Goal: Task Accomplishment & Management: Use online tool/utility

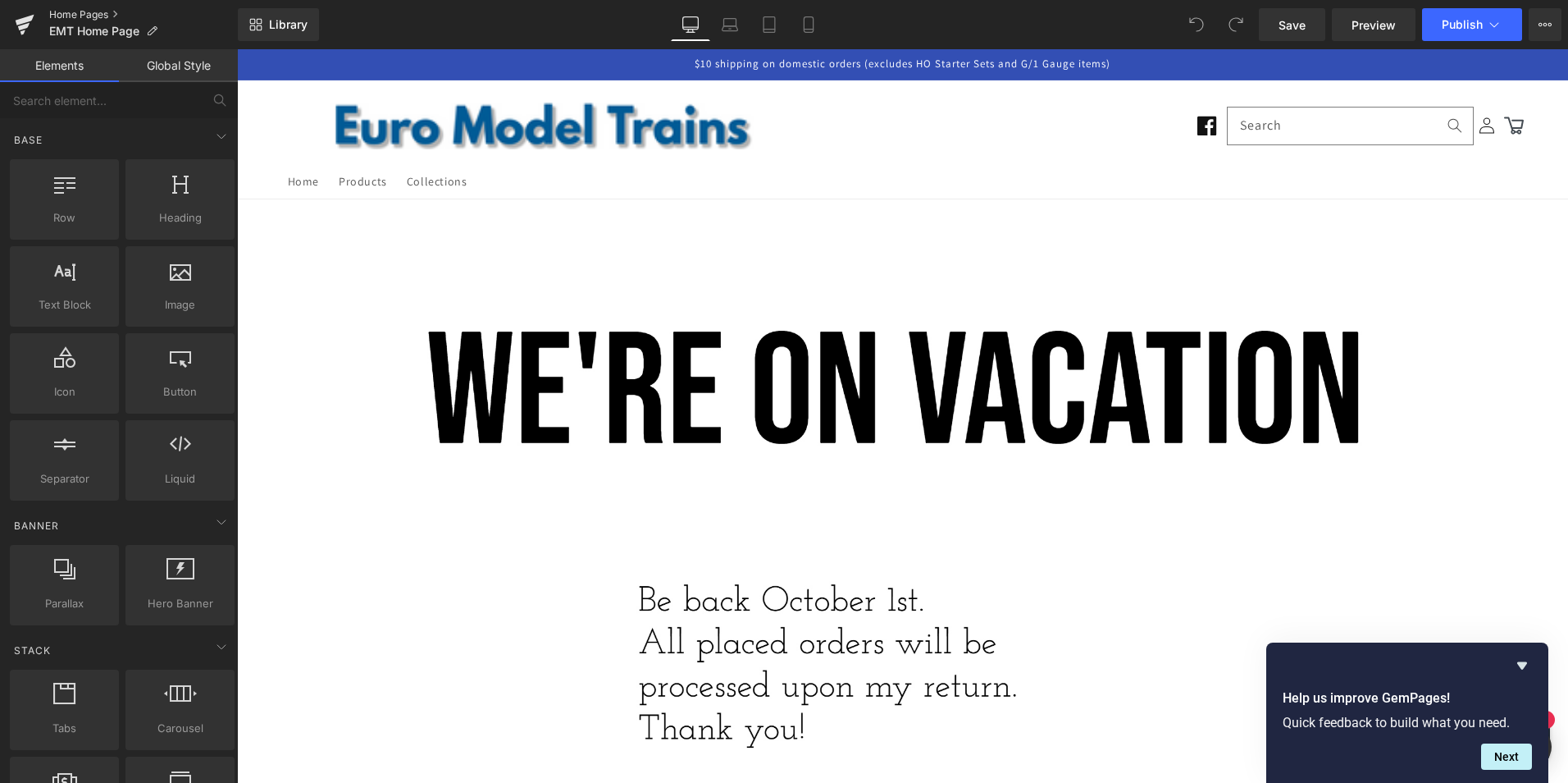
click at [71, 13] on link "Home Pages" at bounding box center [144, 15] width 189 height 13
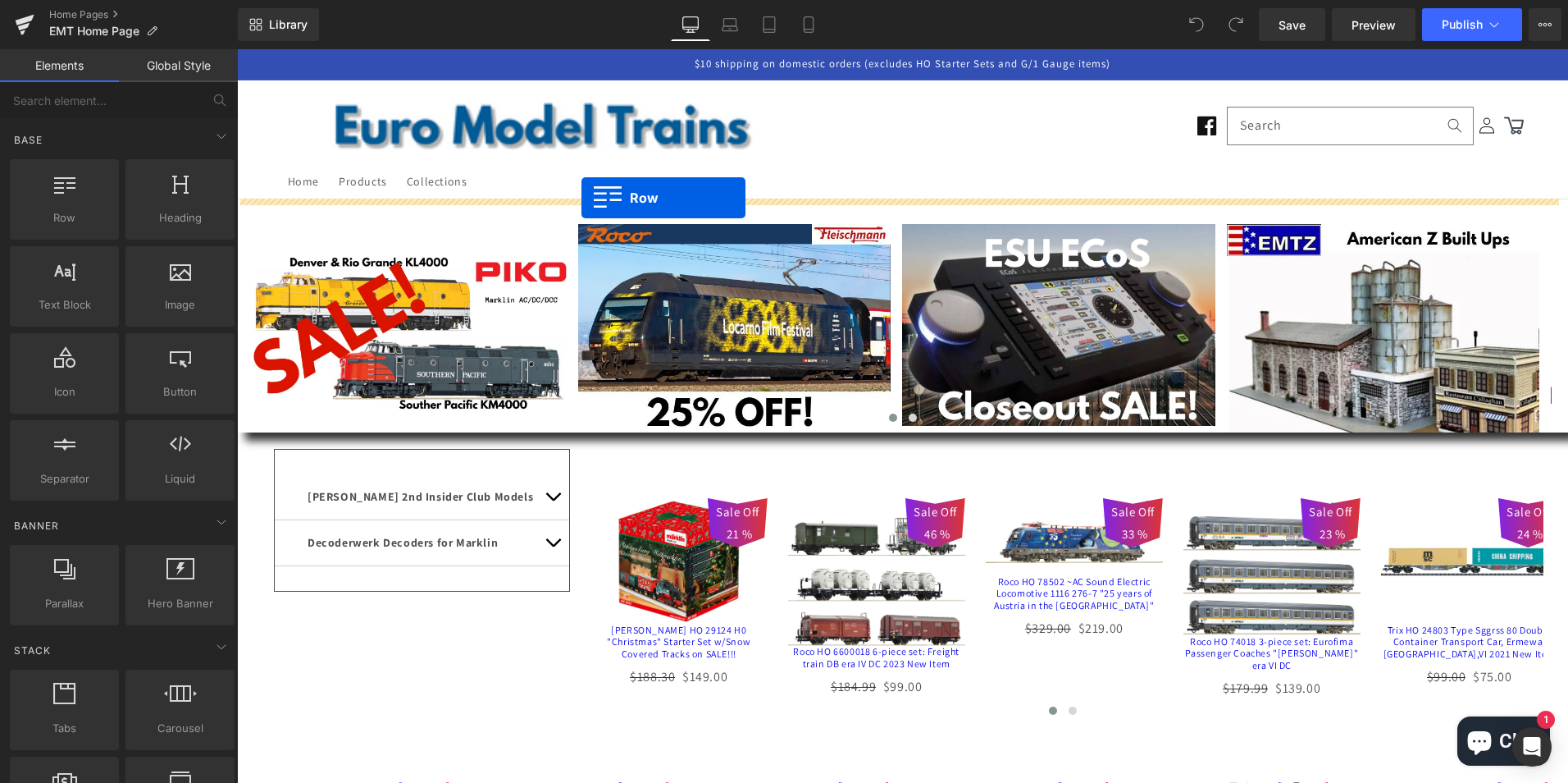
drag, startPoint x: 296, startPoint y: 249, endPoint x: 581, endPoint y: 197, distance: 289.7
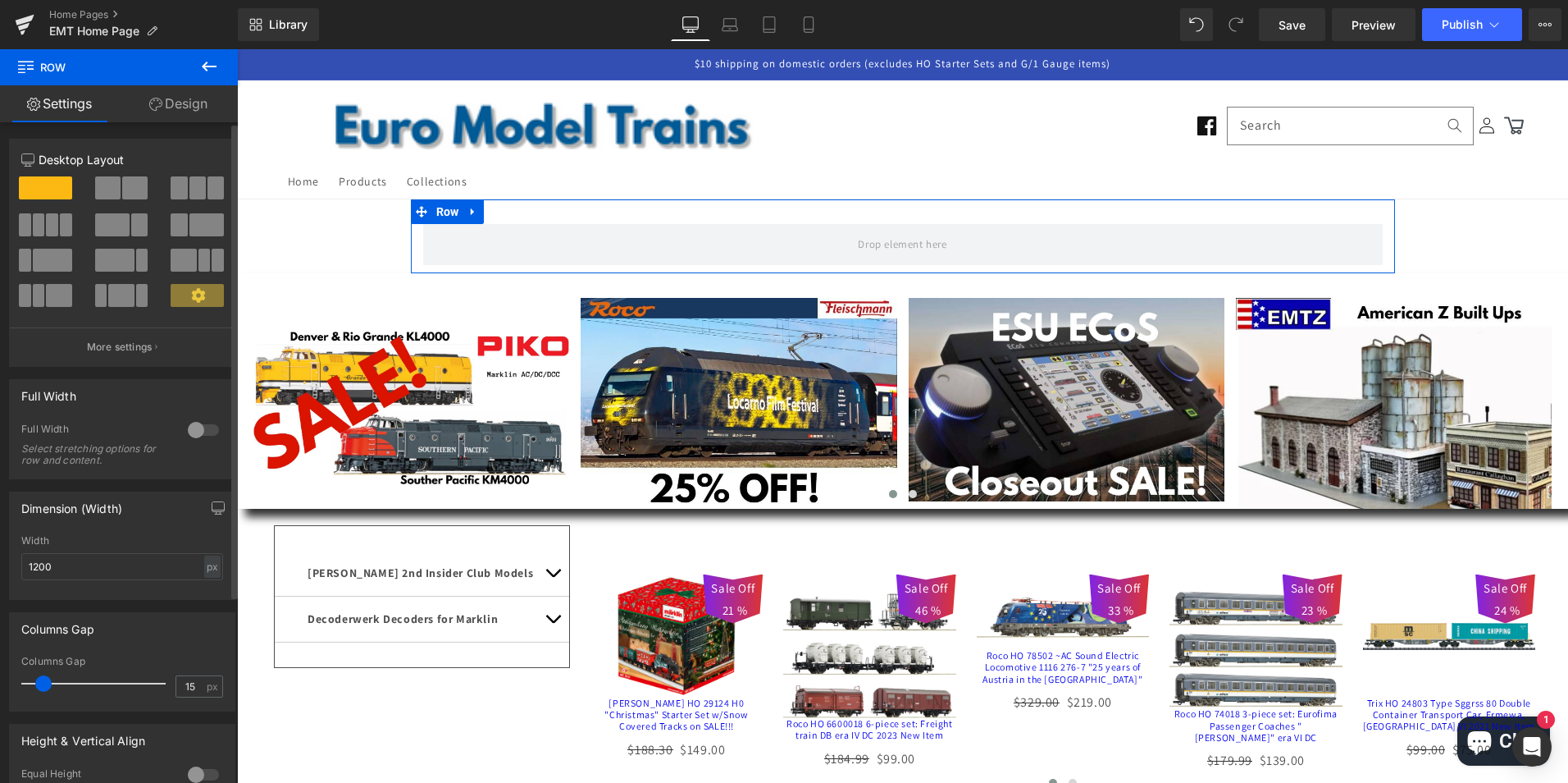
click at [40, 225] on span at bounding box center [39, 224] width 13 height 23
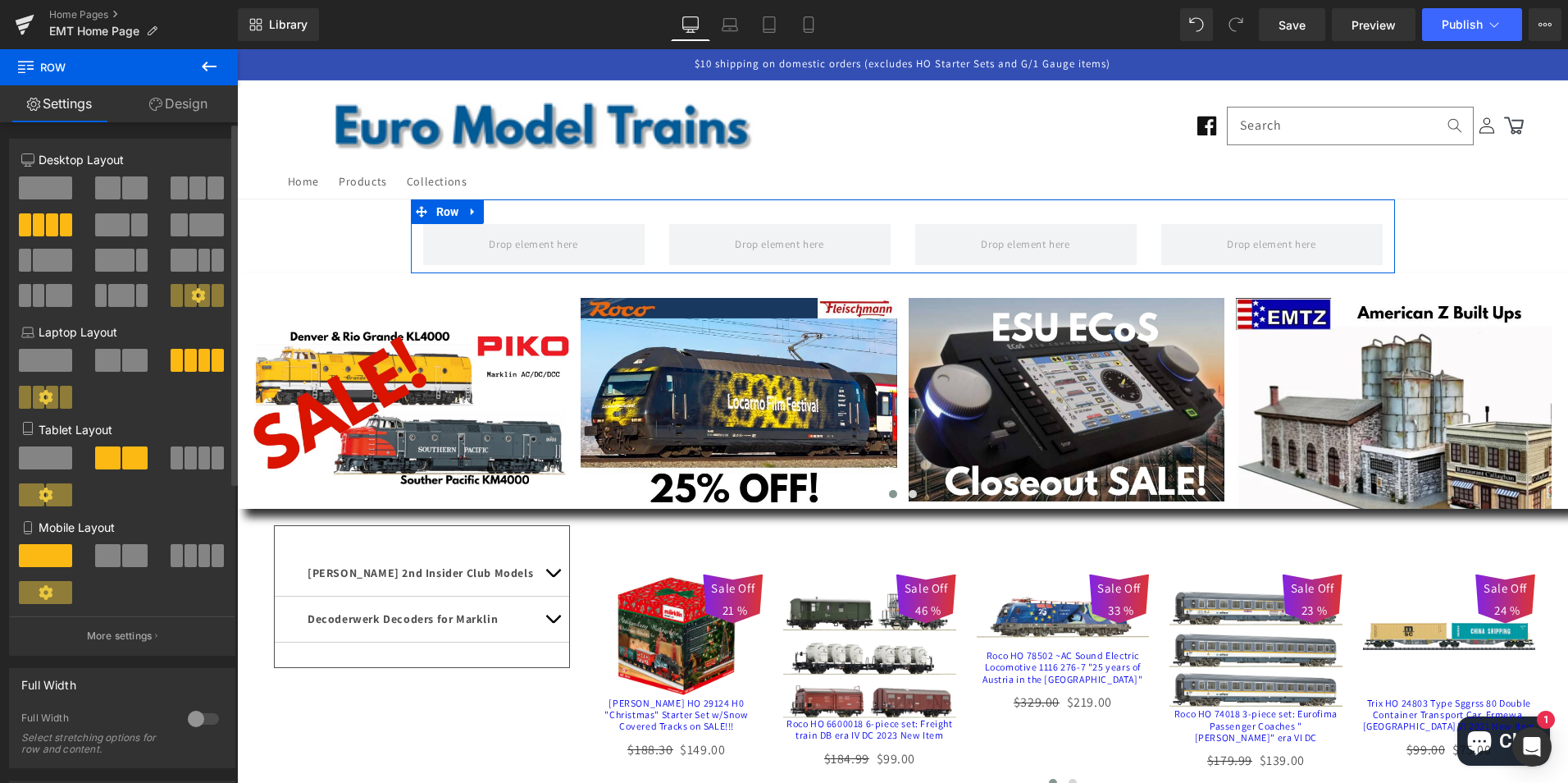
click at [193, 716] on div at bounding box center [203, 718] width 39 height 26
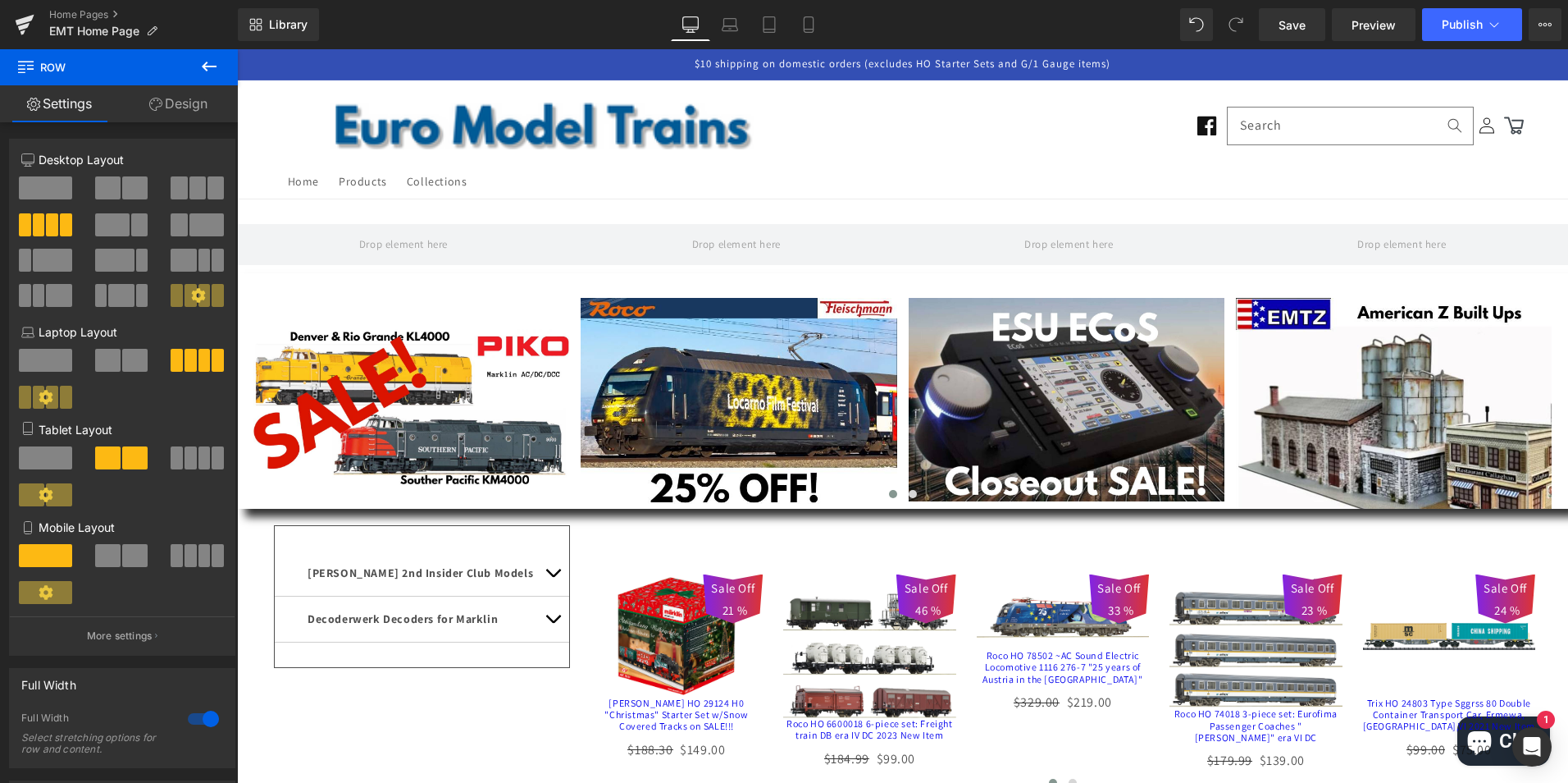
click at [206, 65] on icon at bounding box center [208, 66] width 19 height 19
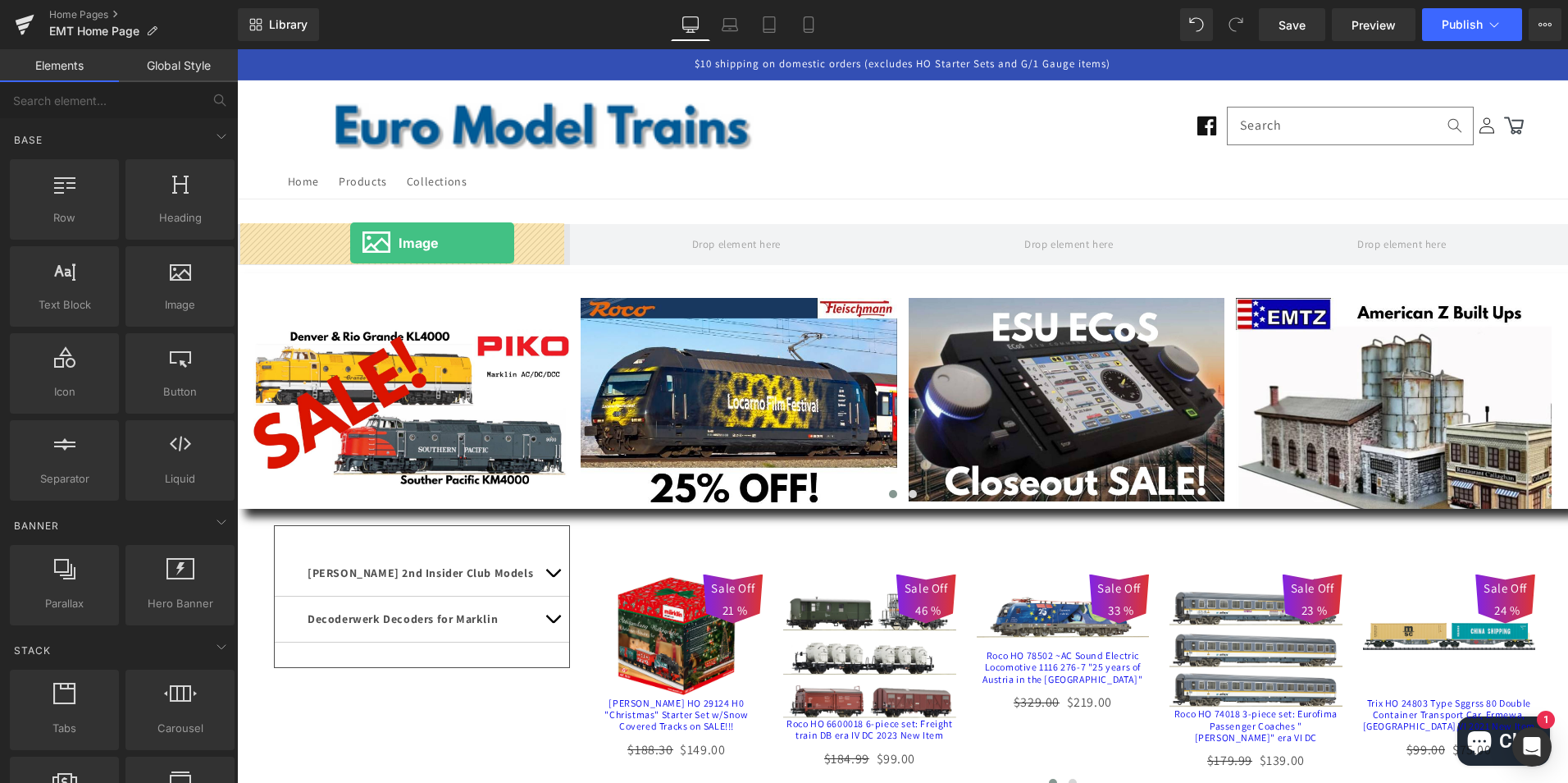
drag, startPoint x: 412, startPoint y: 346, endPoint x: 350, endPoint y: 243, distance: 120.2
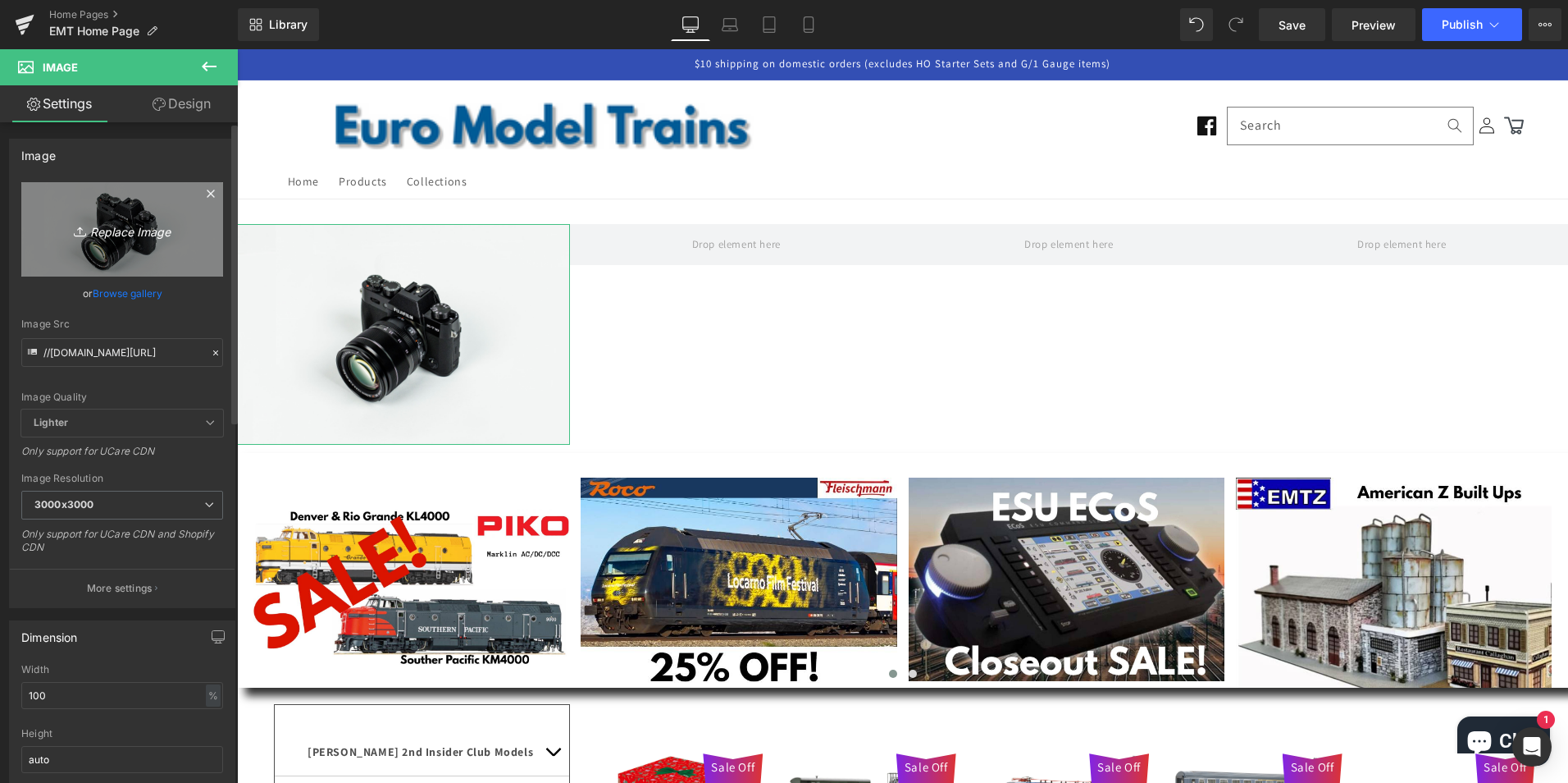
click at [122, 232] on icon "Replace Image" at bounding box center [122, 229] width 131 height 20
type input "C:\fakepath\mfall2025.png"
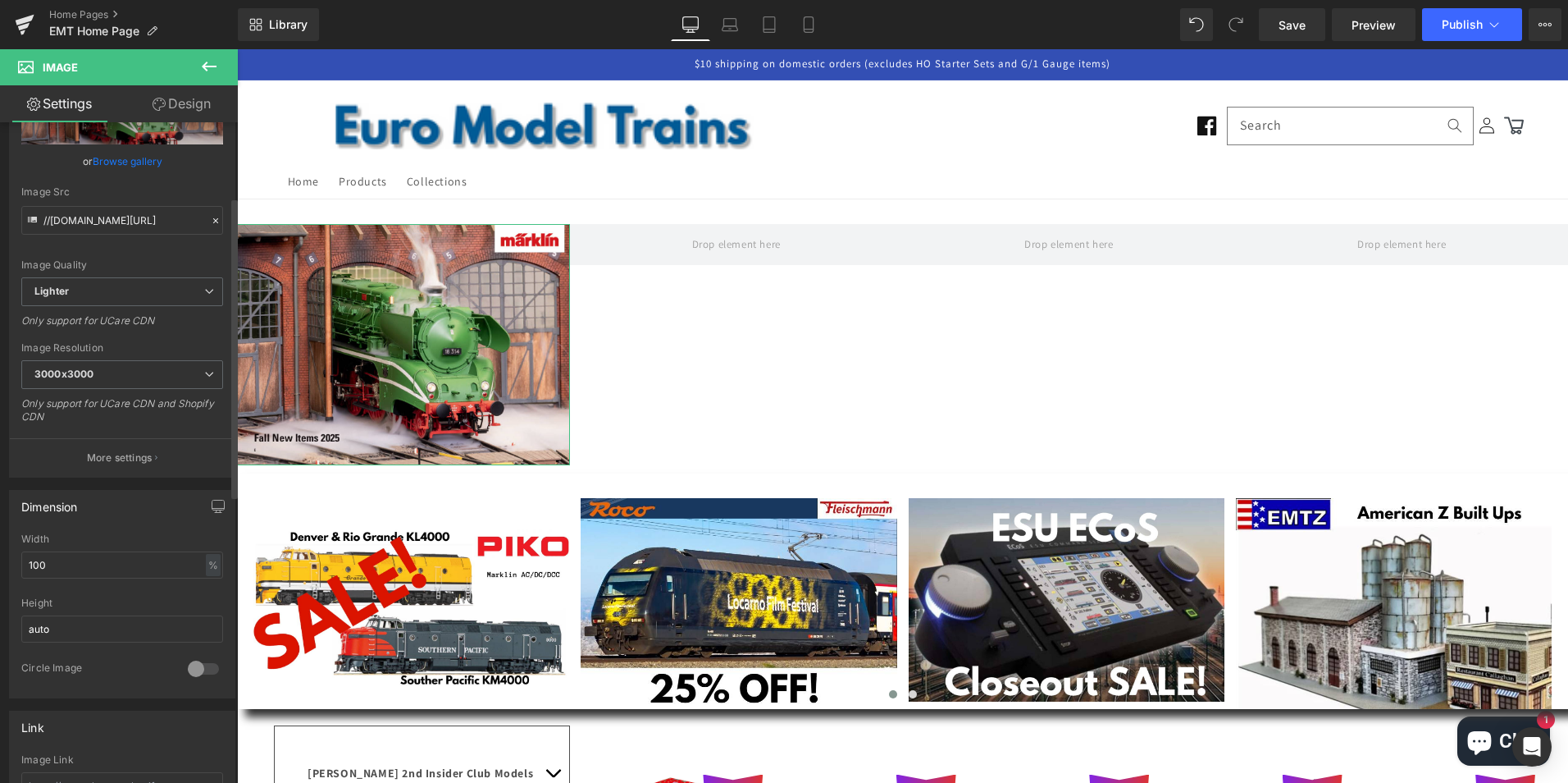
scroll to position [164, 0]
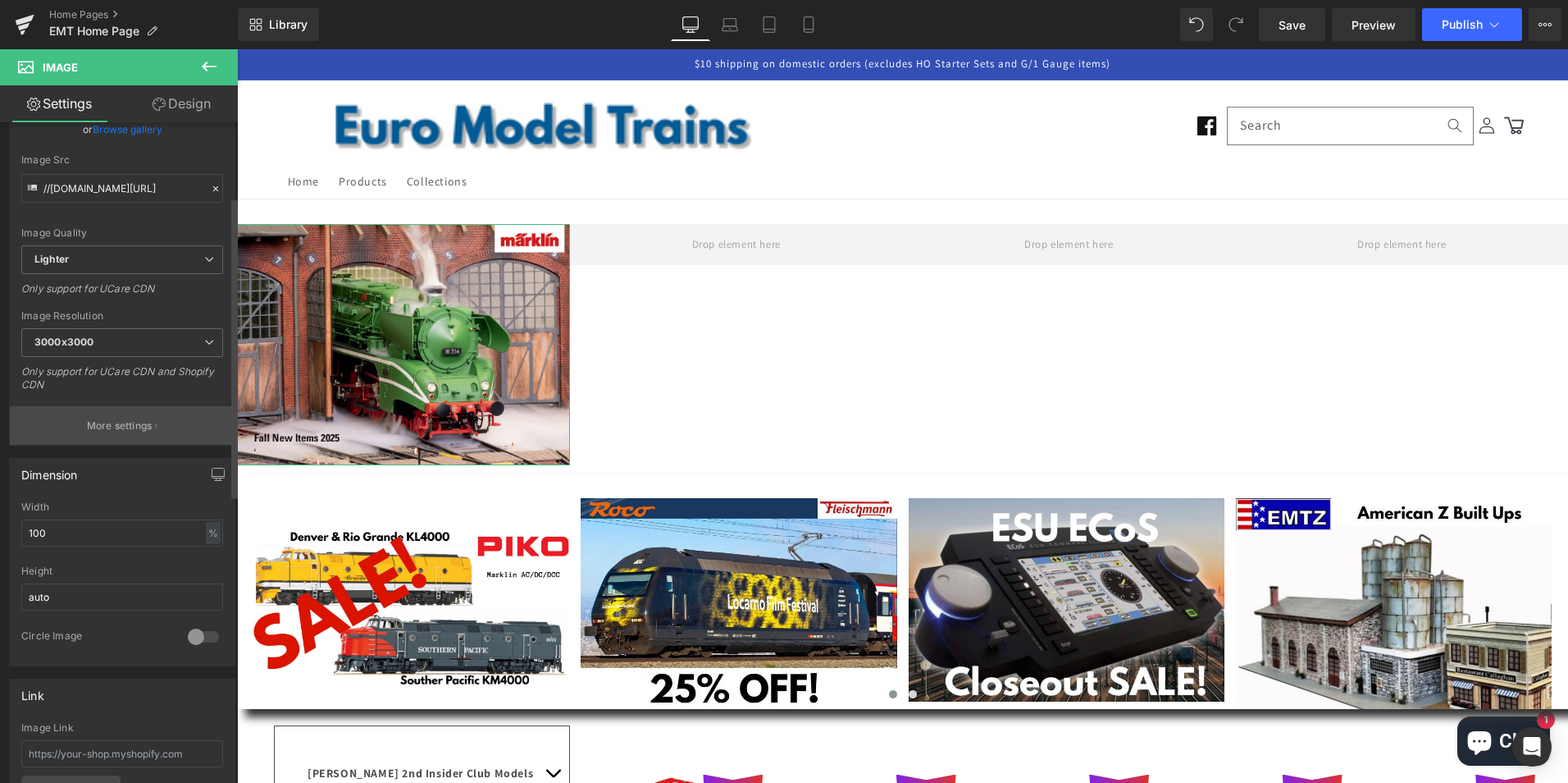
click at [124, 423] on p "More settings" at bounding box center [120, 426] width 66 height 15
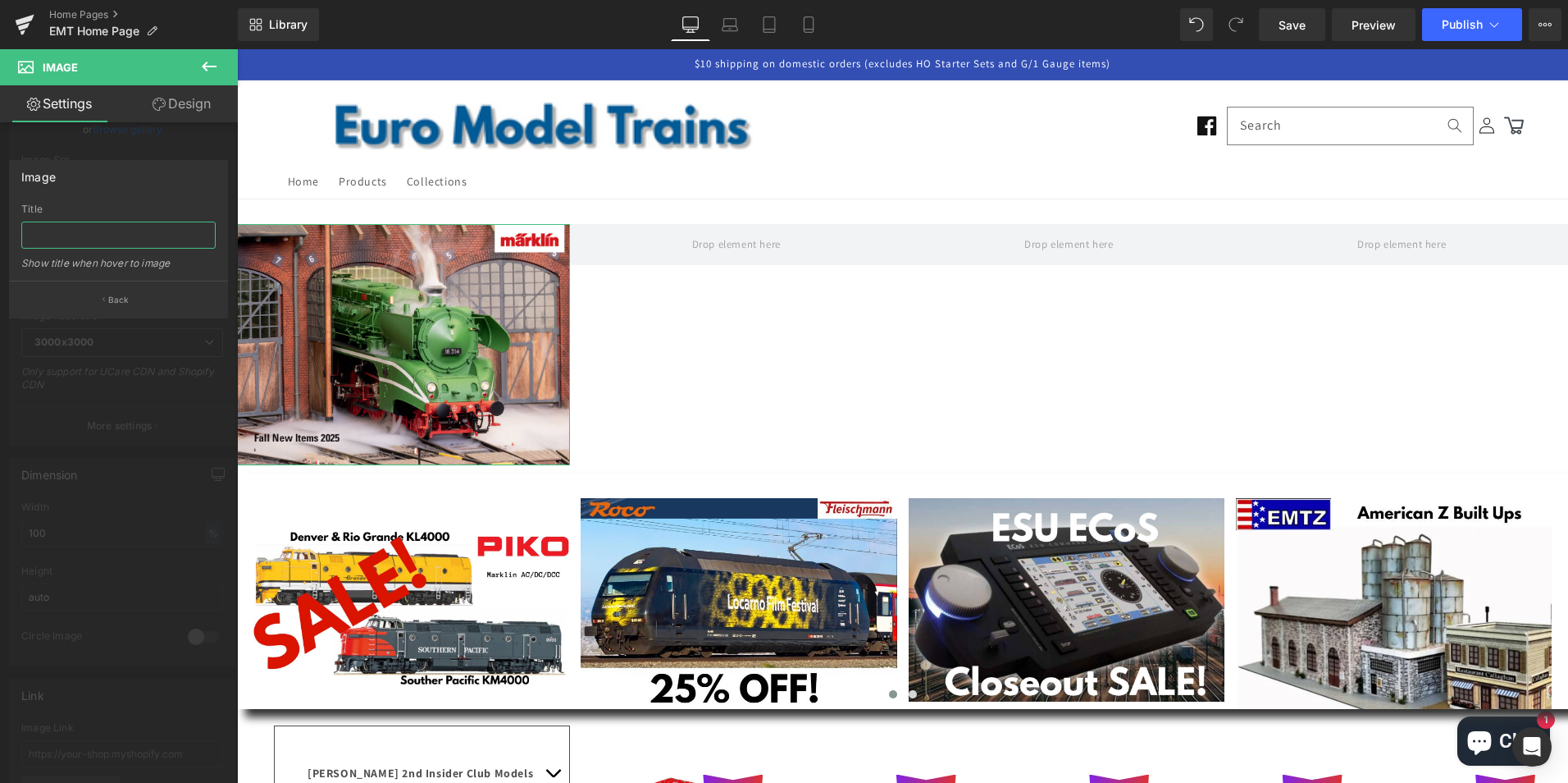
click at [128, 225] on input "text" at bounding box center [118, 235] width 194 height 27
drag, startPoint x: 167, startPoint y: 235, endPoint x: 29, endPoint y: 234, distance: 138.0
click at [29, 234] on input "Marklin Fall 2025 New Items" at bounding box center [118, 235] width 194 height 27
type input "Marklin Fall 2025 New Items"
click at [100, 297] on button "Back" at bounding box center [118, 299] width 219 height 37
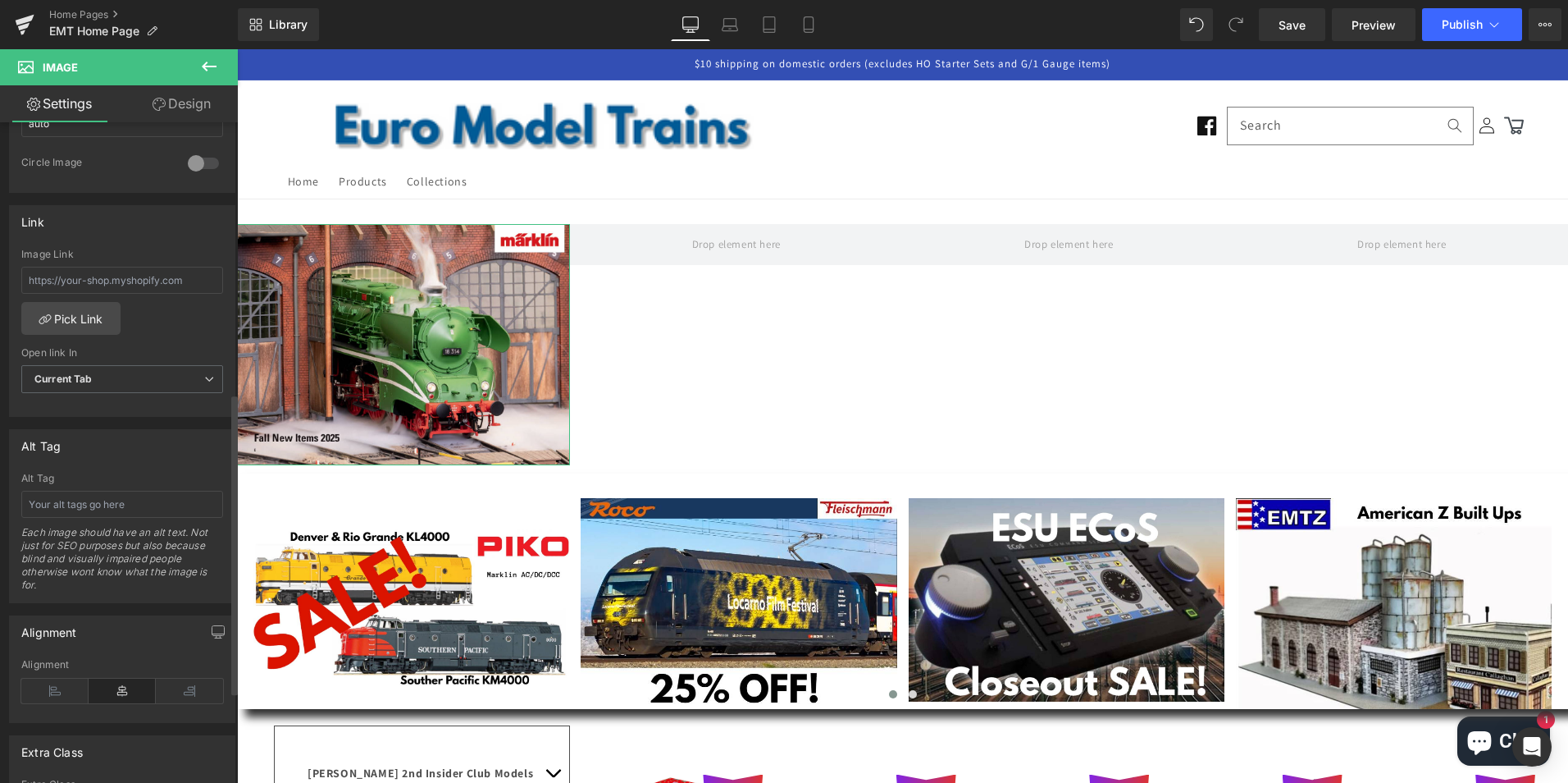
scroll to position [656, 0]
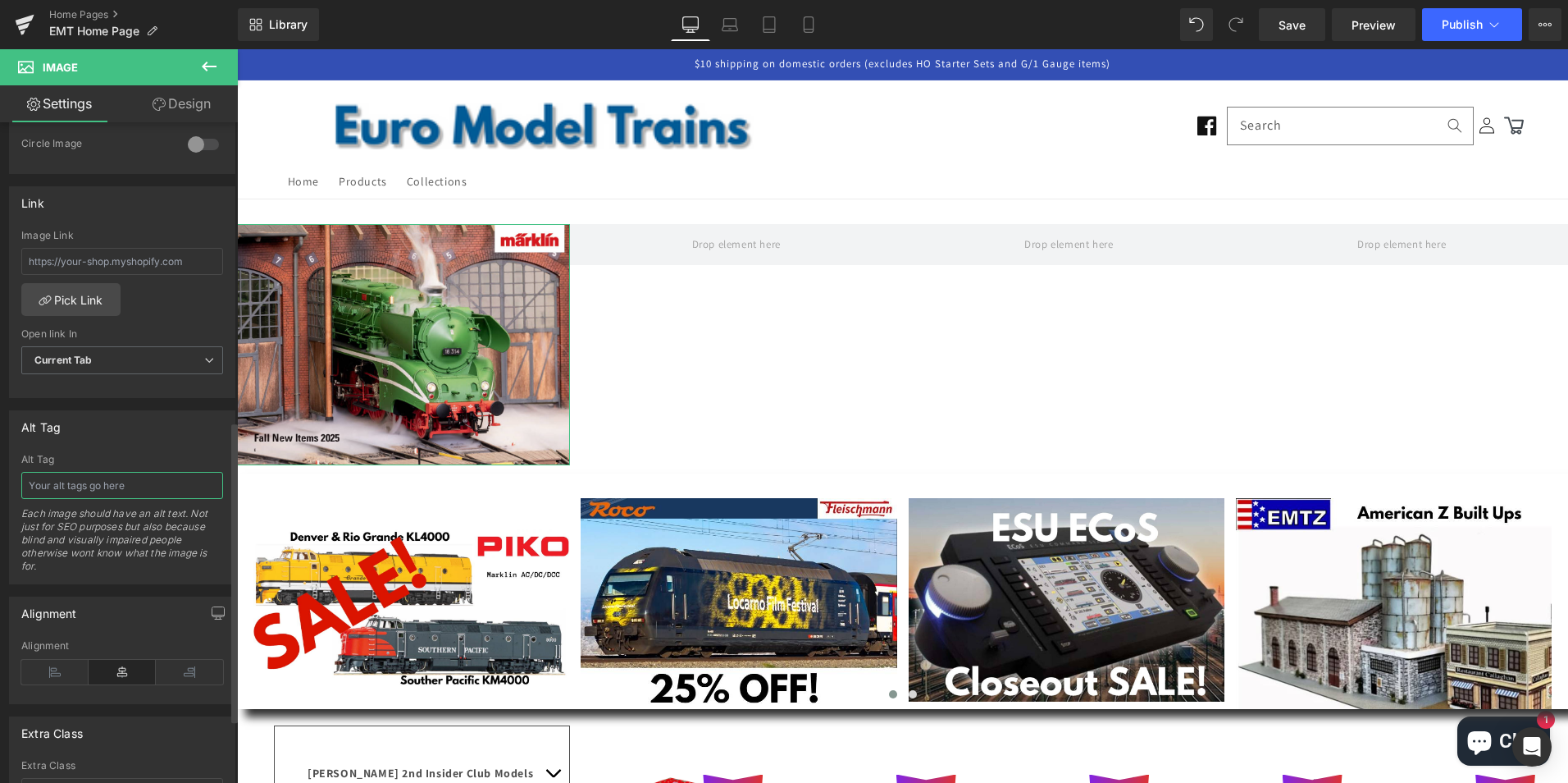
click at [66, 488] on input "text" at bounding box center [122, 486] width 202 height 27
paste input "Marklin Fall 2025 New Items"
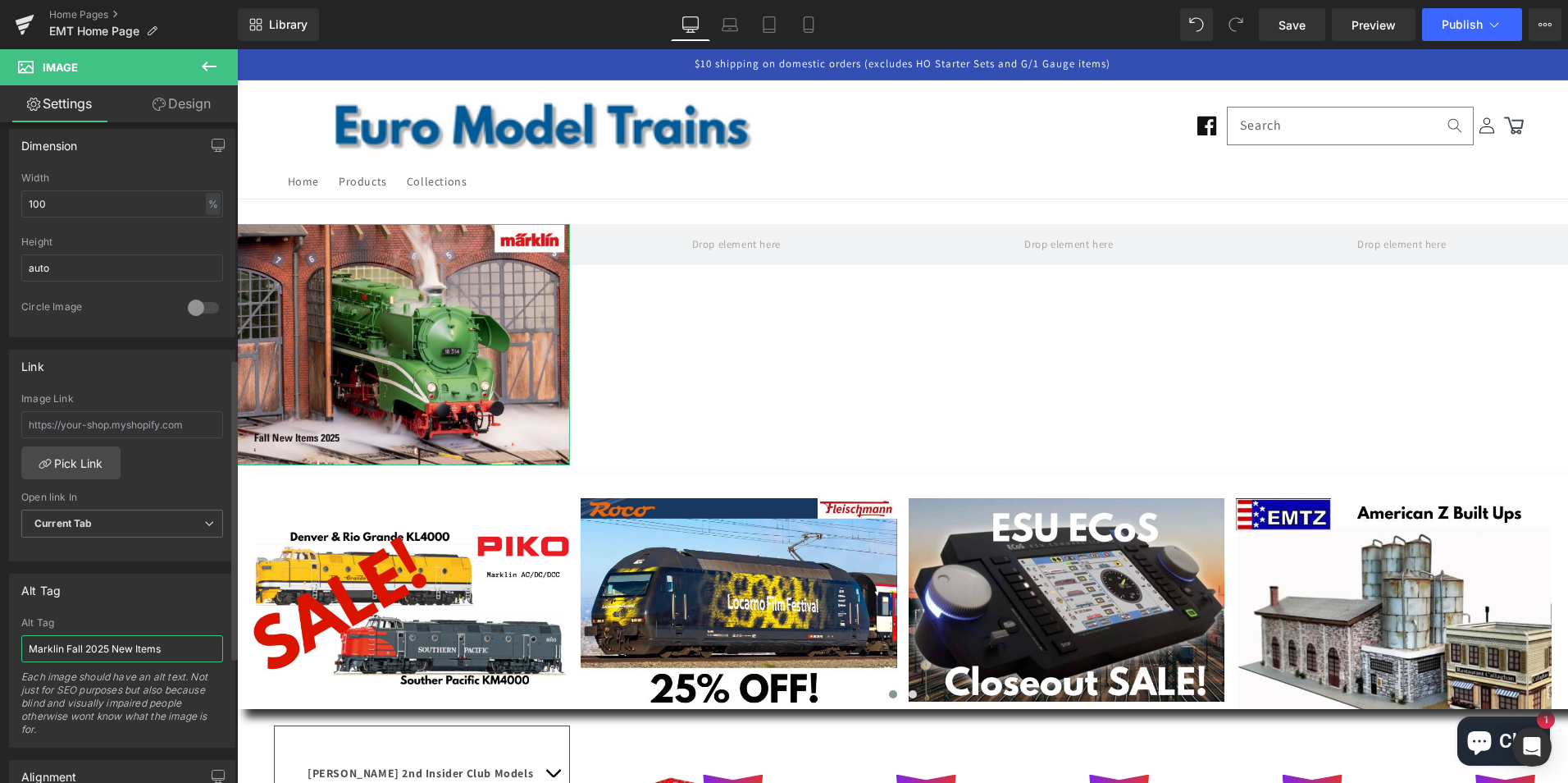
scroll to position [492, 0]
type input "Marklin Fall 2025 New Items"
click at [76, 467] on link "Pick Link" at bounding box center [71, 463] width 99 height 33
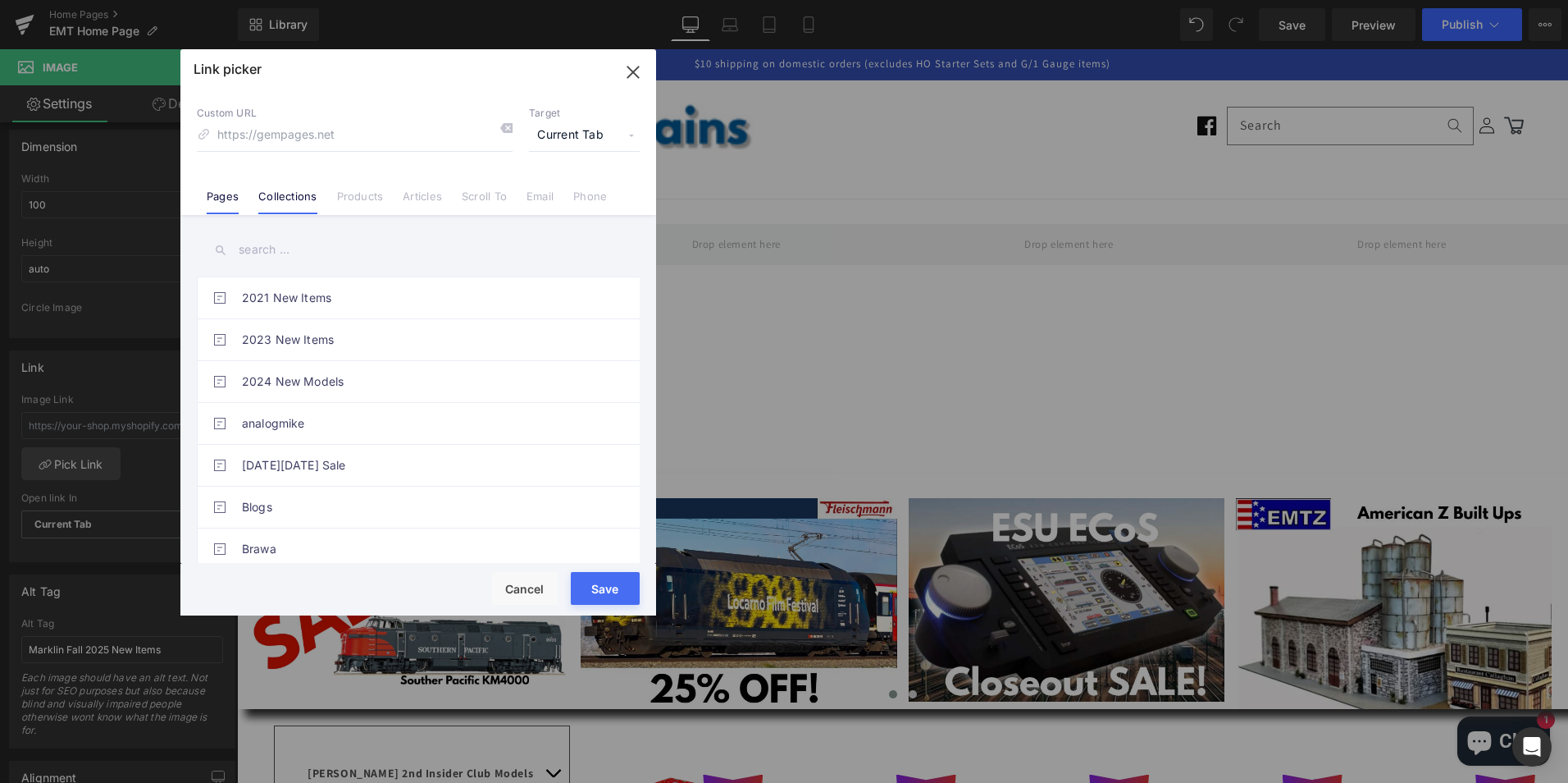
click at [286, 195] on link "Collections" at bounding box center [287, 202] width 58 height 24
click at [439, 247] on input "text" at bounding box center [417, 250] width 443 height 37
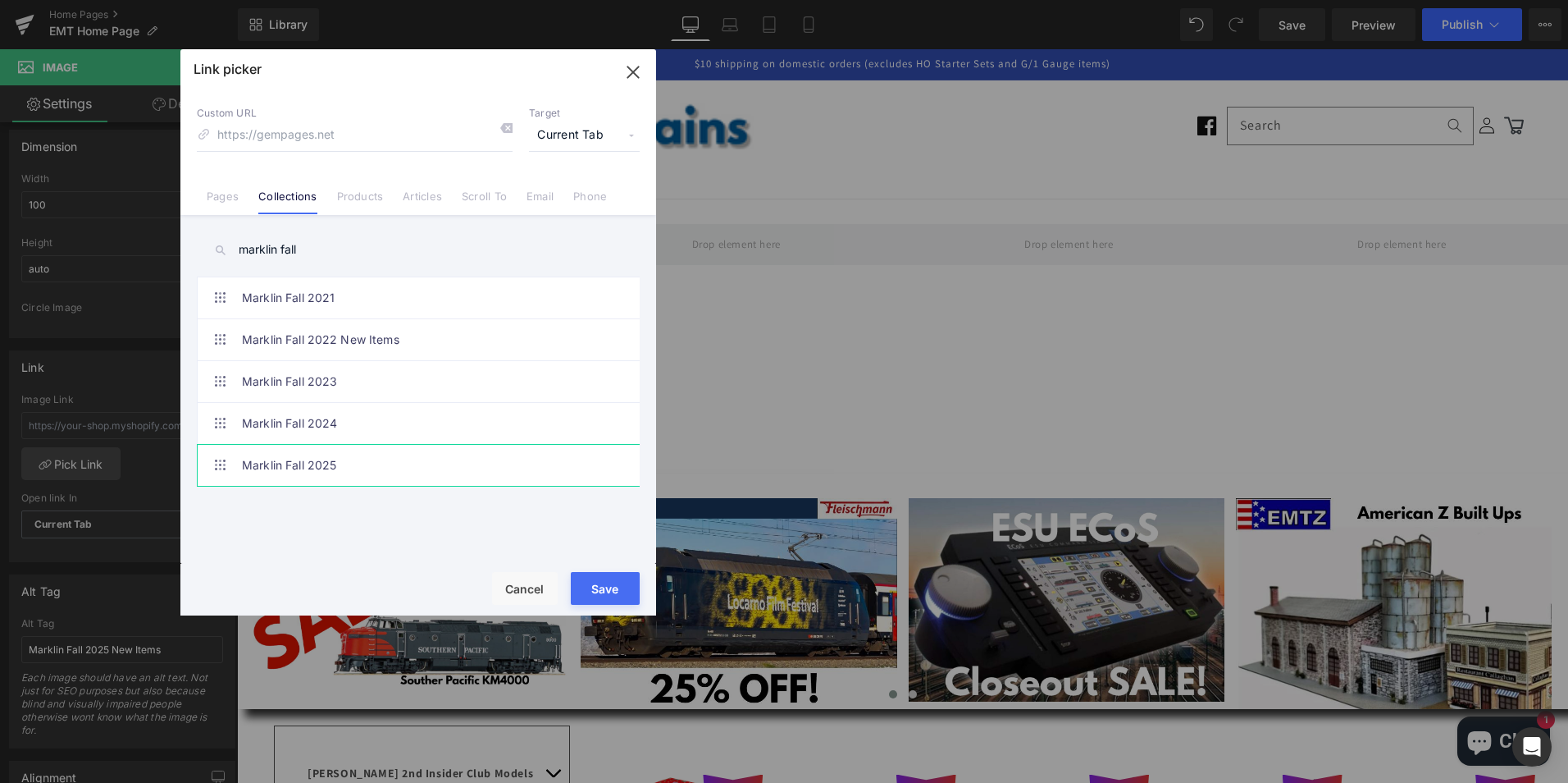
type input "marklin fall"
click at [318, 465] on link "Marklin Fall 2025" at bounding box center [422, 465] width 361 height 41
click at [597, 588] on button "Save" at bounding box center [606, 588] width 69 height 33
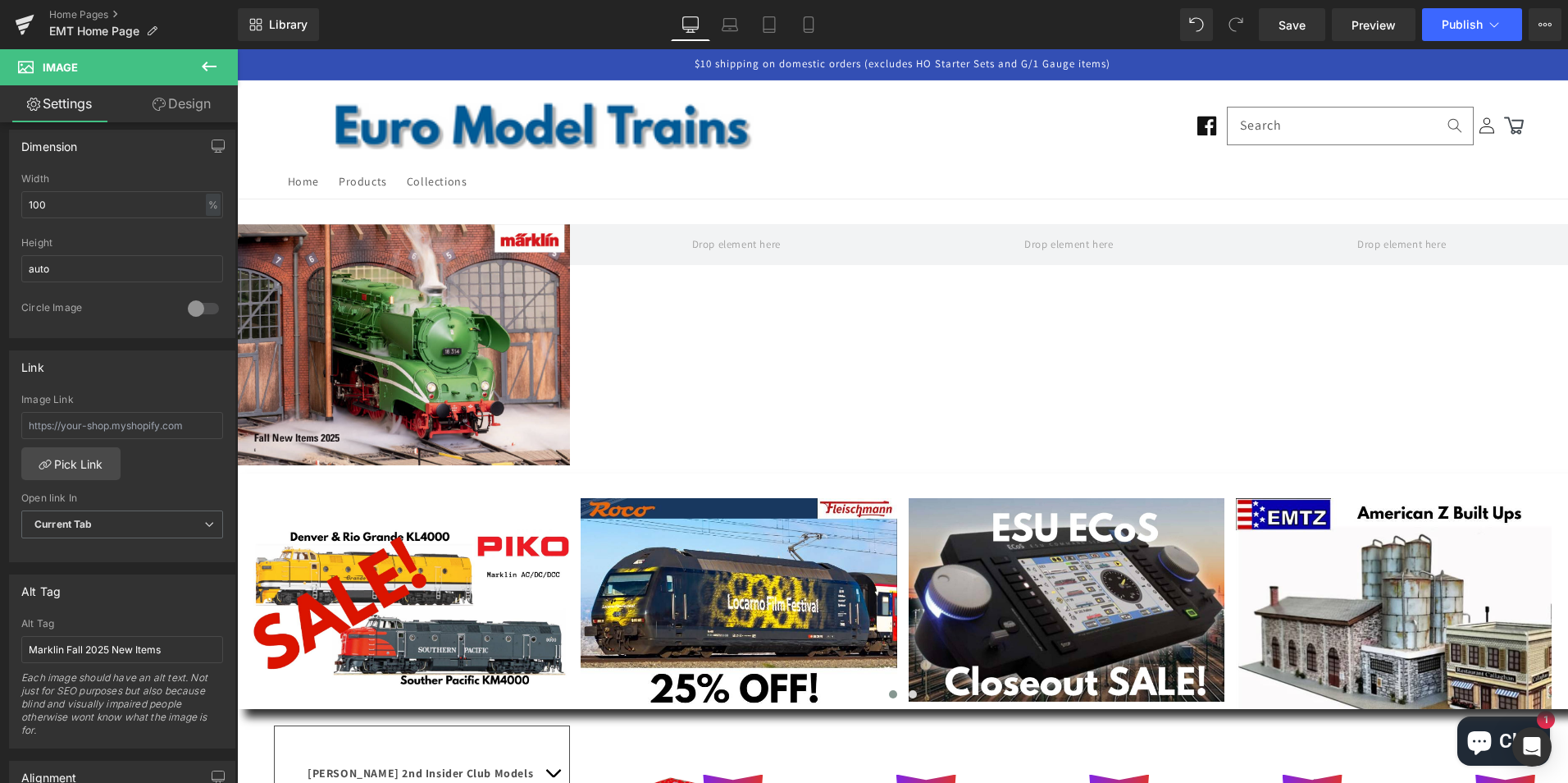
click at [214, 66] on icon at bounding box center [209, 66] width 15 height 10
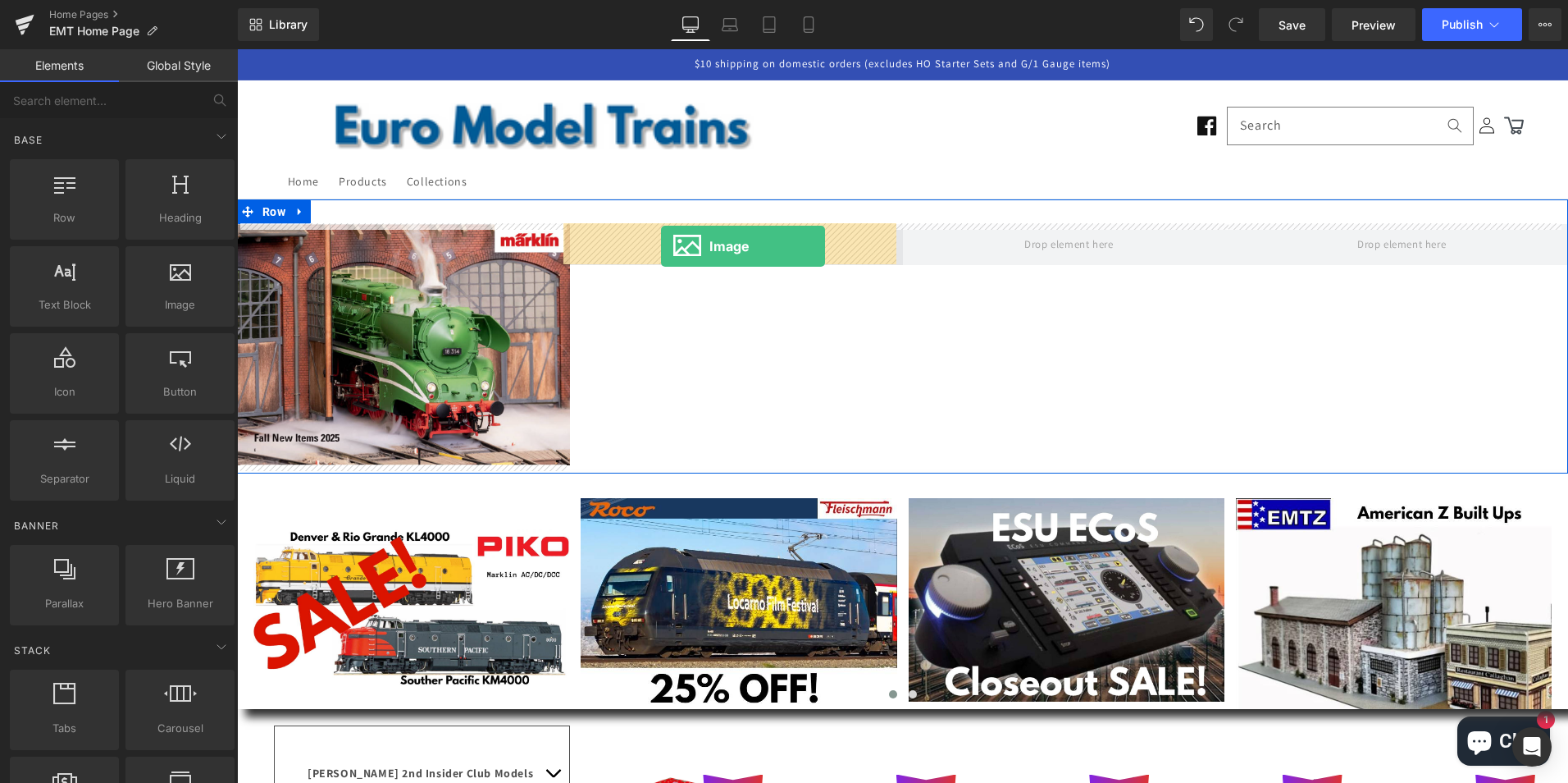
drag, startPoint x: 412, startPoint y: 333, endPoint x: 661, endPoint y: 246, distance: 263.8
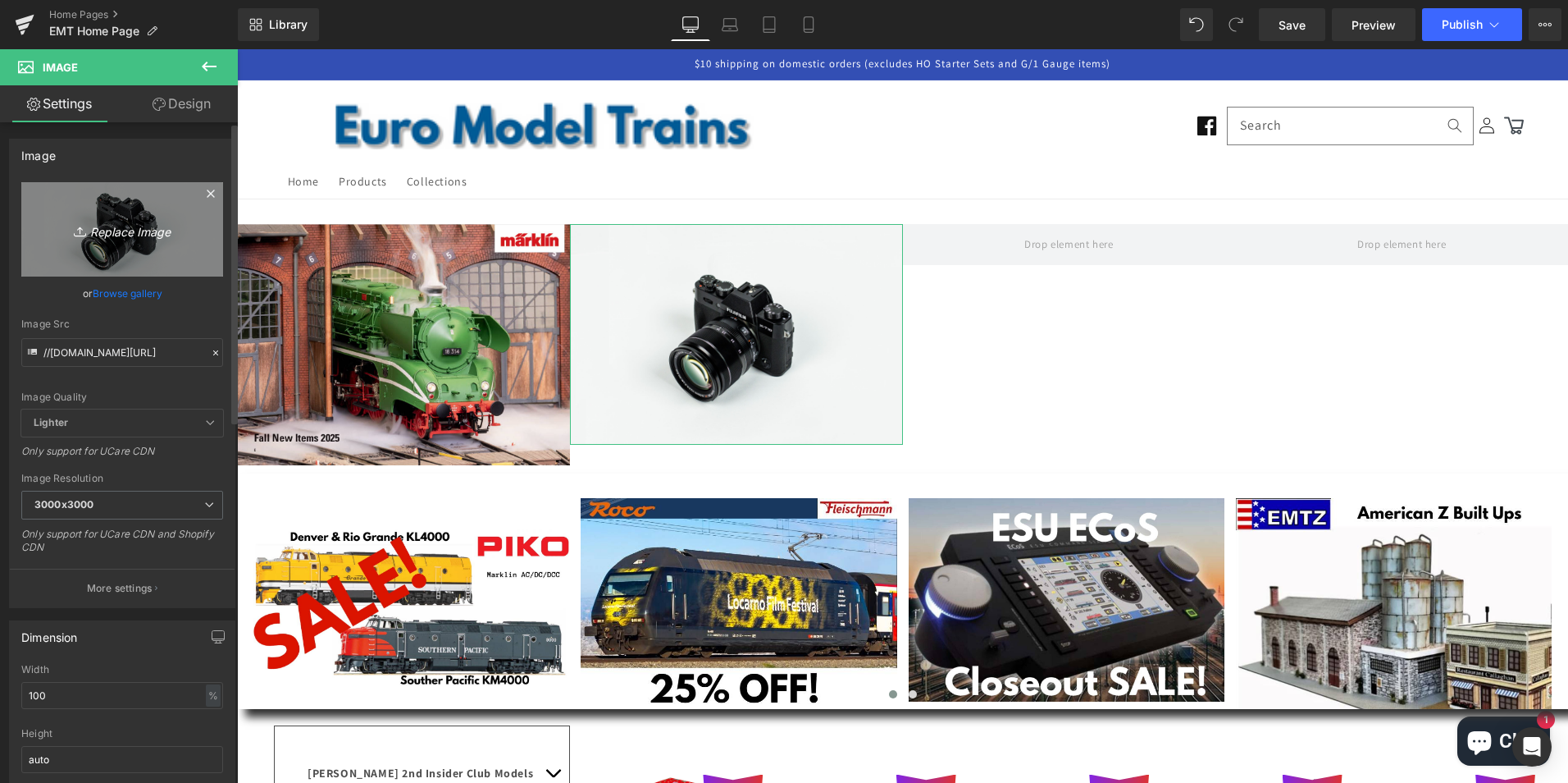
click at [119, 229] on icon "Replace Image" at bounding box center [122, 229] width 131 height 20
type input "C:\fakepath\thofall2025.png"
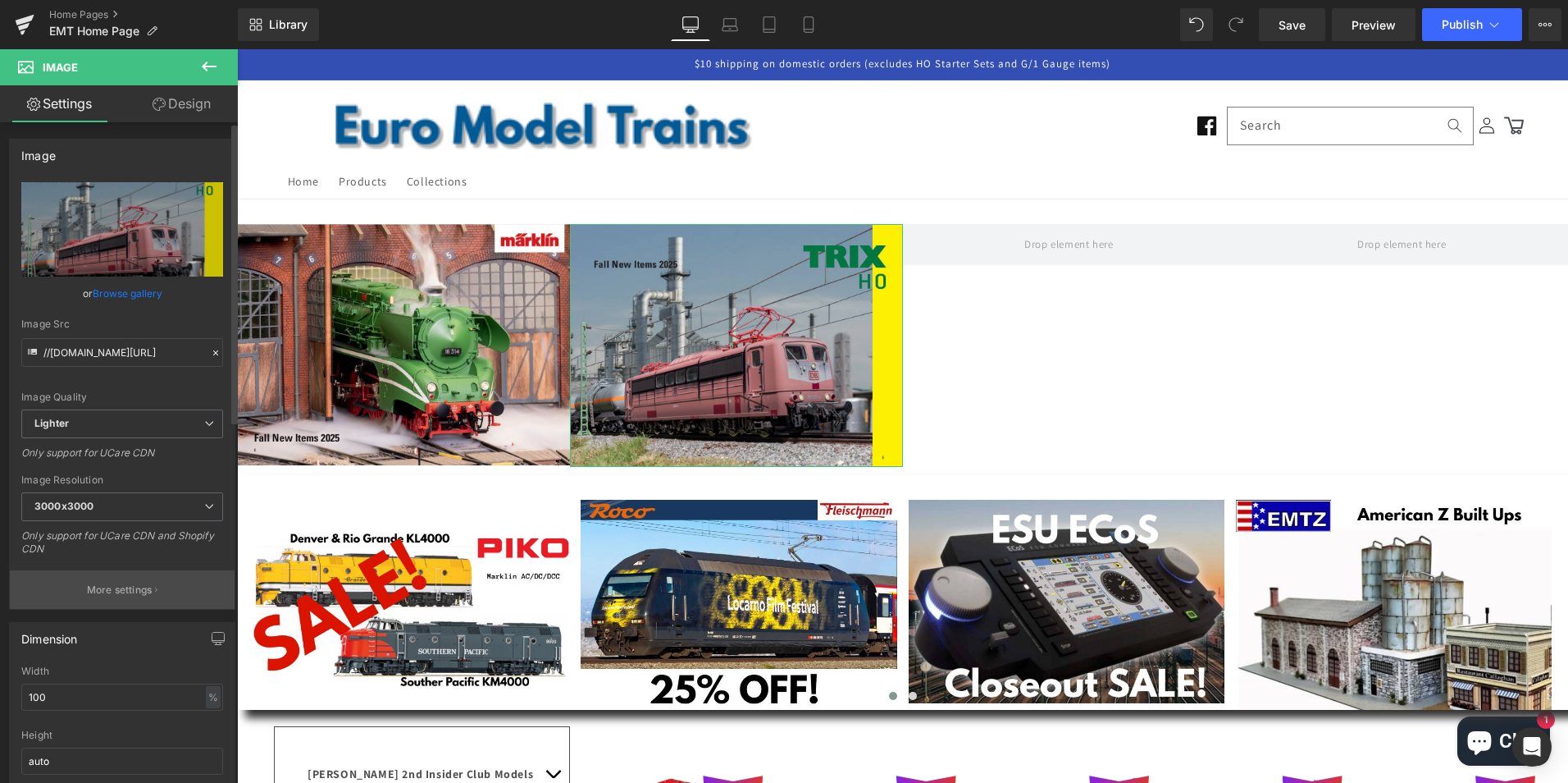
click at [128, 588] on p "More settings" at bounding box center [120, 590] width 66 height 15
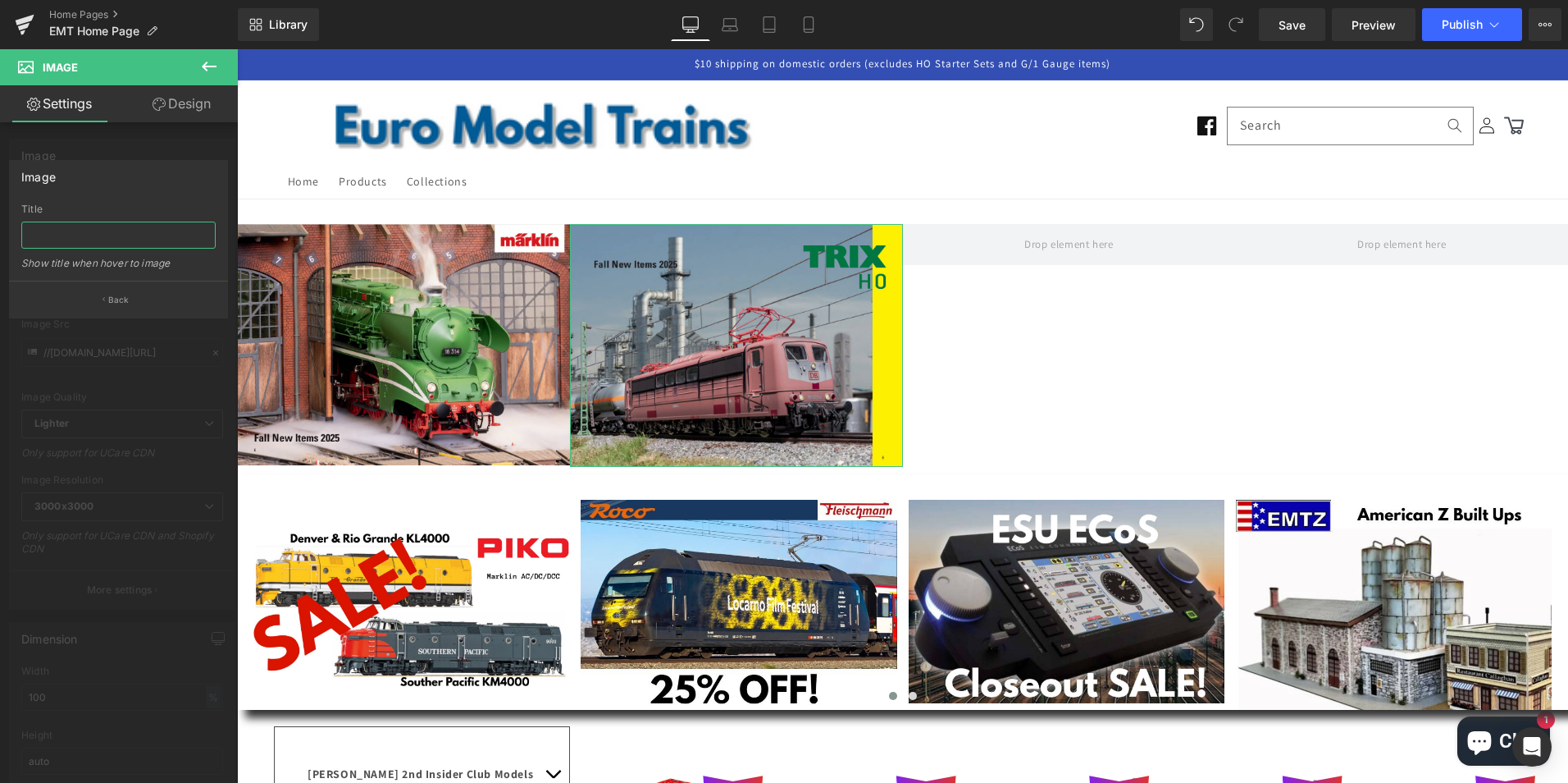
click at [124, 237] on input "text" at bounding box center [118, 235] width 194 height 27
paste input "Marklin Fall 2025 New Items"
drag, startPoint x: 174, startPoint y: 234, endPoint x: 0, endPoint y: 234, distance: 174.0
click at [0, 234] on div "Image Title TRIX HO Fall 2025 New Items Show title when hover to image Back" at bounding box center [118, 233] width 238 height 171
type input "TRIX HO Fall 2025 New Items"
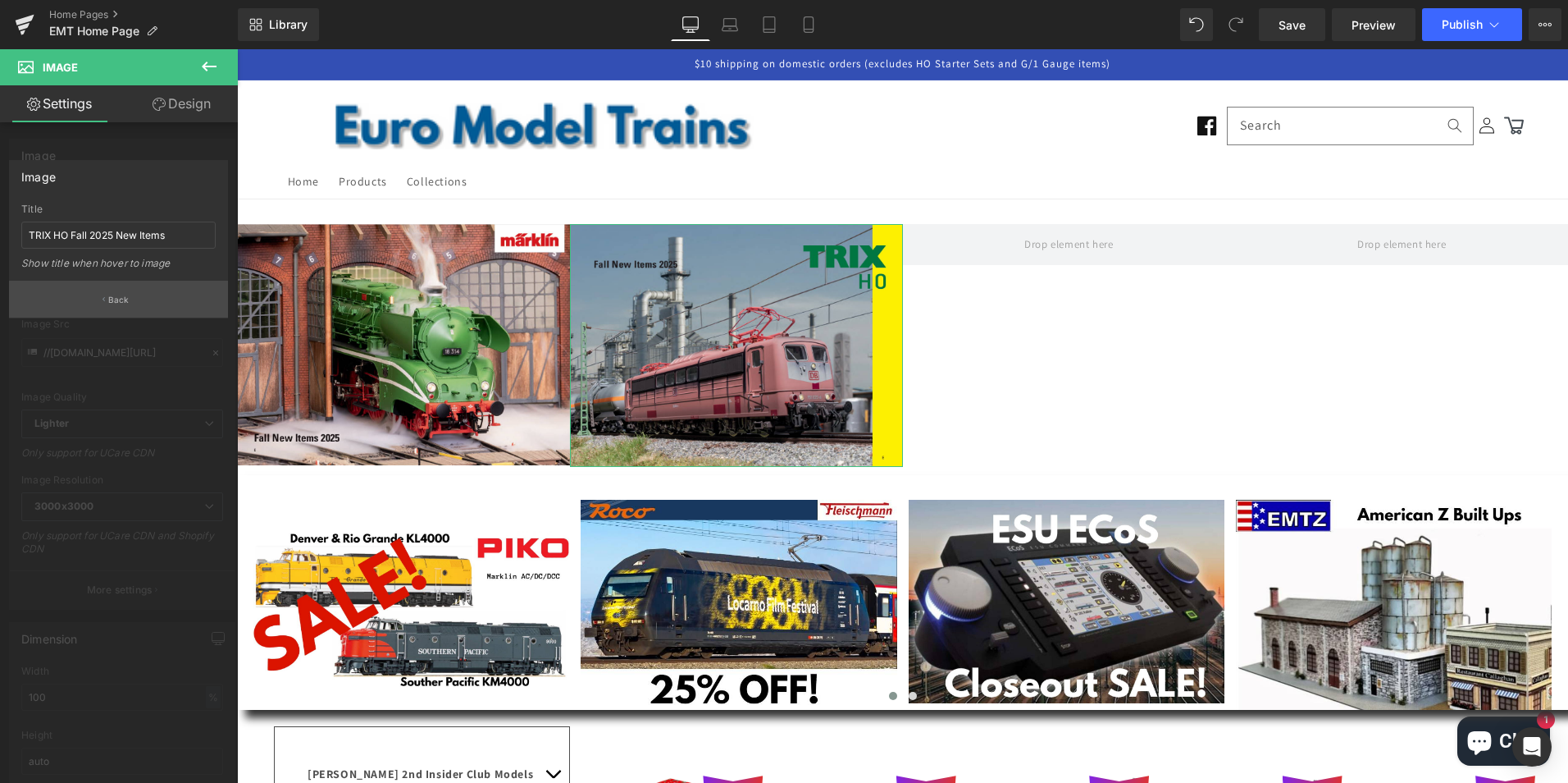
click at [130, 296] on button "Back" at bounding box center [118, 299] width 219 height 37
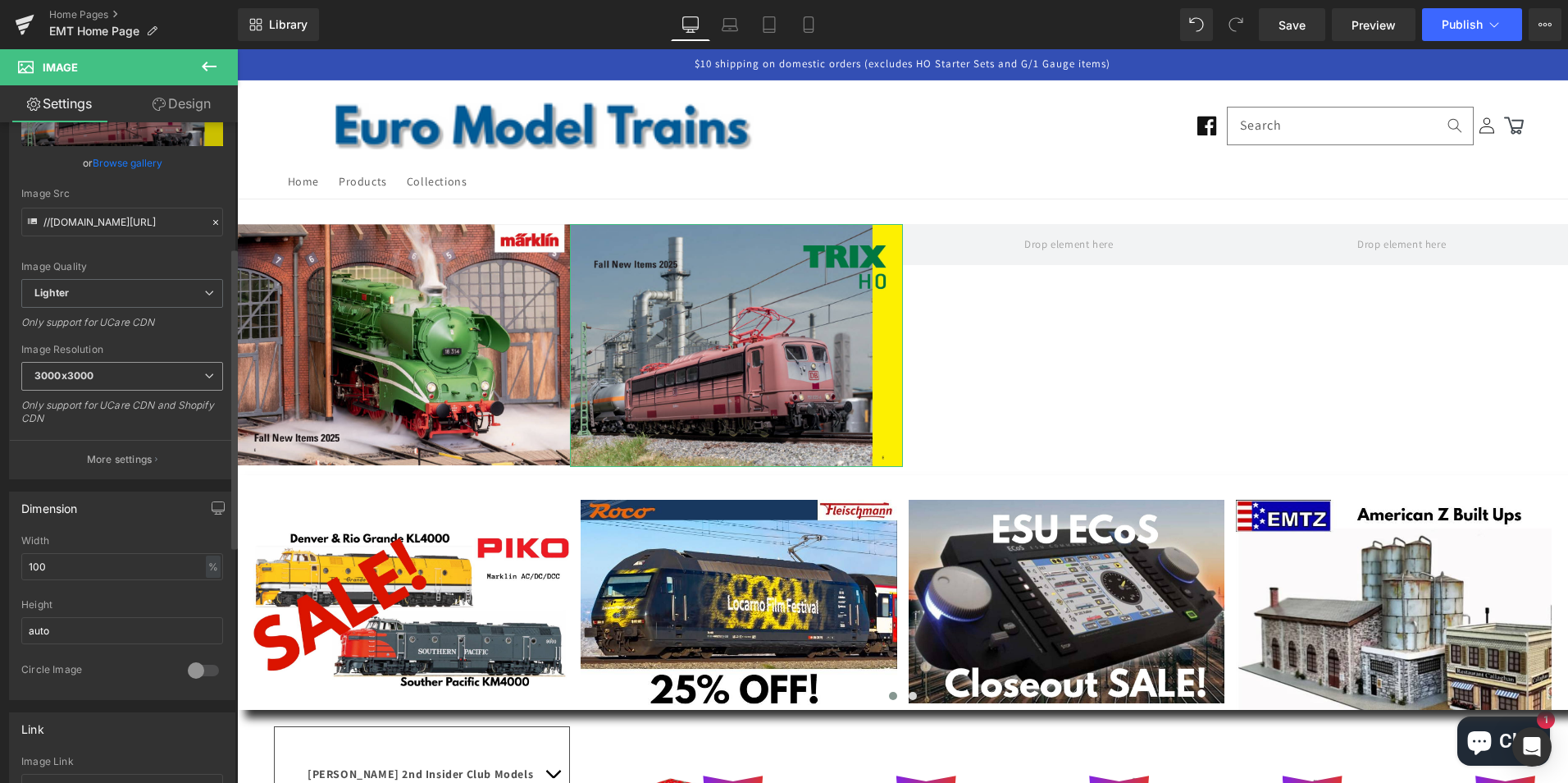
scroll to position [492, 0]
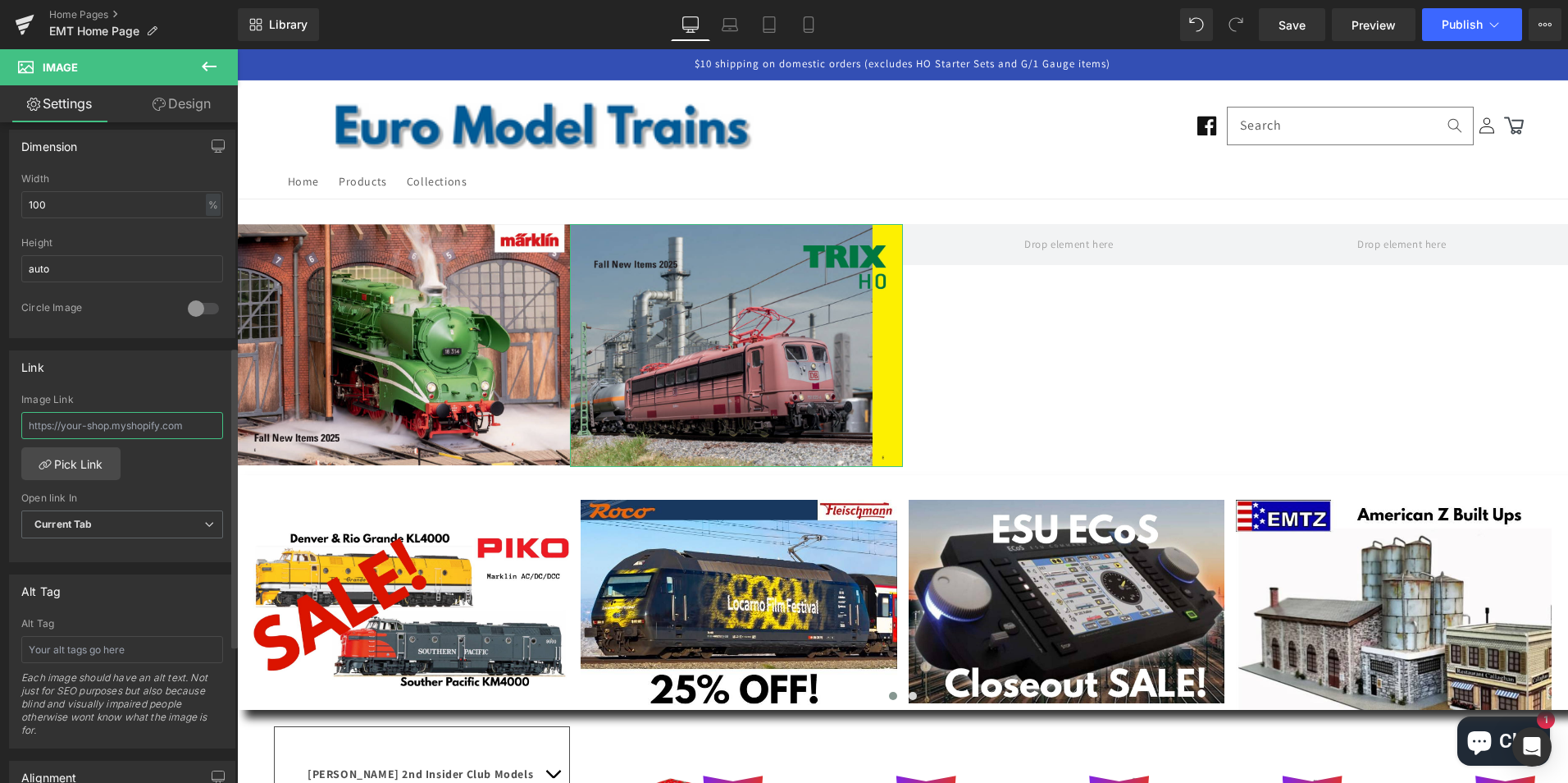
click at [88, 420] on input "text" at bounding box center [122, 425] width 202 height 27
click at [56, 625] on div "Alt Tag" at bounding box center [122, 623] width 202 height 12
click at [43, 653] on input "text" at bounding box center [122, 649] width 202 height 27
paste input "TRIX HO Fall 2025 New Items"
type input "TRIX HO Fall 2025 New Items"
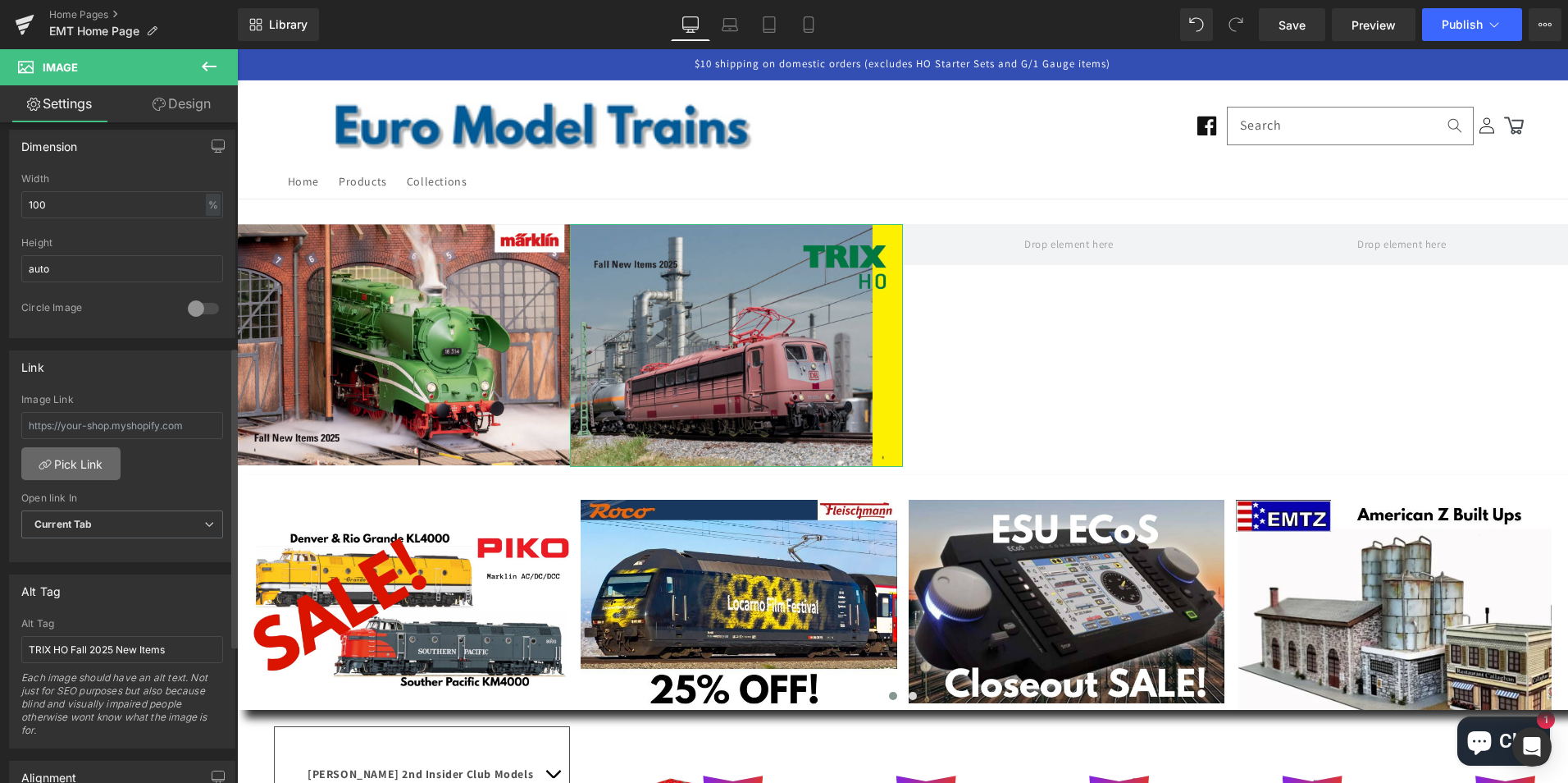
click at [75, 463] on link "Pick Link" at bounding box center [71, 463] width 99 height 33
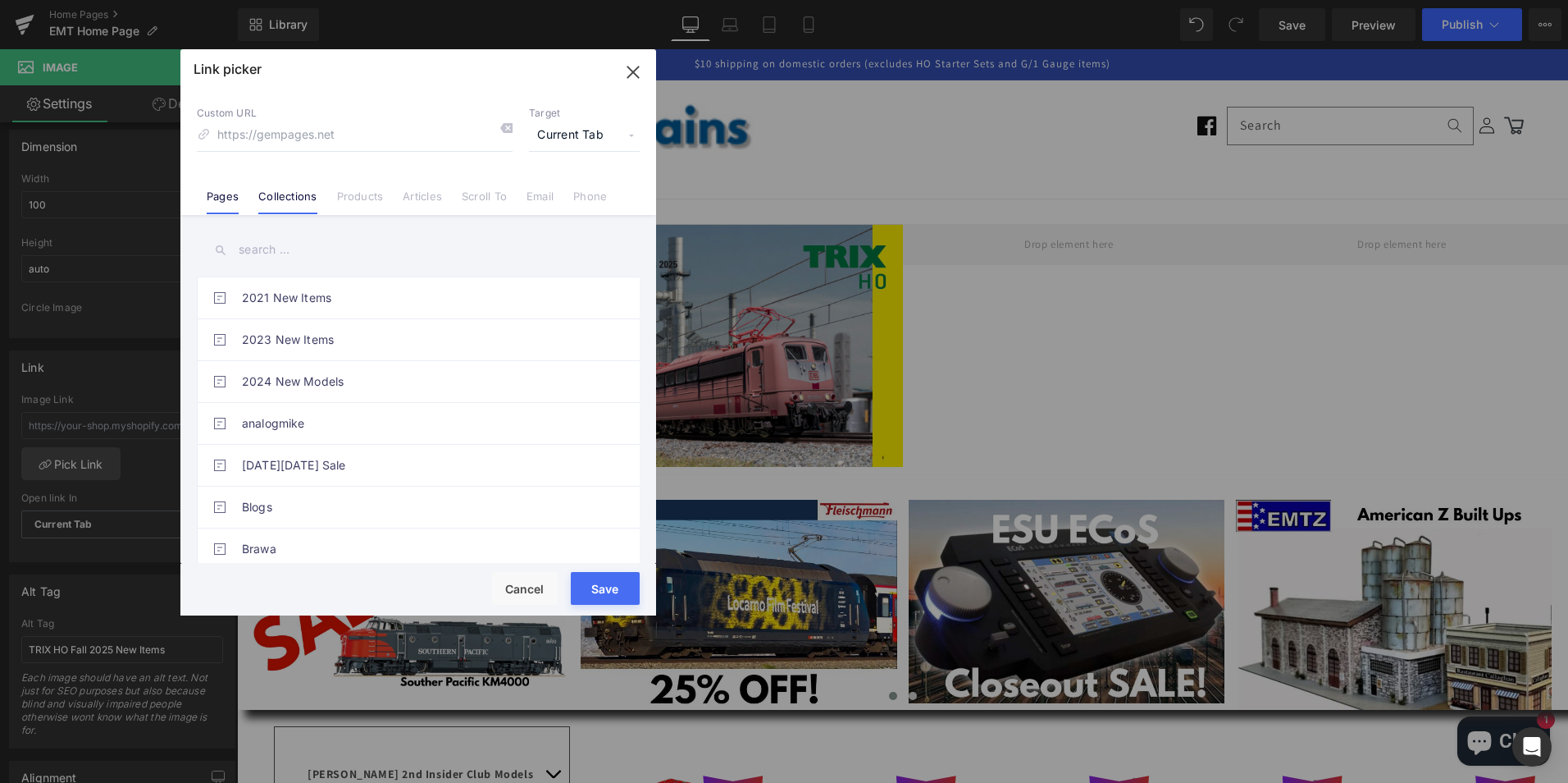
click at [295, 200] on link "Collections" at bounding box center [287, 202] width 58 height 24
click at [453, 260] on input "text" at bounding box center [417, 250] width 443 height 37
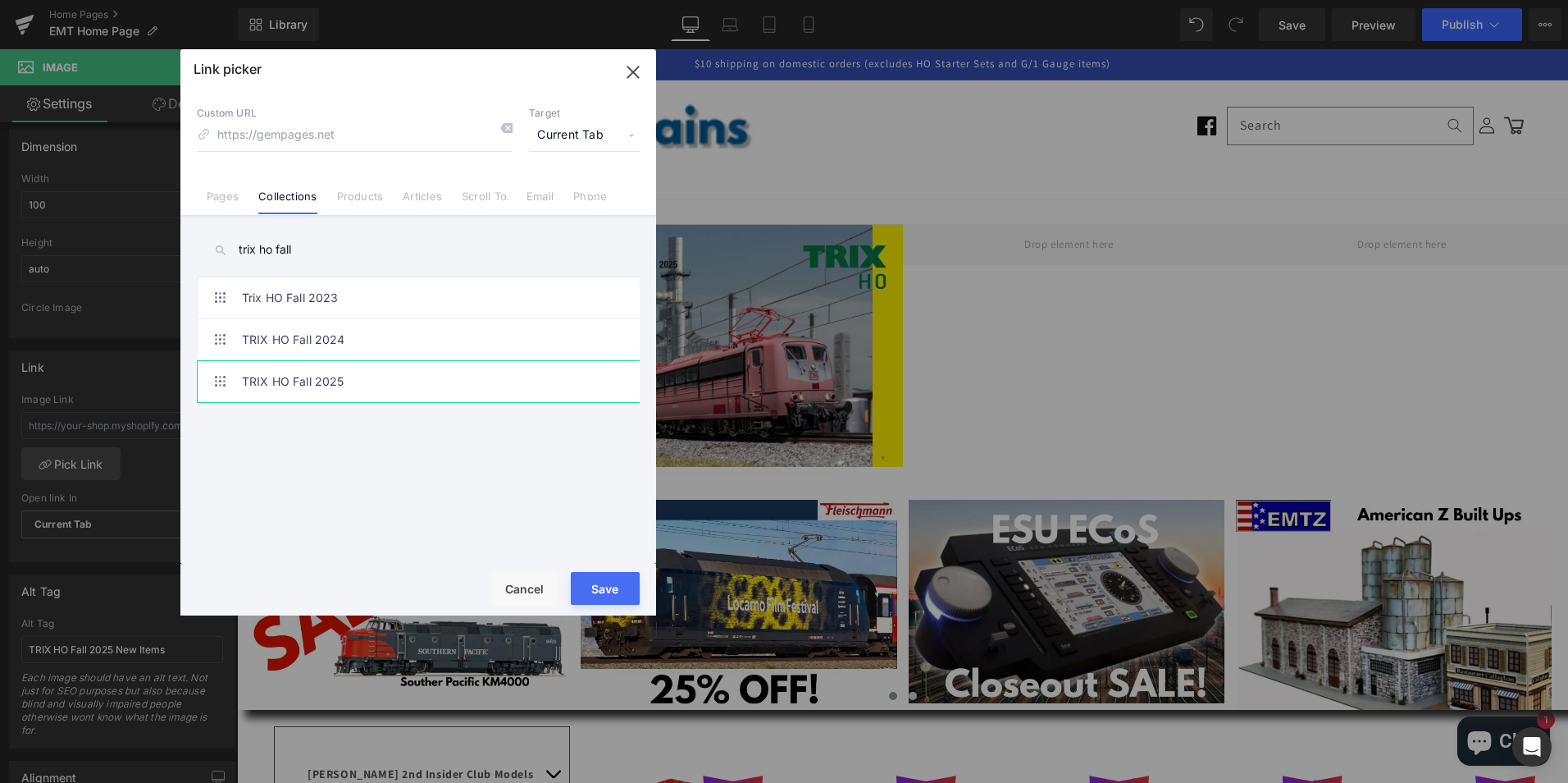
type input "trix ho fall"
click at [330, 380] on link "TRIX HO Fall 2025" at bounding box center [422, 381] width 361 height 41
click at [607, 581] on button "Save" at bounding box center [606, 588] width 69 height 33
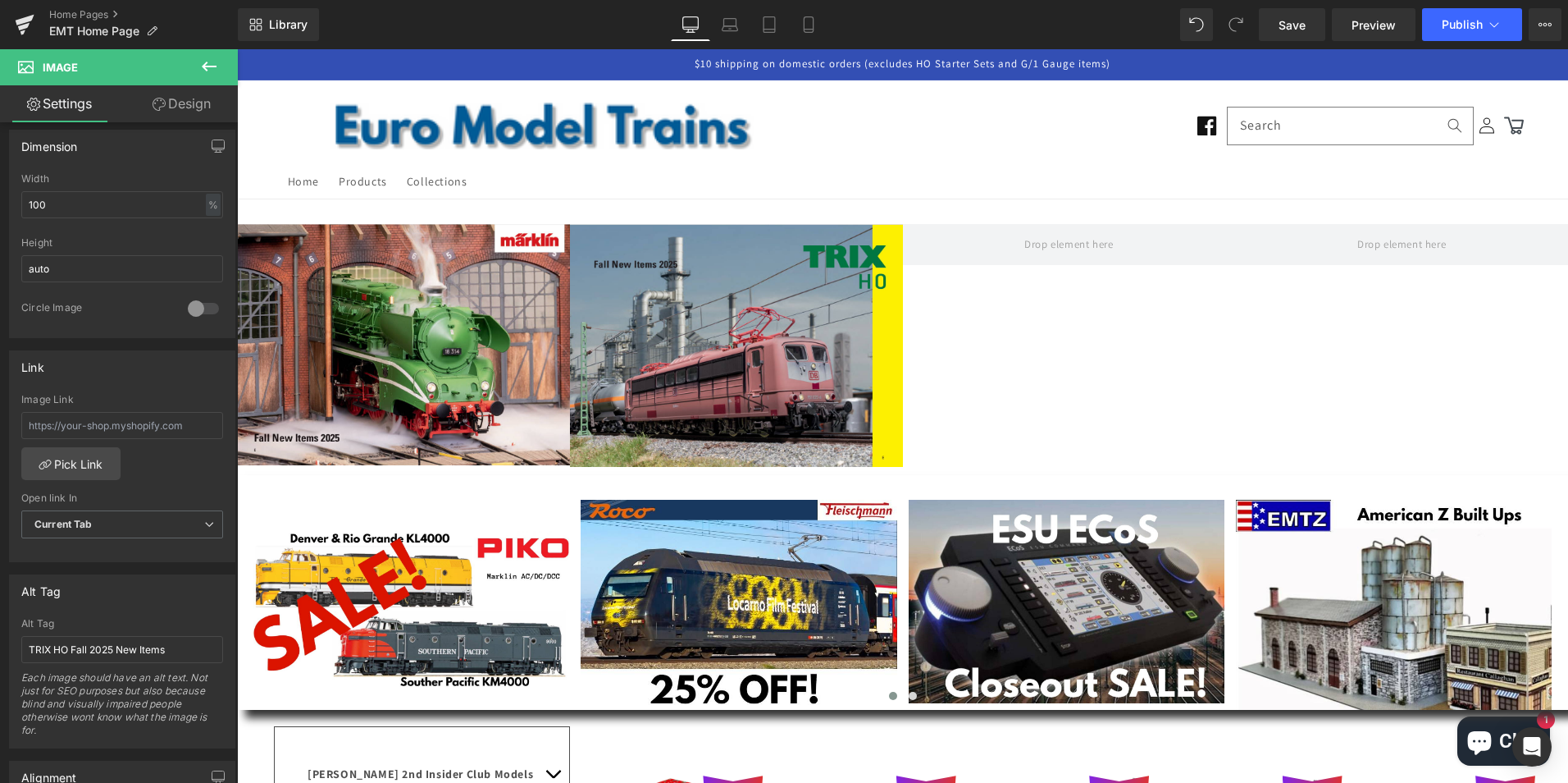
click at [205, 60] on icon at bounding box center [208, 66] width 19 height 19
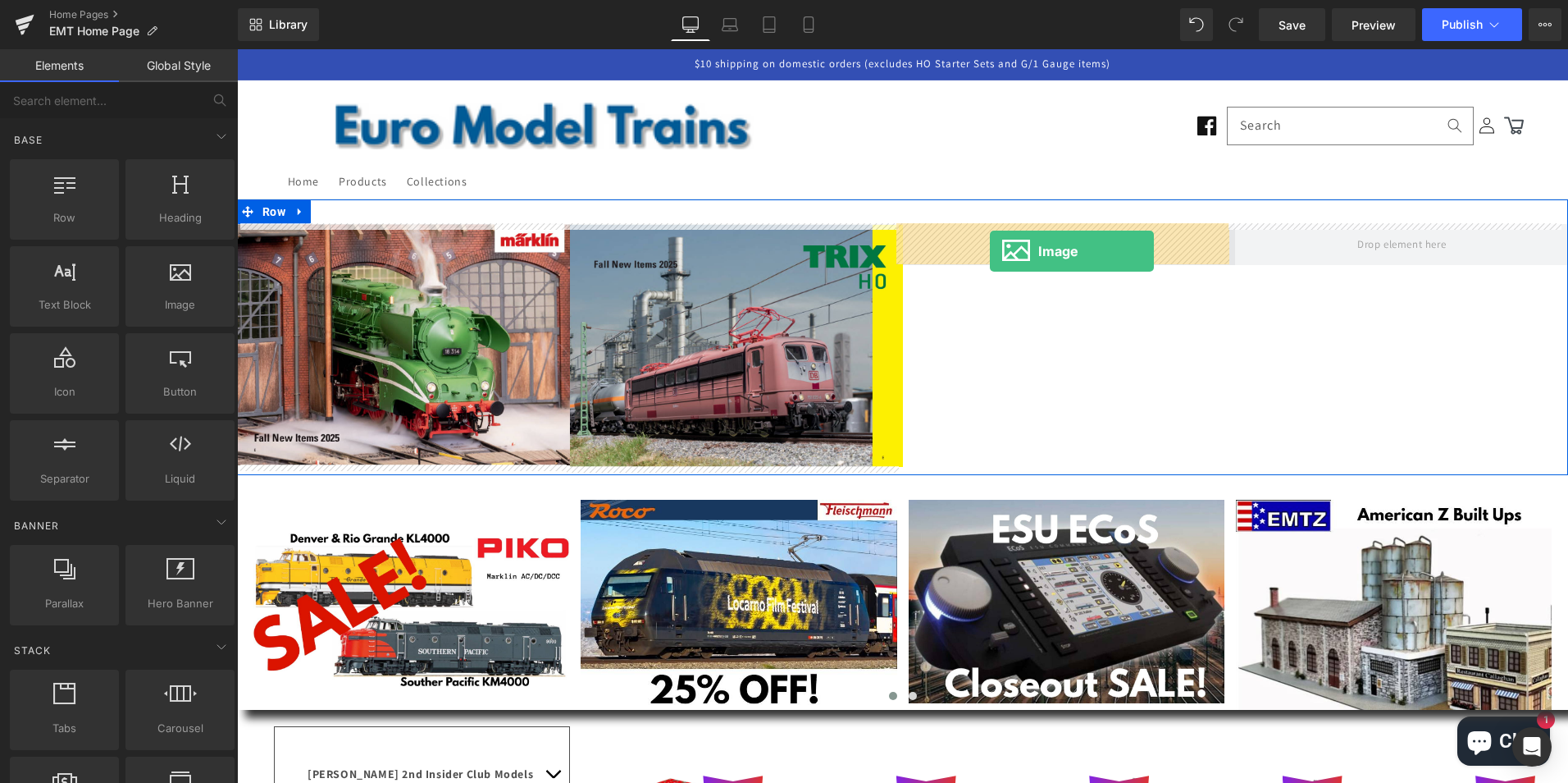
drag, startPoint x: 431, startPoint y: 351, endPoint x: 990, endPoint y: 251, distance: 567.9
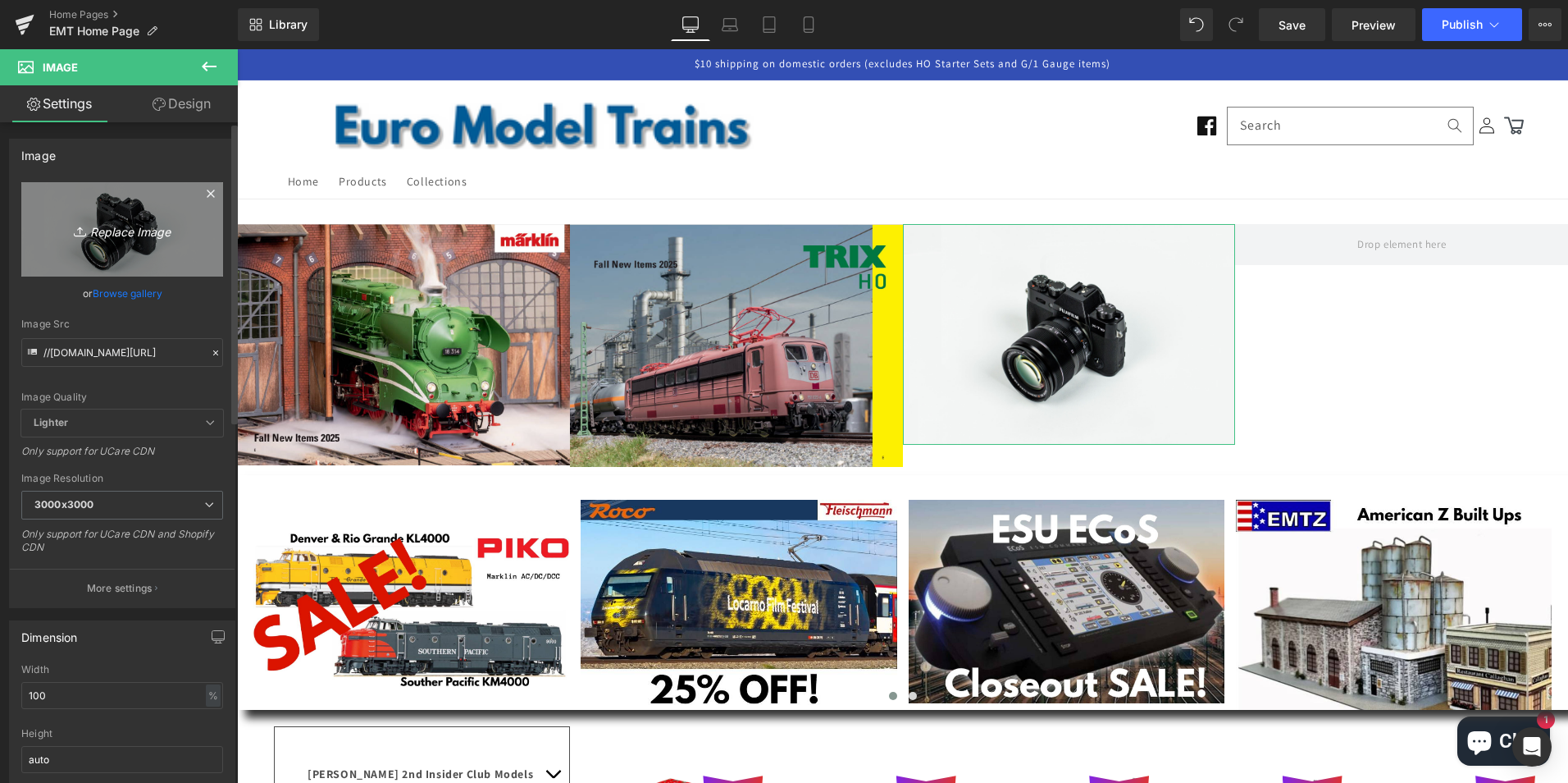
click at [118, 229] on icon "Replace Image" at bounding box center [122, 229] width 131 height 20
type input "C:\fakepath\tnfall2025.png"
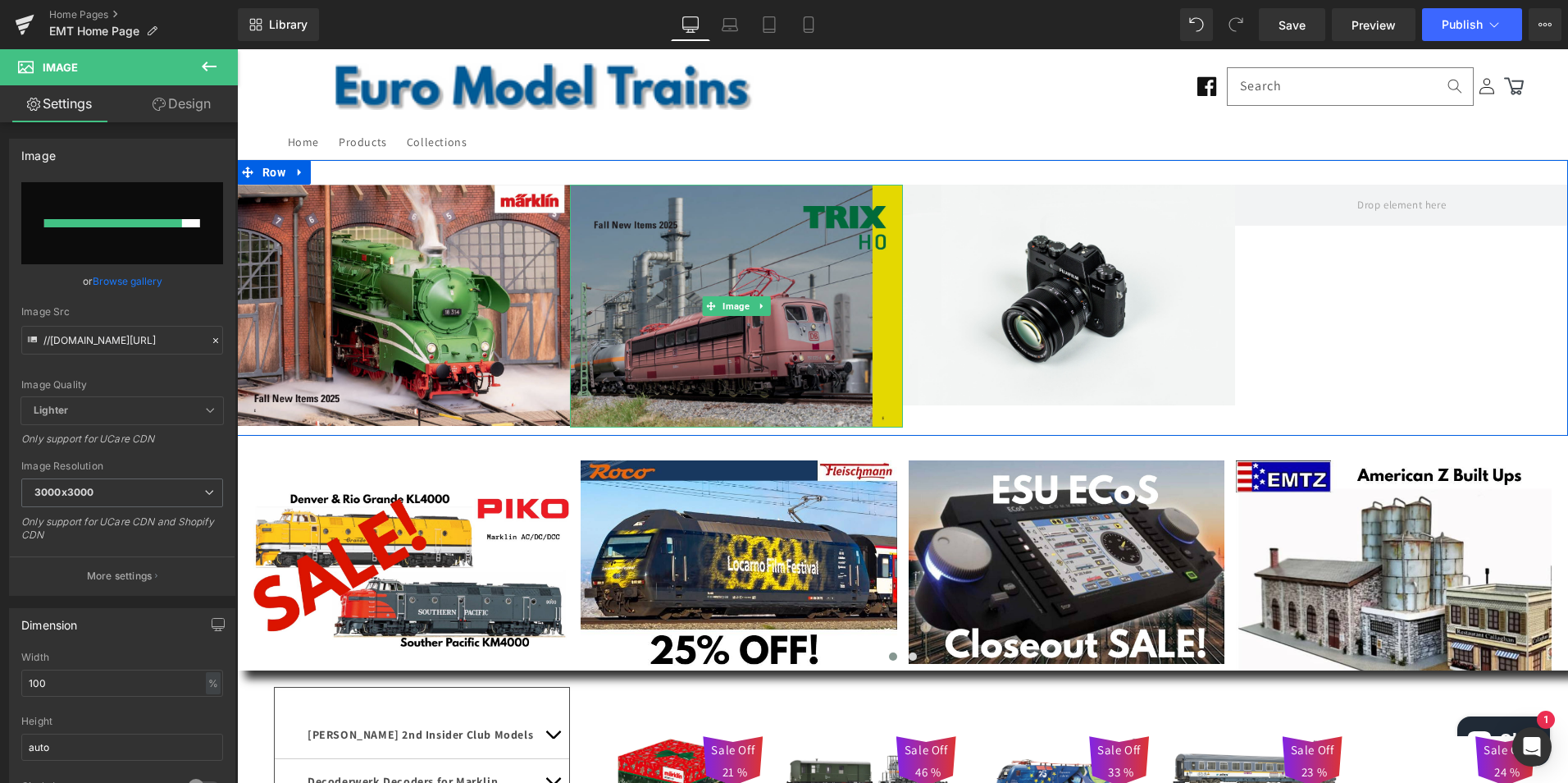
scroll to position [0, 0]
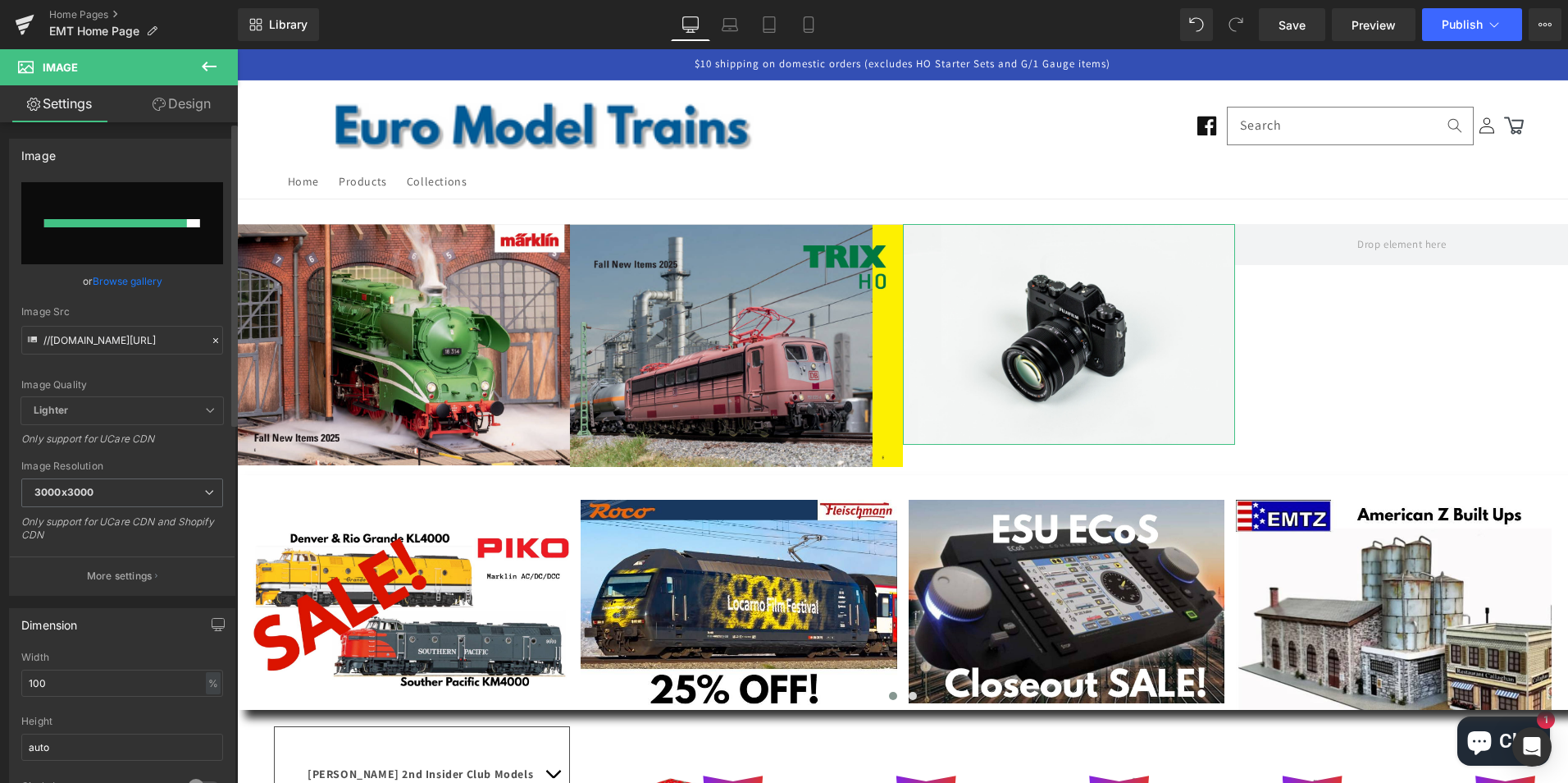
click at [124, 281] on link "Browse gallery" at bounding box center [127, 281] width 70 height 29
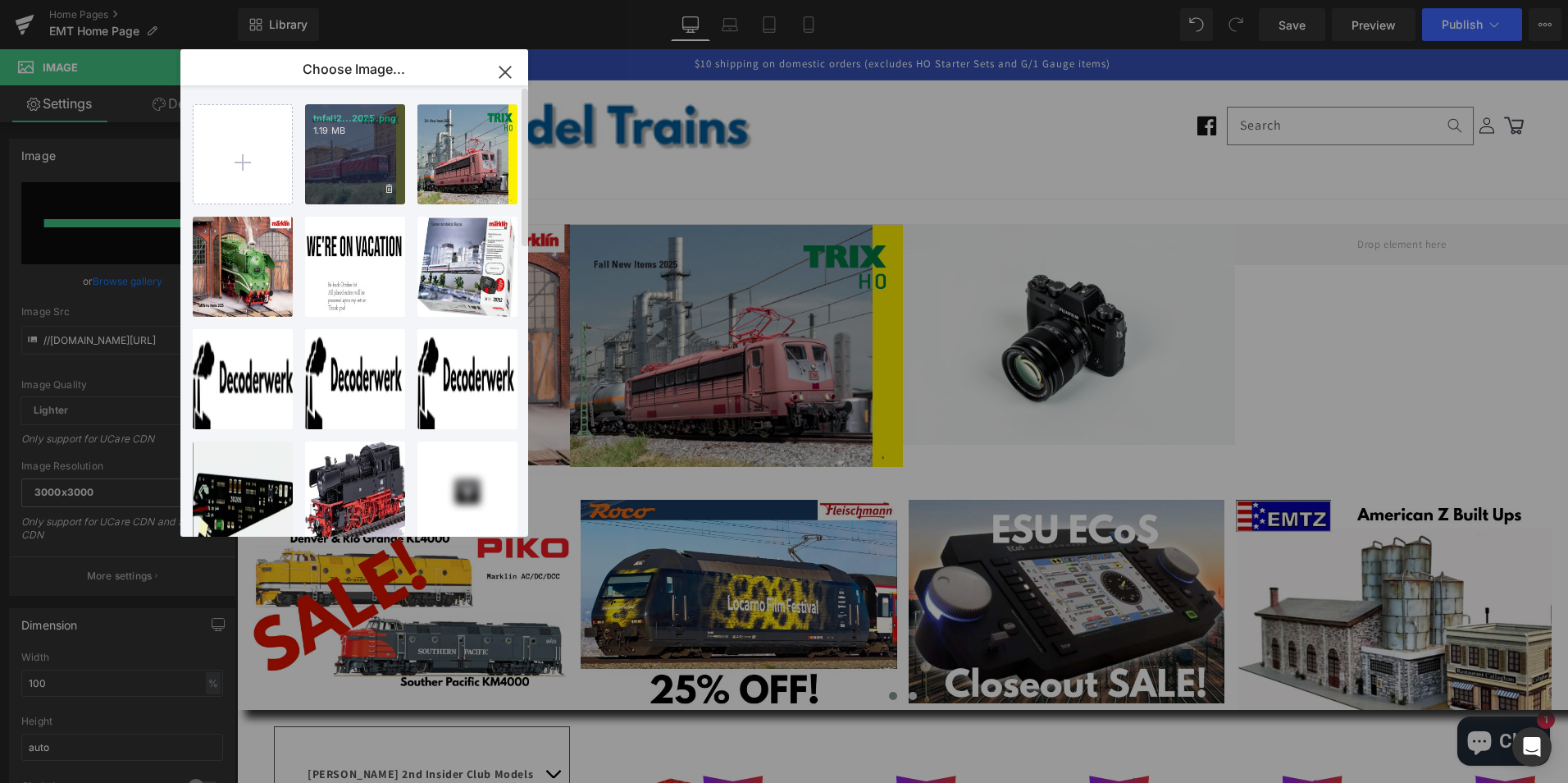
click at [337, 161] on div "tnfall2...2025.png 1.19 MB" at bounding box center [354, 154] width 100 height 100
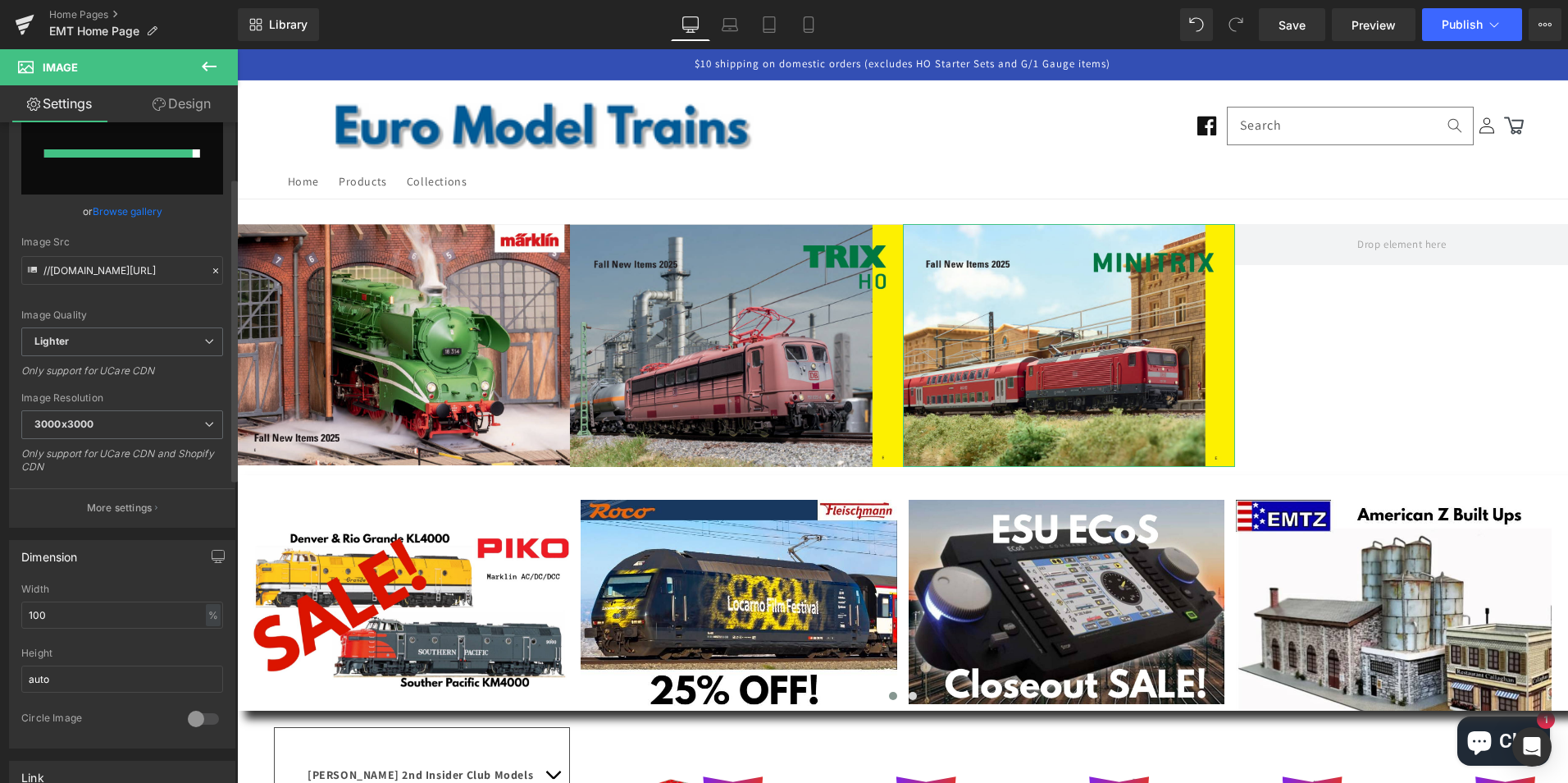
scroll to position [246, 0]
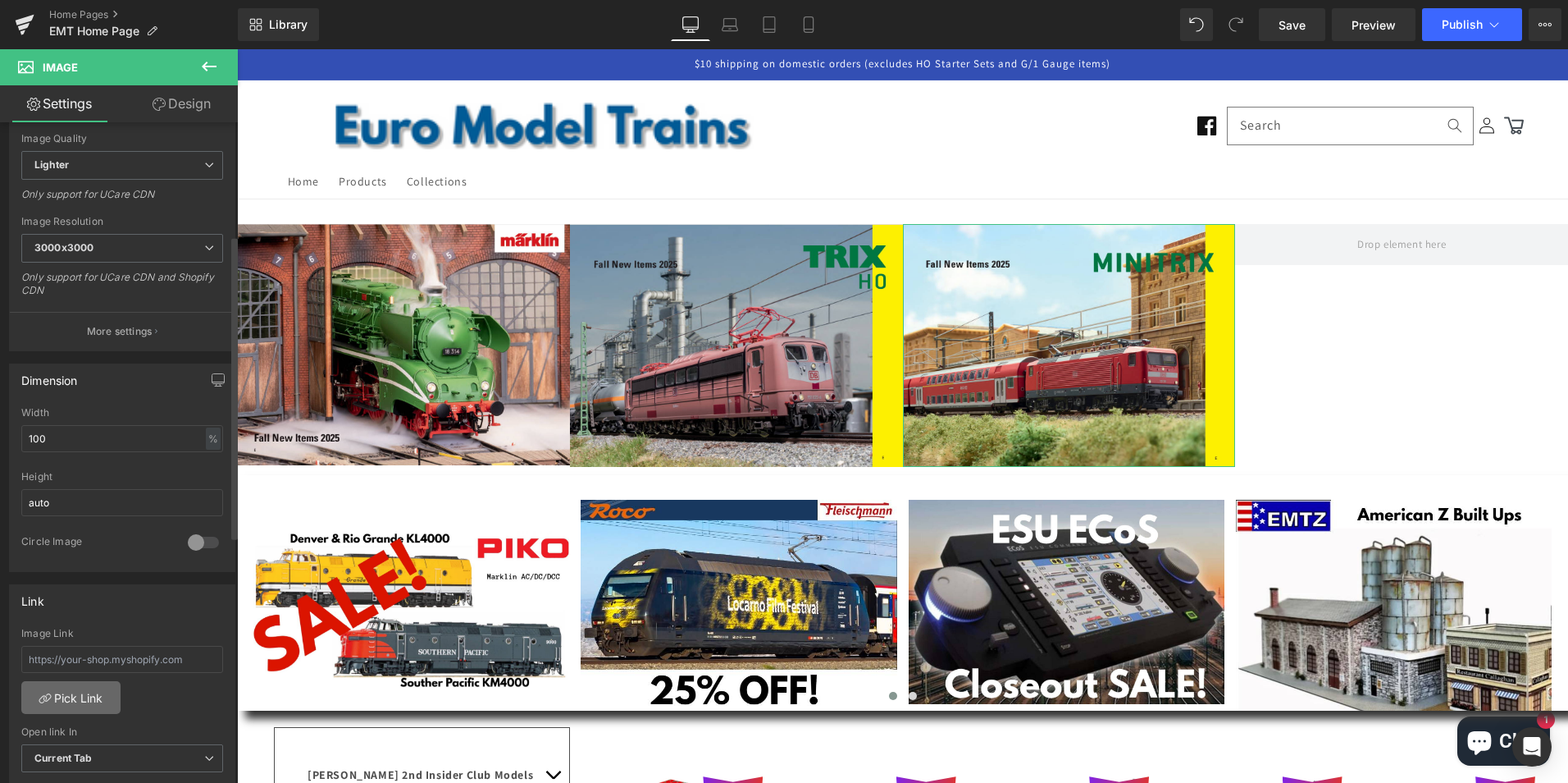
click at [73, 693] on link "Pick Link" at bounding box center [71, 697] width 99 height 33
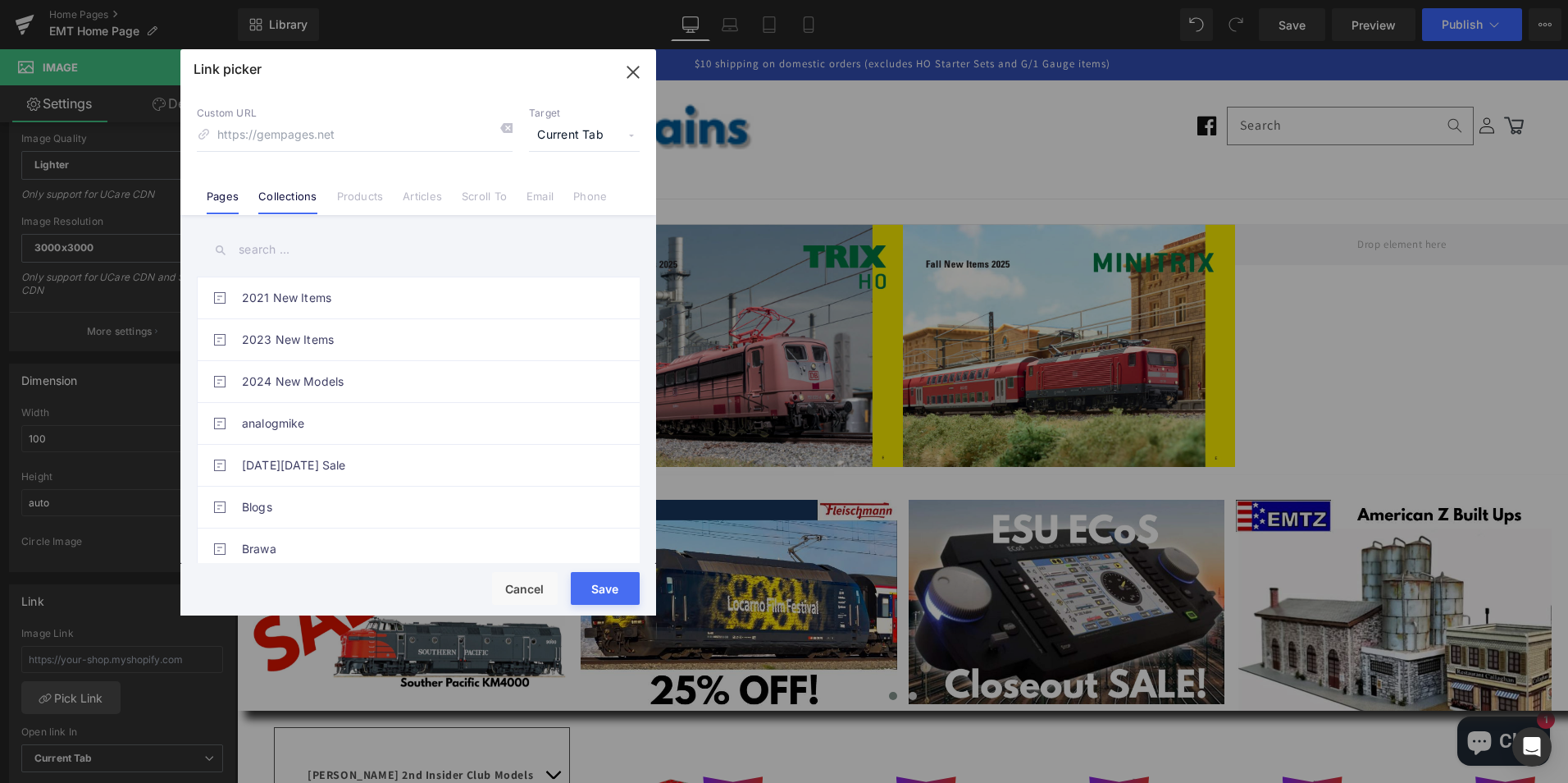
click at [292, 197] on link "Collections" at bounding box center [287, 202] width 58 height 24
click at [327, 256] on input "text" at bounding box center [417, 250] width 443 height 37
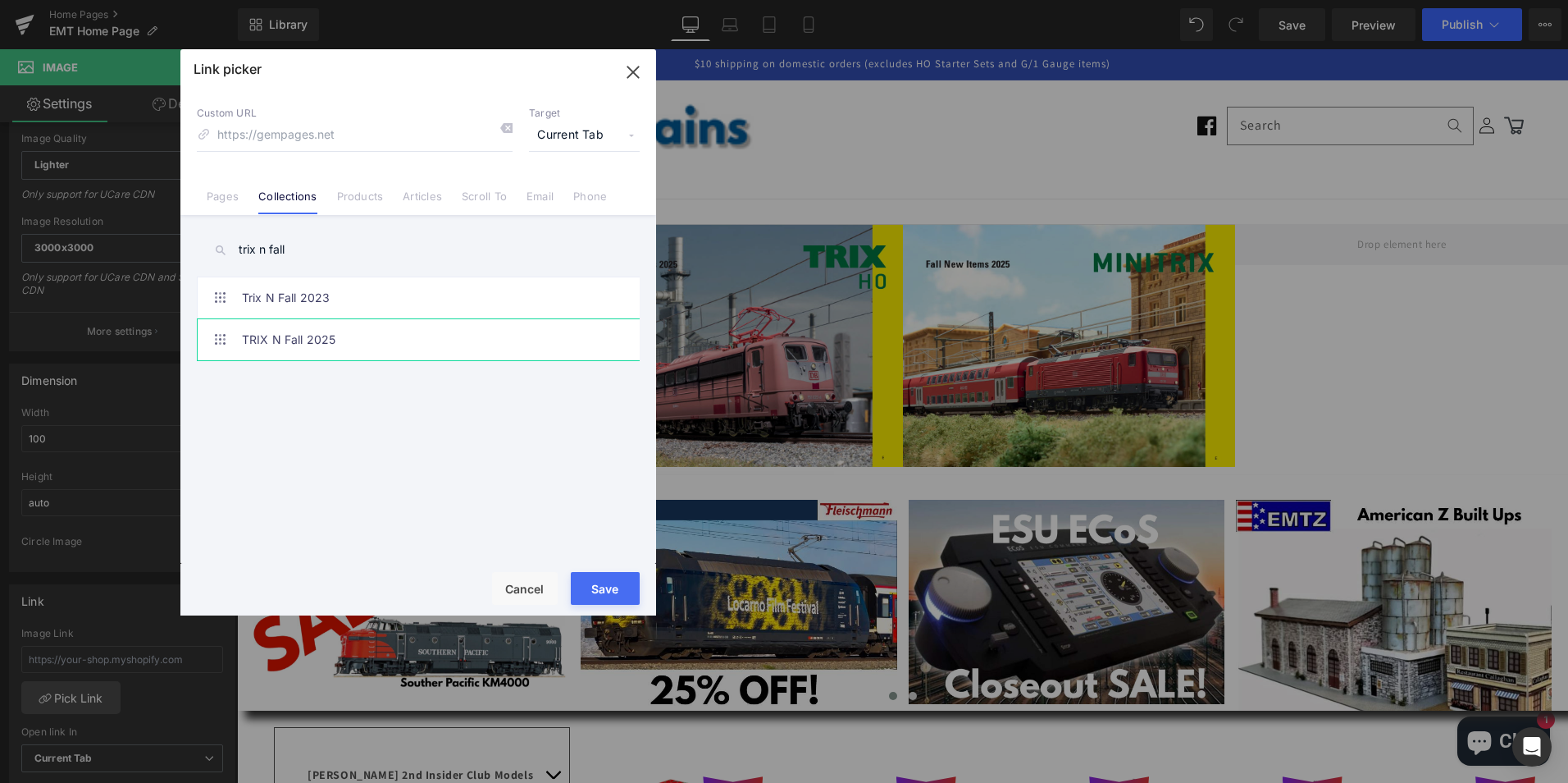
type input "trix n fall"
click at [300, 341] on link "TRIX N Fall 2025" at bounding box center [422, 339] width 361 height 41
click at [610, 591] on button "Save" at bounding box center [606, 588] width 69 height 33
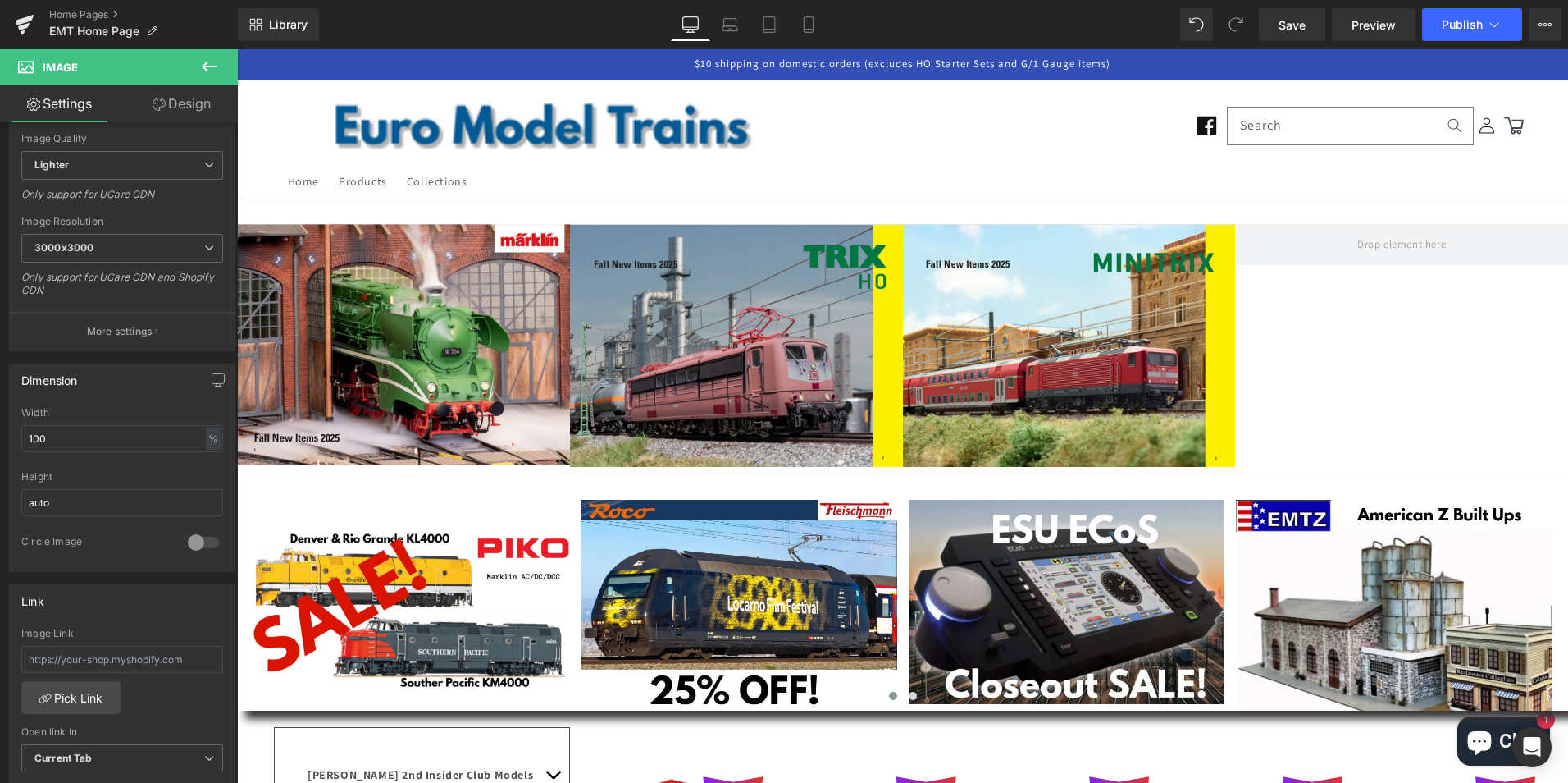
click at [209, 66] on icon at bounding box center [209, 66] width 15 height 10
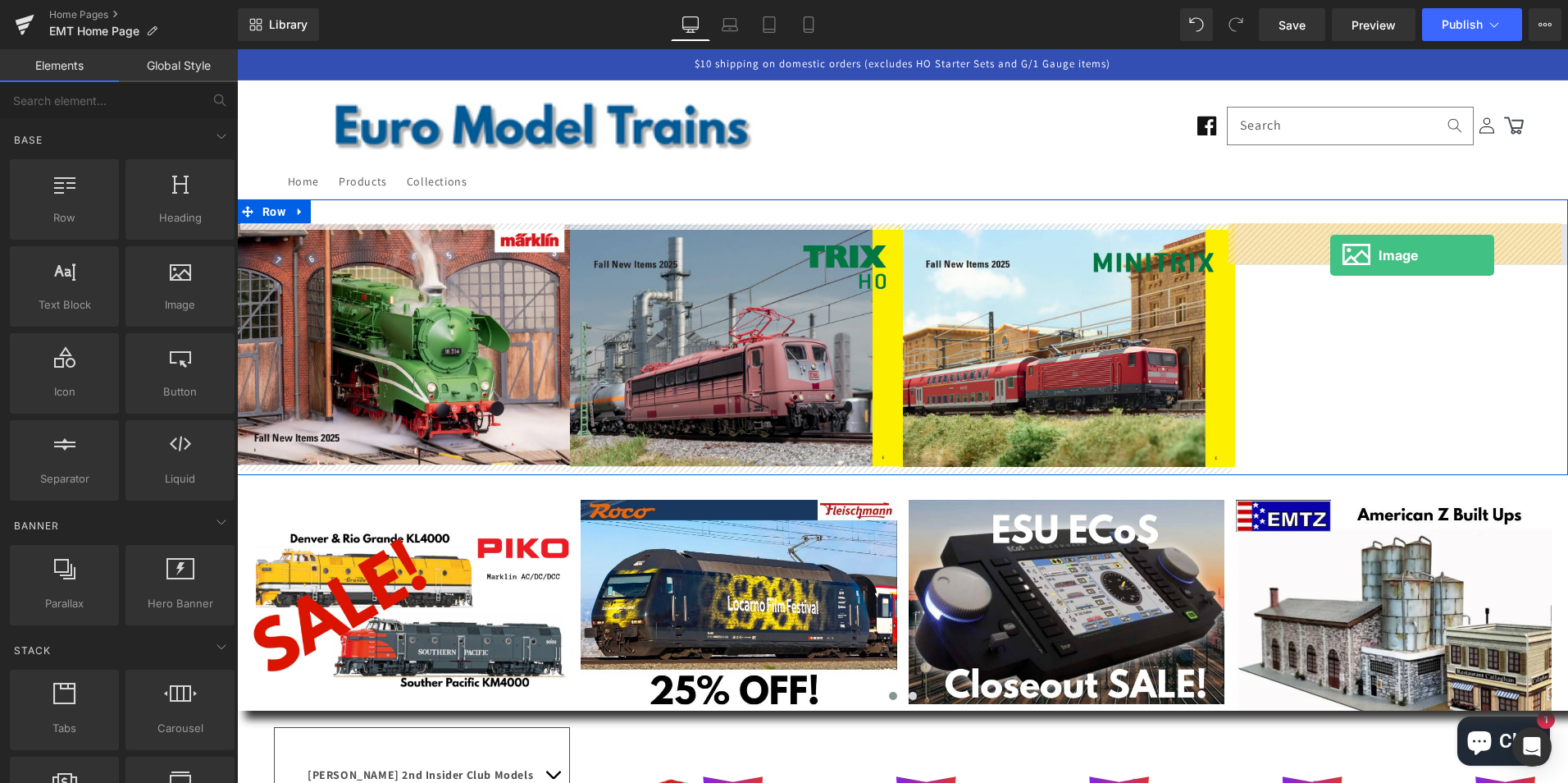
drag, startPoint x: 416, startPoint y: 348, endPoint x: 1330, endPoint y: 255, distance: 918.7
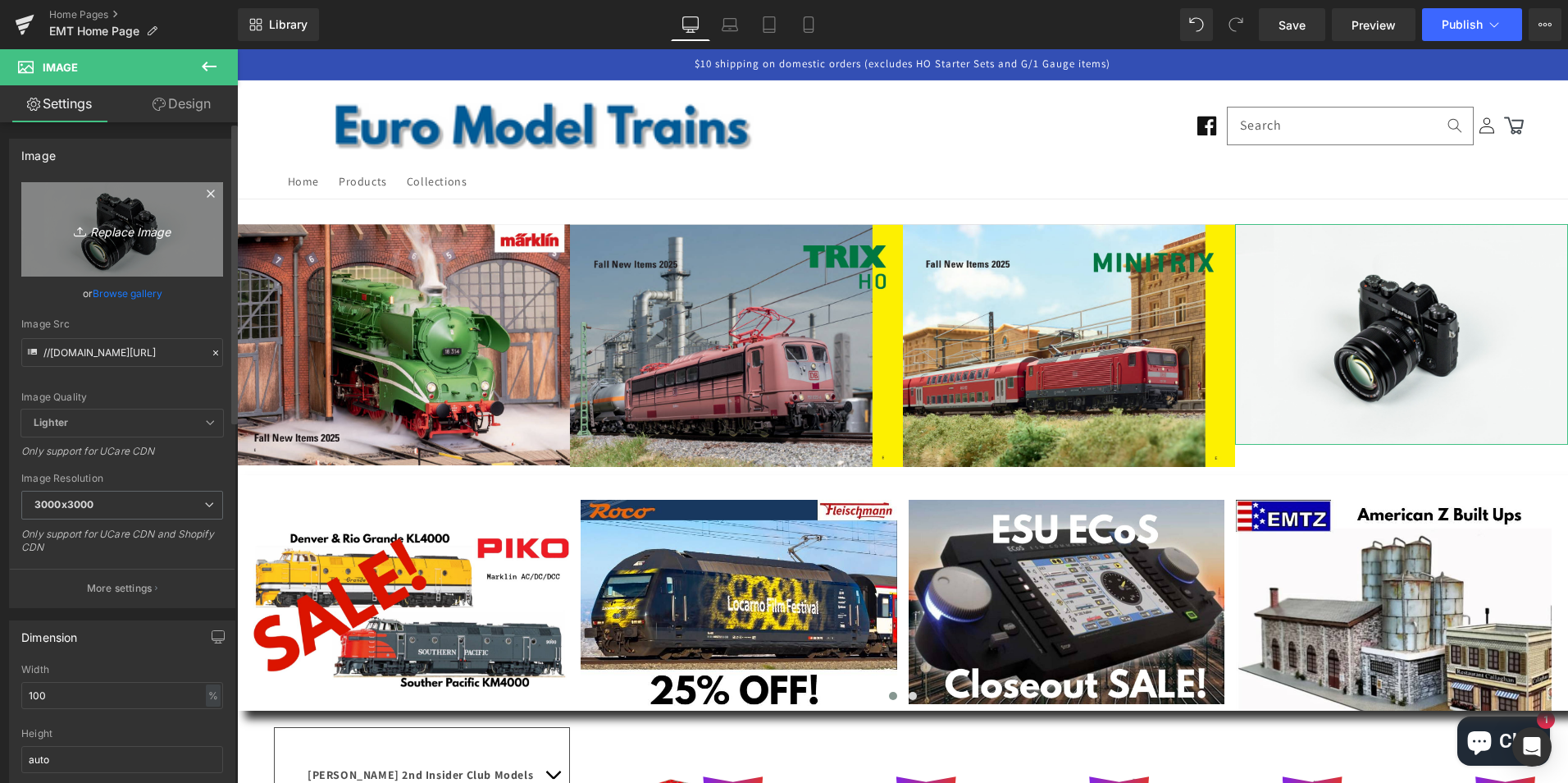
click at [124, 228] on icon "Replace Image" at bounding box center [122, 229] width 131 height 20
type input "C:\fakepath\lfall2025.png"
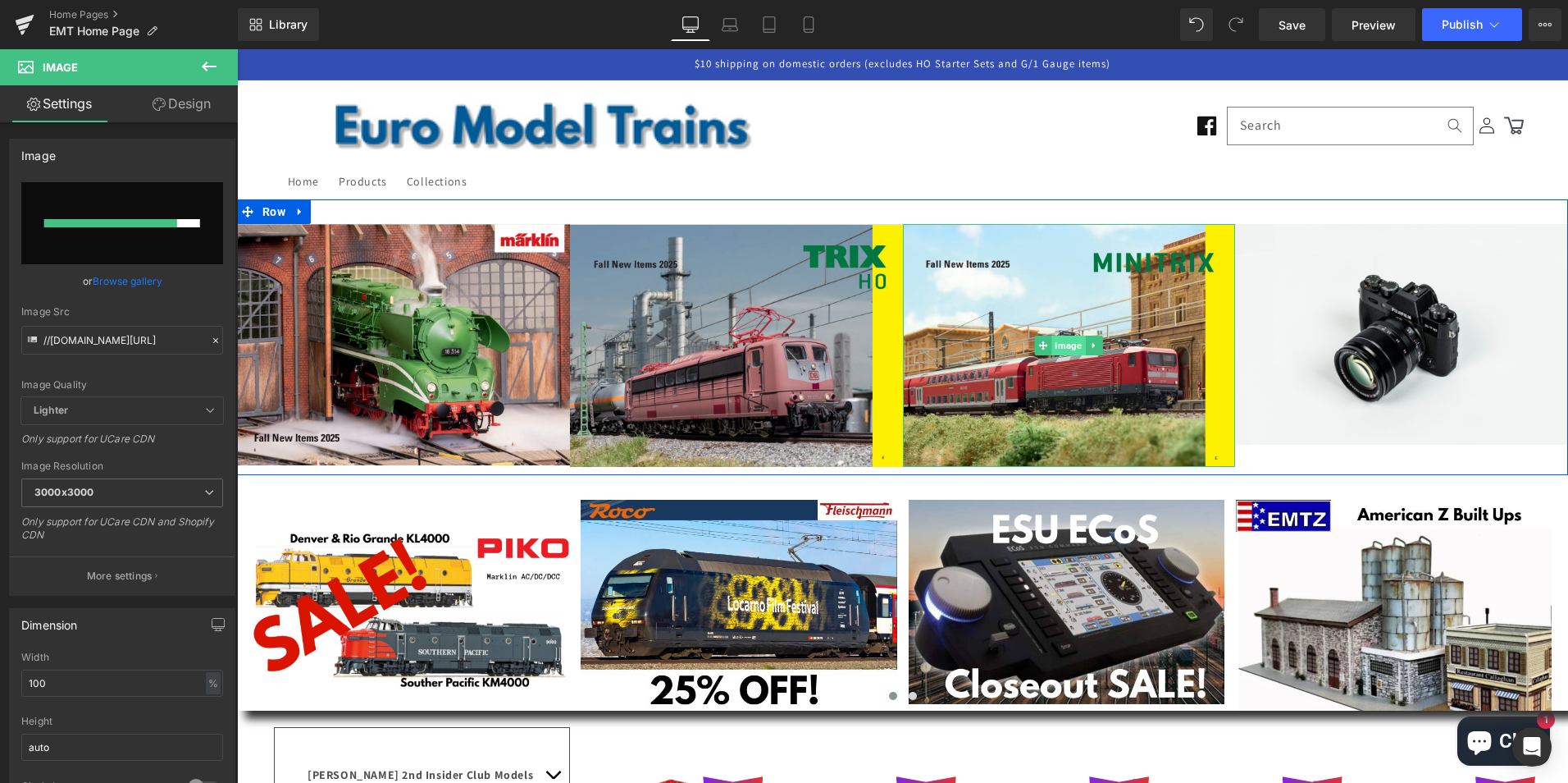
click at [1062, 346] on span "Image" at bounding box center [1069, 344] width 34 height 19
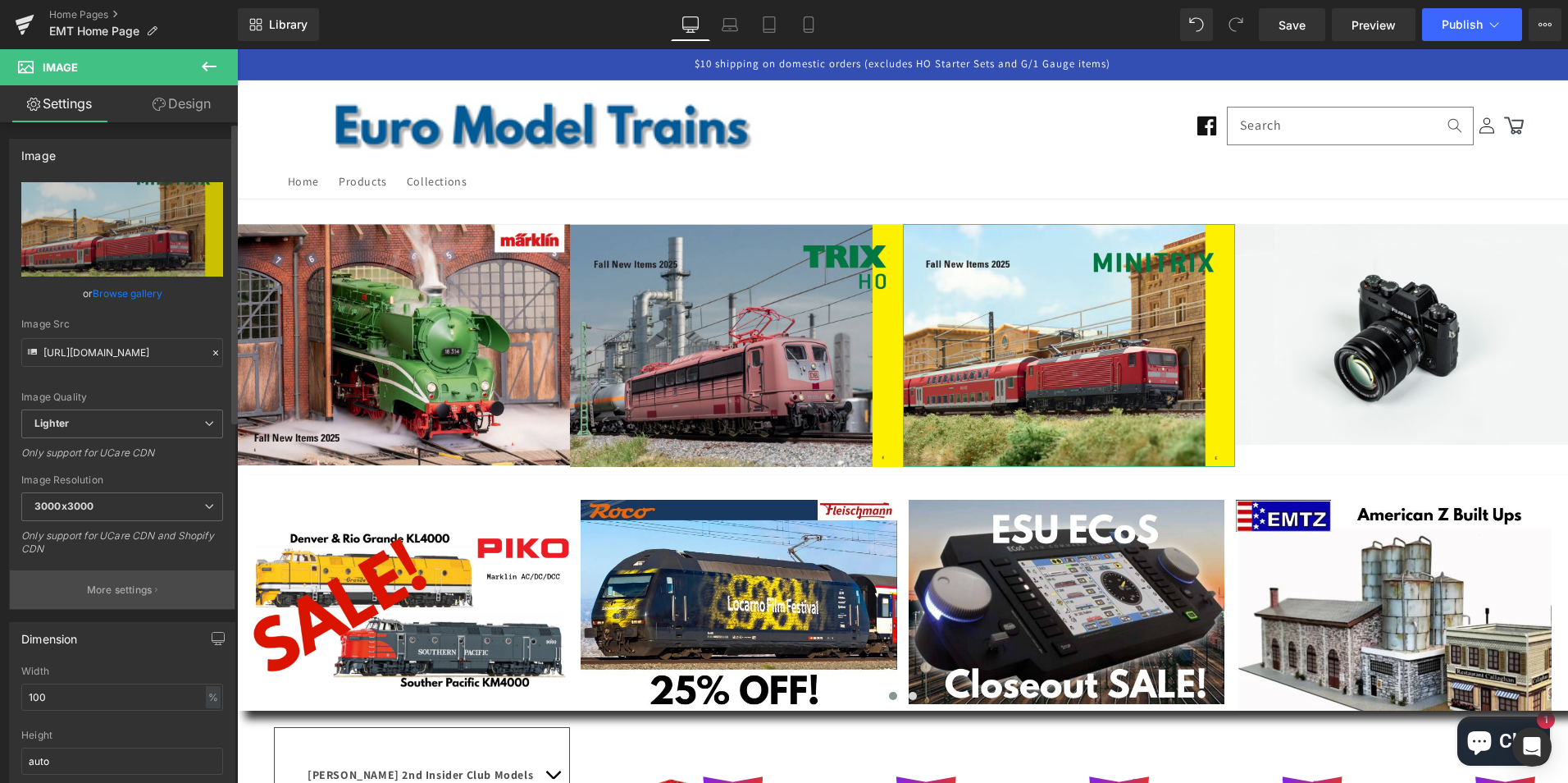
click at [121, 590] on p "More settings" at bounding box center [120, 590] width 66 height 15
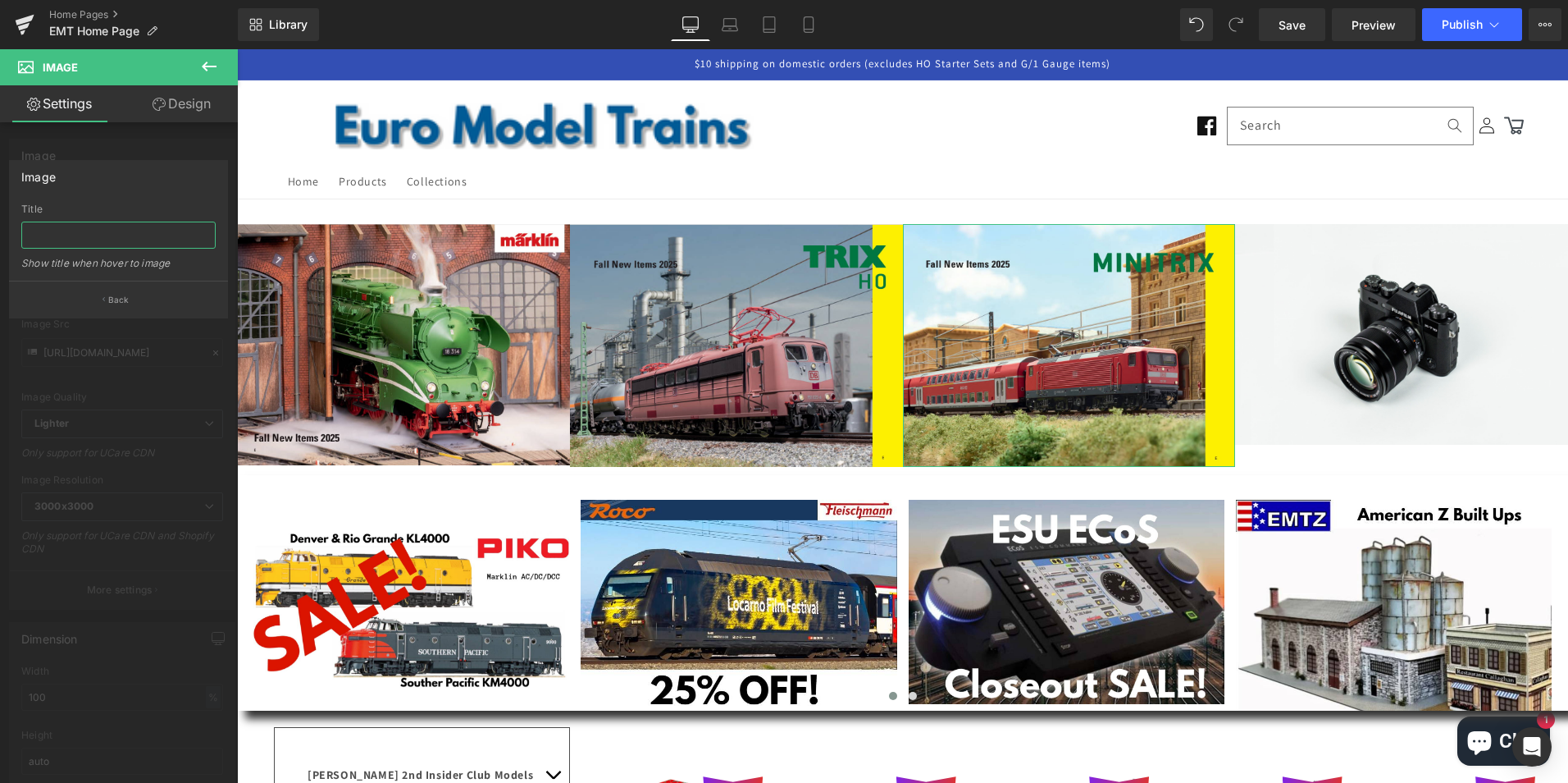
click at [104, 235] on input "text" at bounding box center [118, 235] width 194 height 27
paste input "TRIX HO Fall 2025 New Items"
drag, startPoint x: 181, startPoint y: 234, endPoint x: 8, endPoint y: 234, distance: 173.0
click at [8, 234] on div "Image Title Minitrix N Fall 2025 New Items Show title when hover to image Back" at bounding box center [118, 233] width 238 height 171
type input "Minitrix N Fall 2025 New Items"
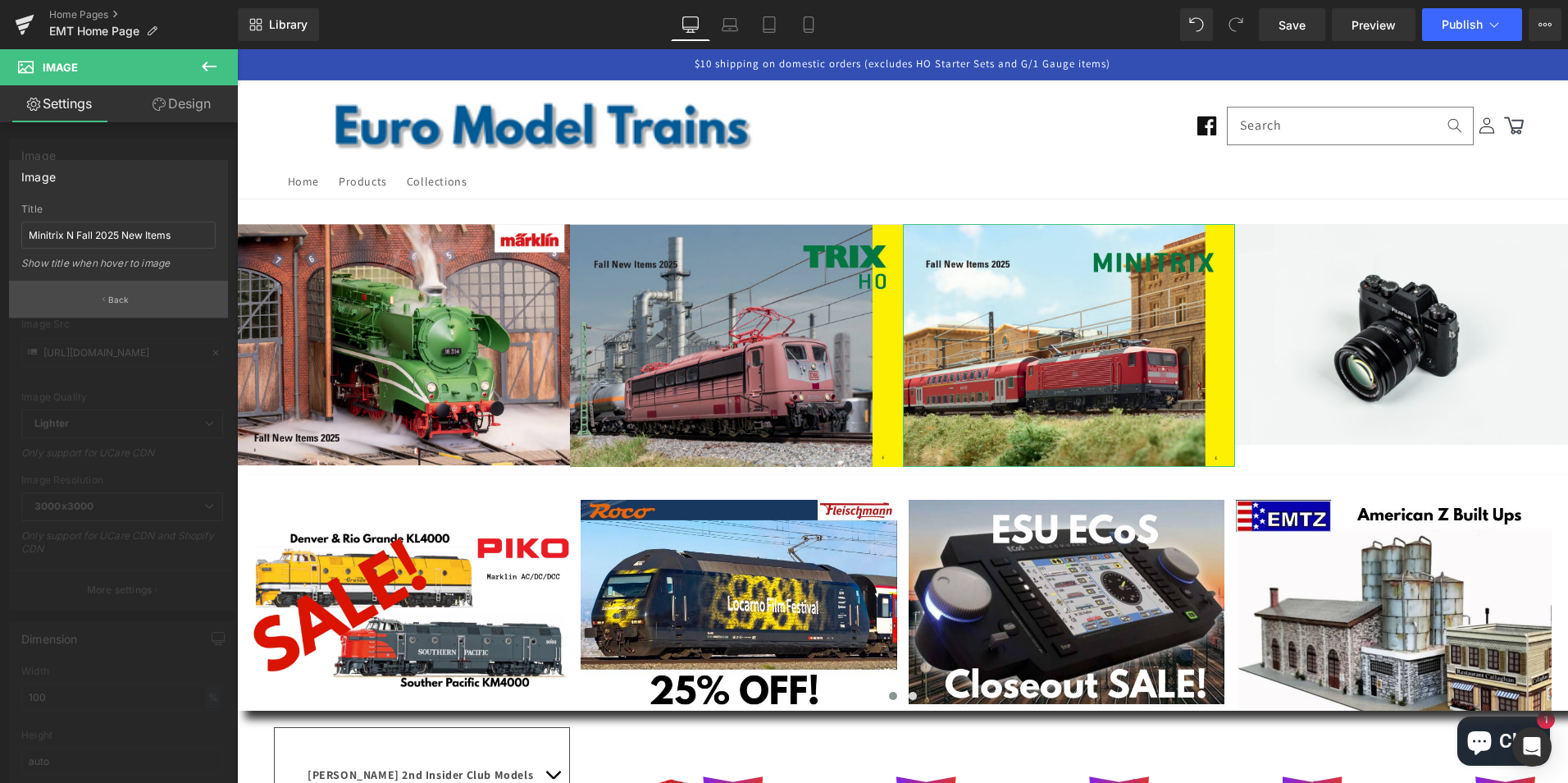
click at [104, 293] on button "Back" at bounding box center [118, 299] width 219 height 37
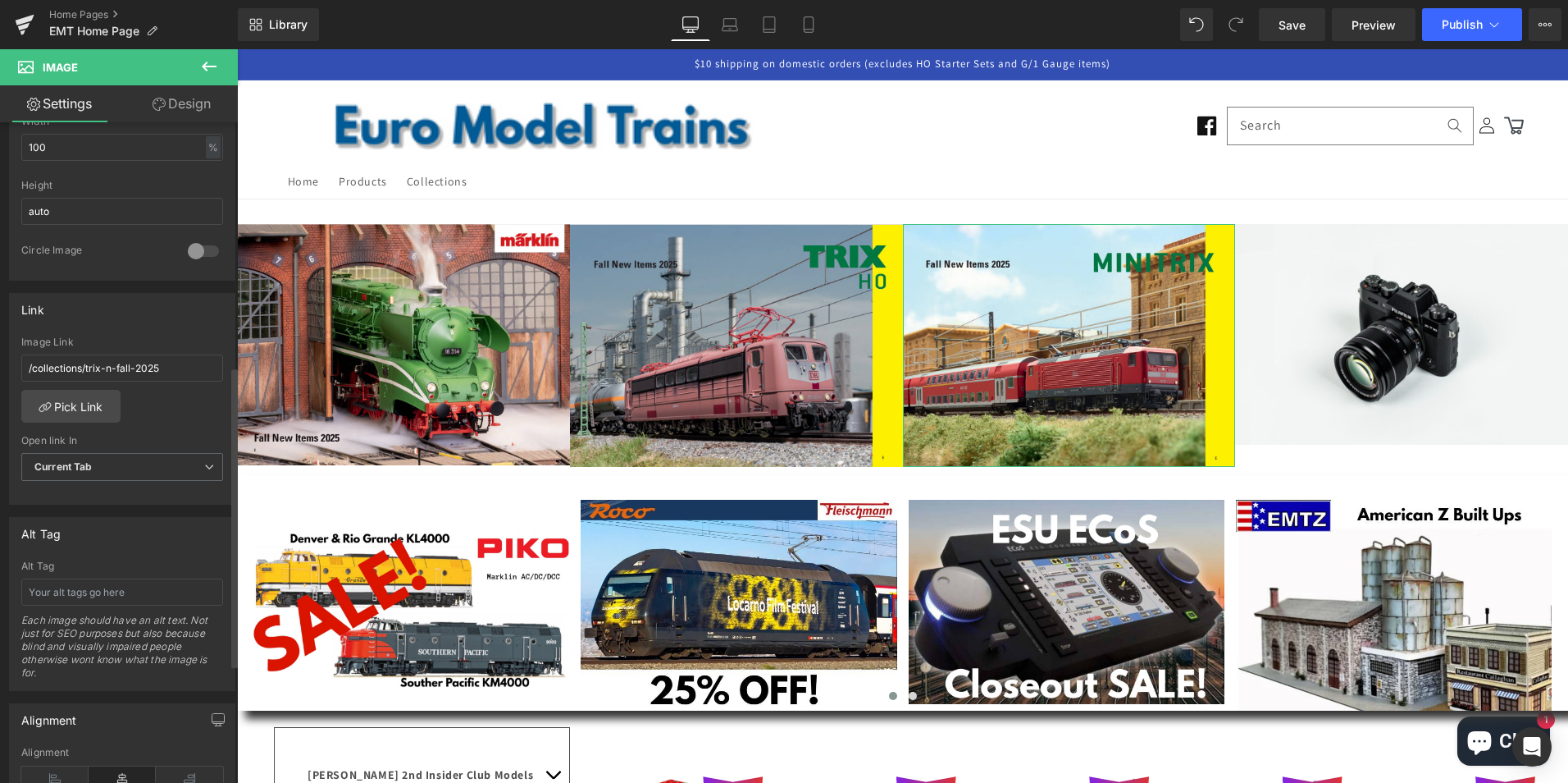
scroll to position [575, 0]
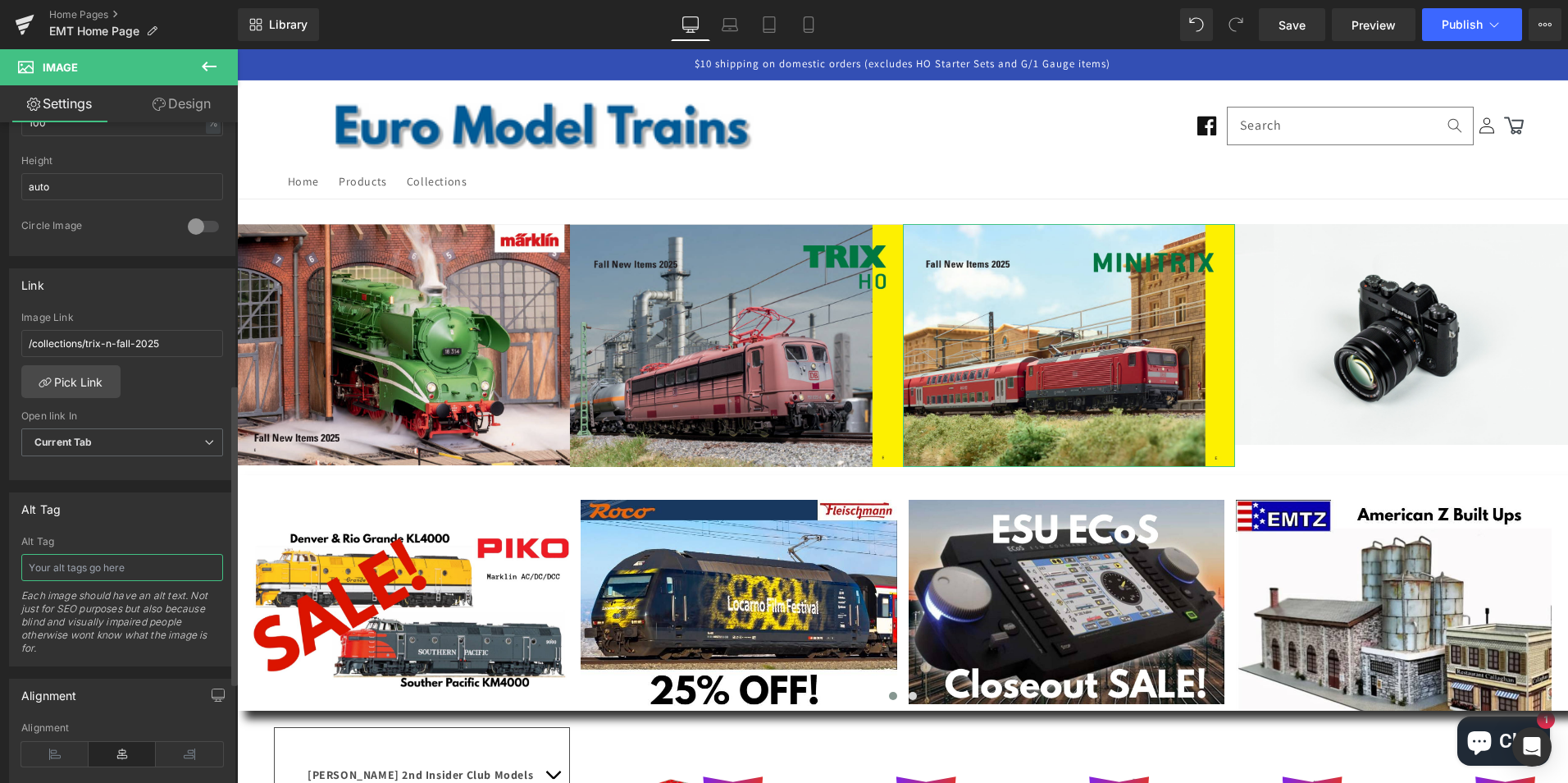
click at [137, 570] on input "text" at bounding box center [122, 567] width 202 height 27
paste input "Minitrix N Fall 2025 New Items"
type input "Minitrix N Fall 2025 New Items"
click at [212, 63] on icon at bounding box center [208, 66] width 19 height 19
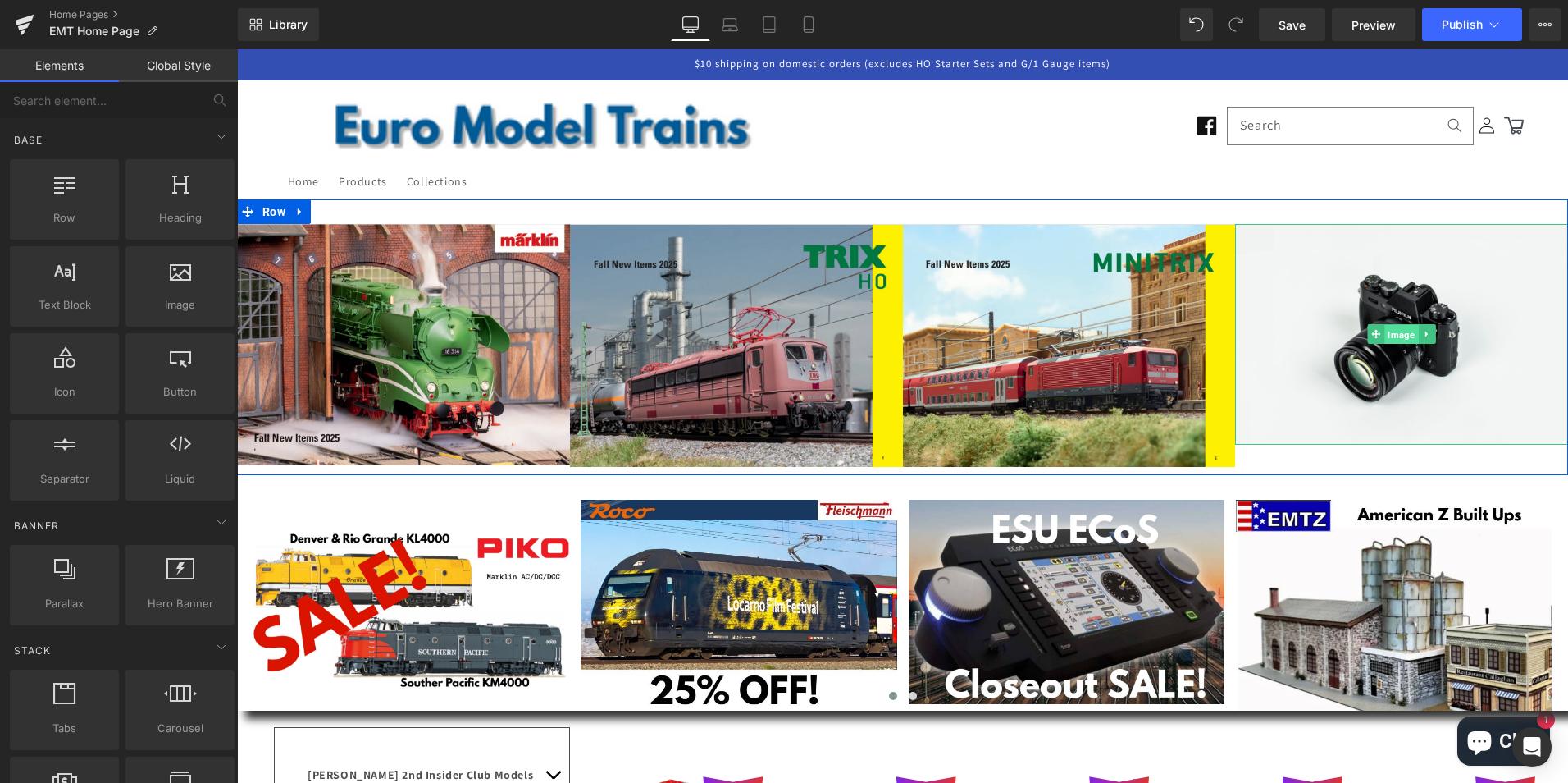
click at [1391, 334] on span "Image" at bounding box center [1403, 334] width 34 height 19
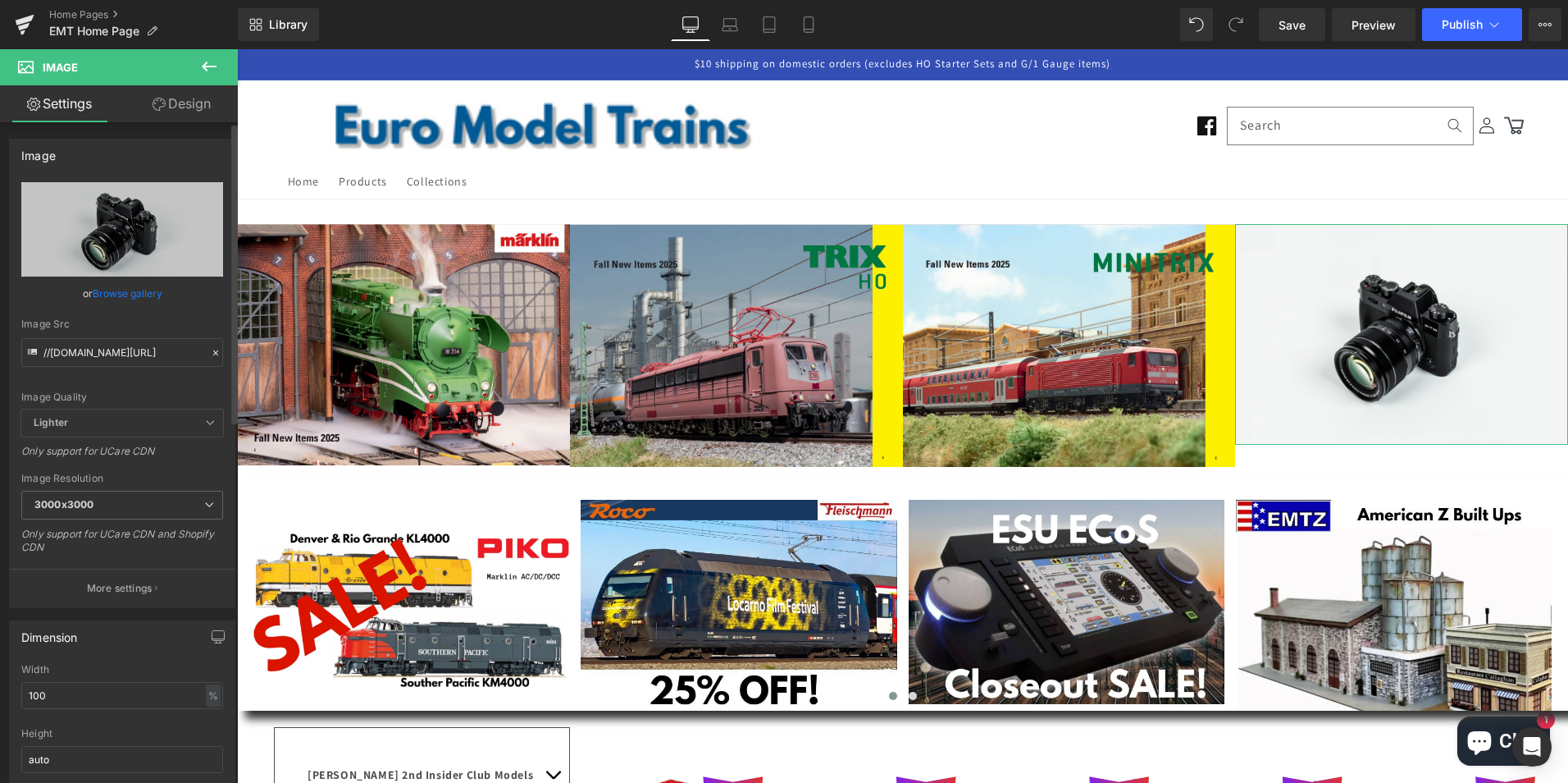
click at [117, 296] on link "Browse gallery" at bounding box center [127, 293] width 70 height 29
click at [115, 0] on div "Image You are previewing how the will restyle your page. You can not edit Eleme…" at bounding box center [784, 0] width 1568 height 0
click at [0, 0] on icon "Replace Image" at bounding box center [0, 0] width 0 height 0
type input "C:\fakepath\lfall2025.png"
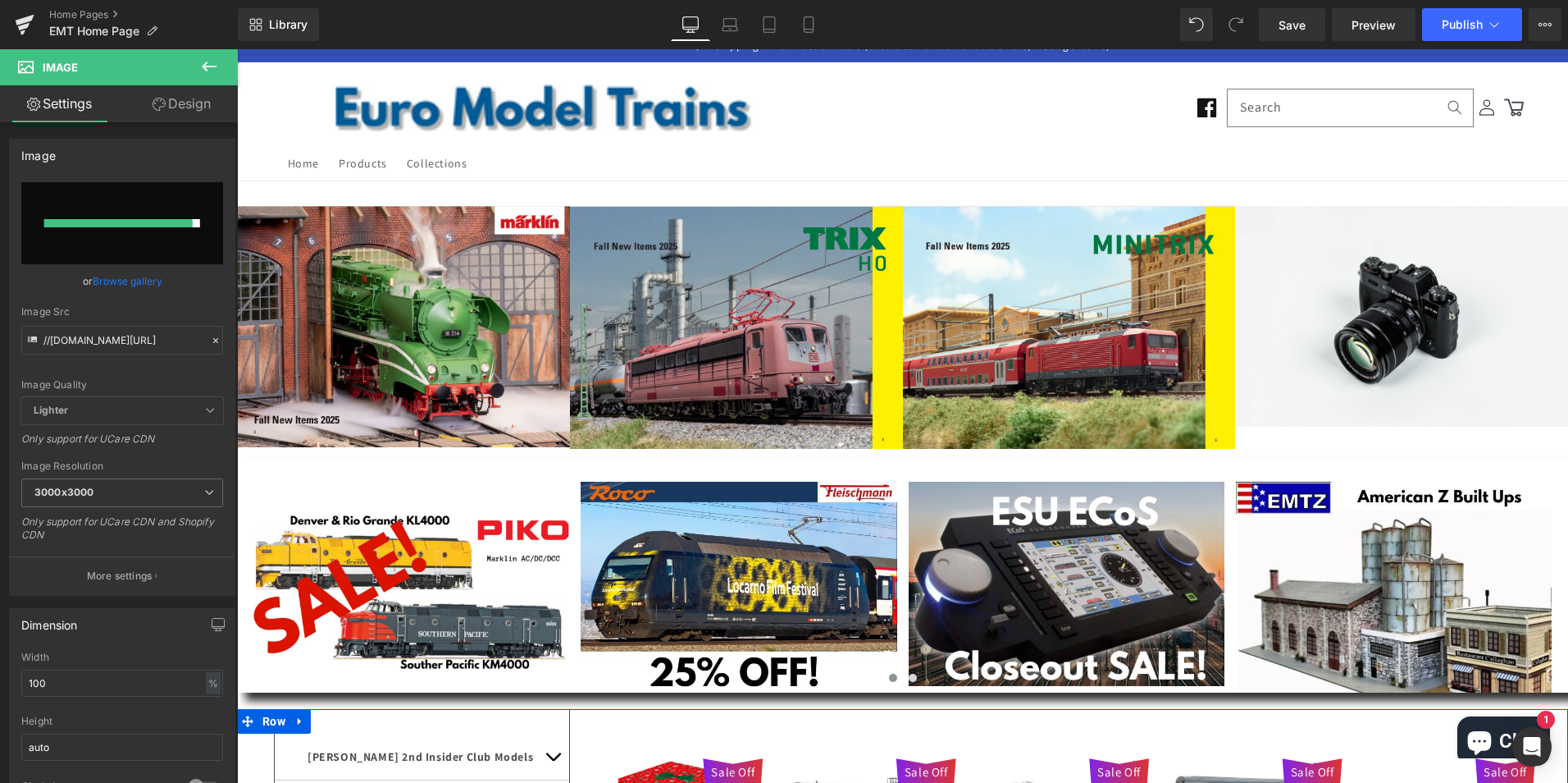
scroll to position [0, 0]
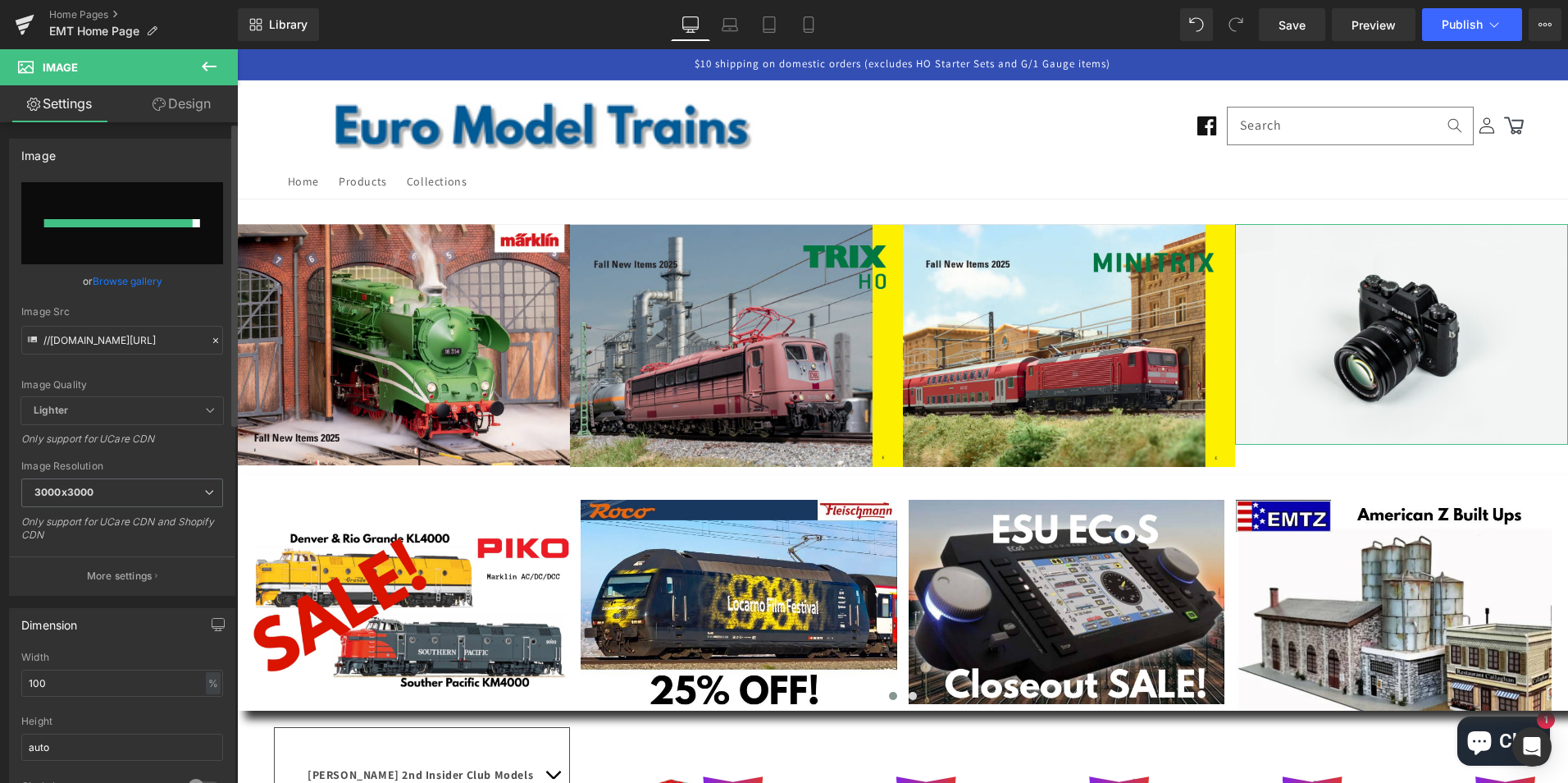
click at [128, 281] on link "Browse gallery" at bounding box center [127, 281] width 70 height 29
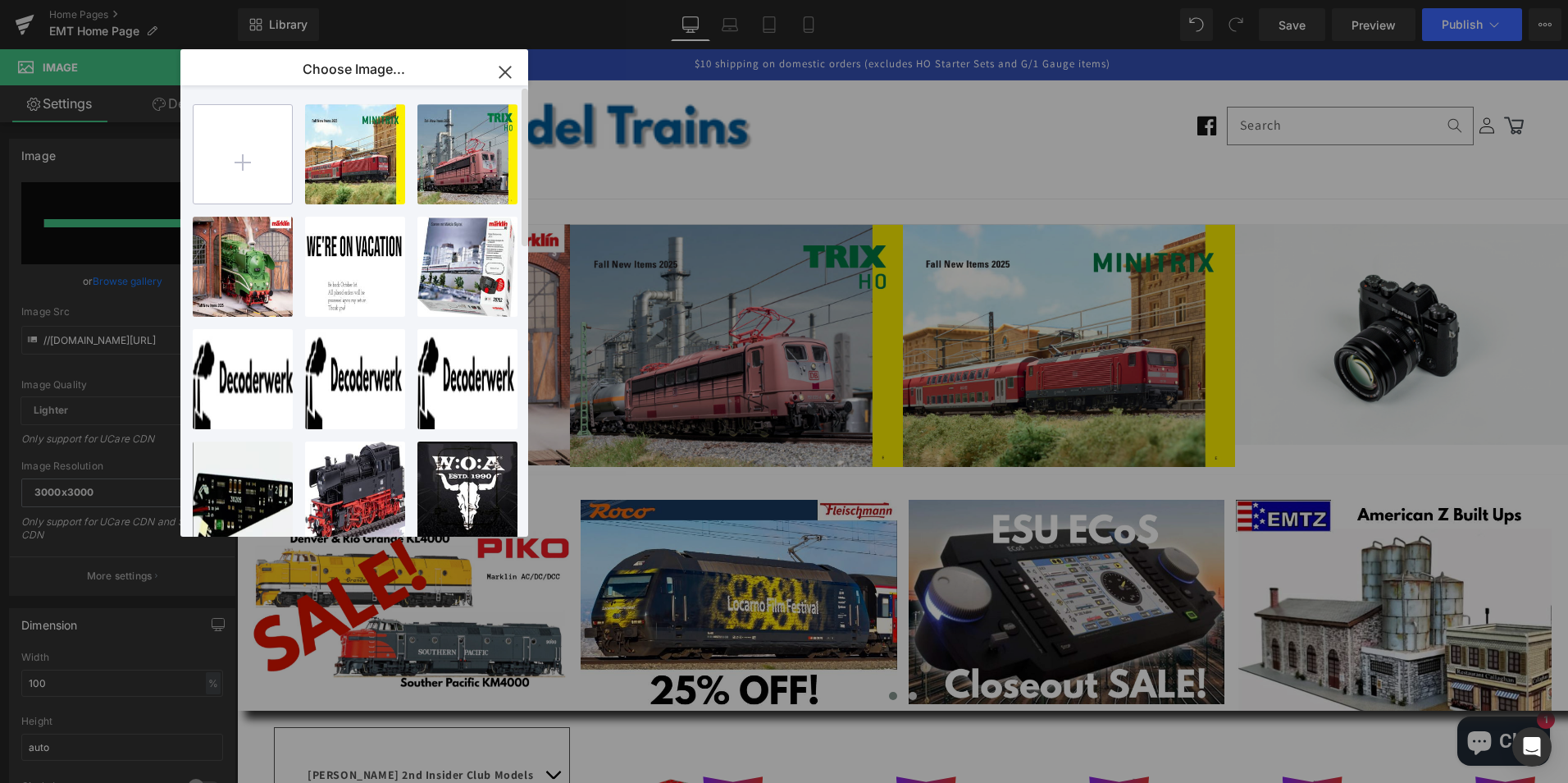
click at [239, 156] on input "file" at bounding box center [242, 154] width 98 height 98
type input "C:\fakepath\lfall2025.png"
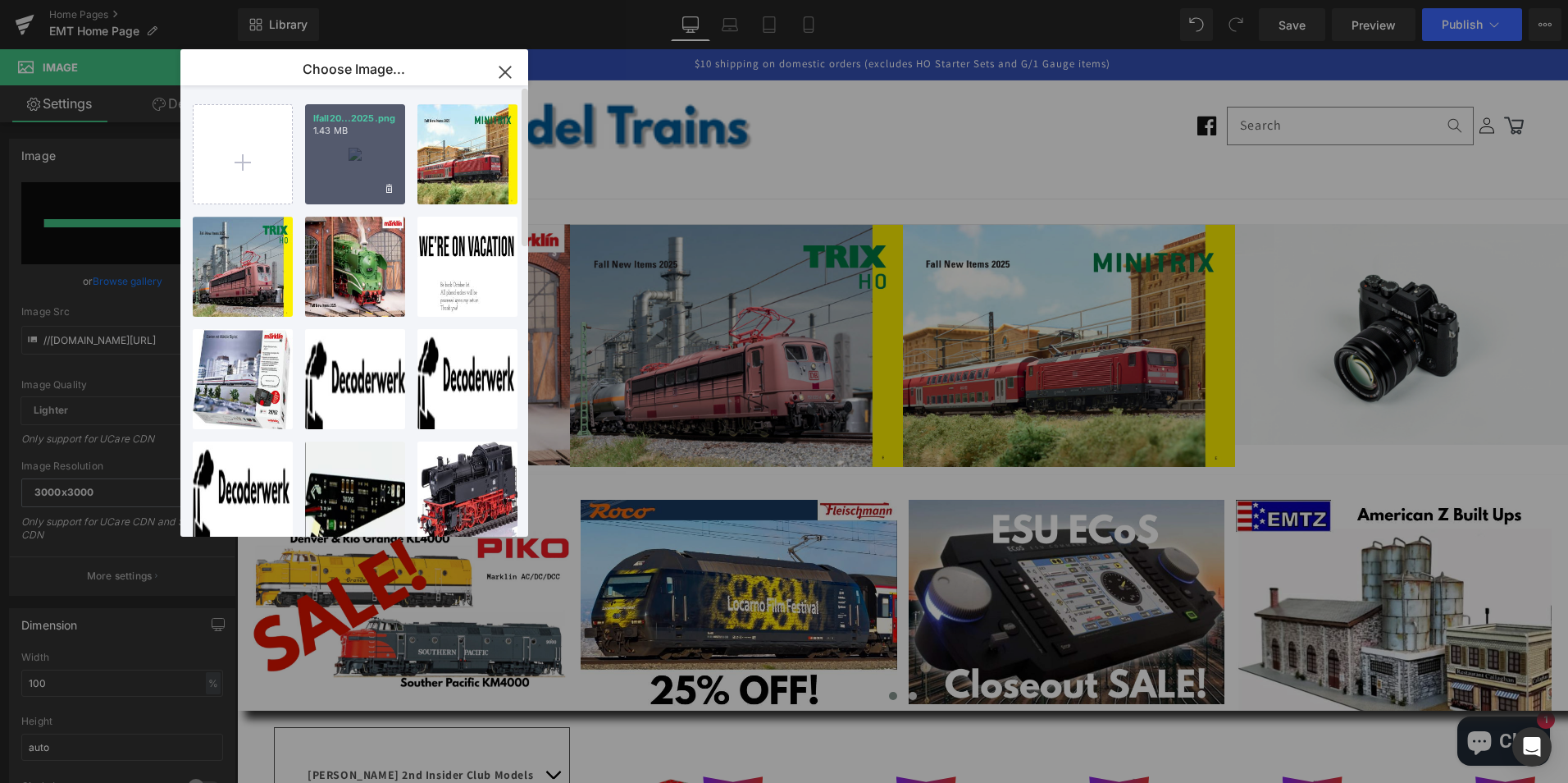
click at [359, 157] on div "lfall20...2025.png 1.43 MB" at bounding box center [354, 154] width 100 height 100
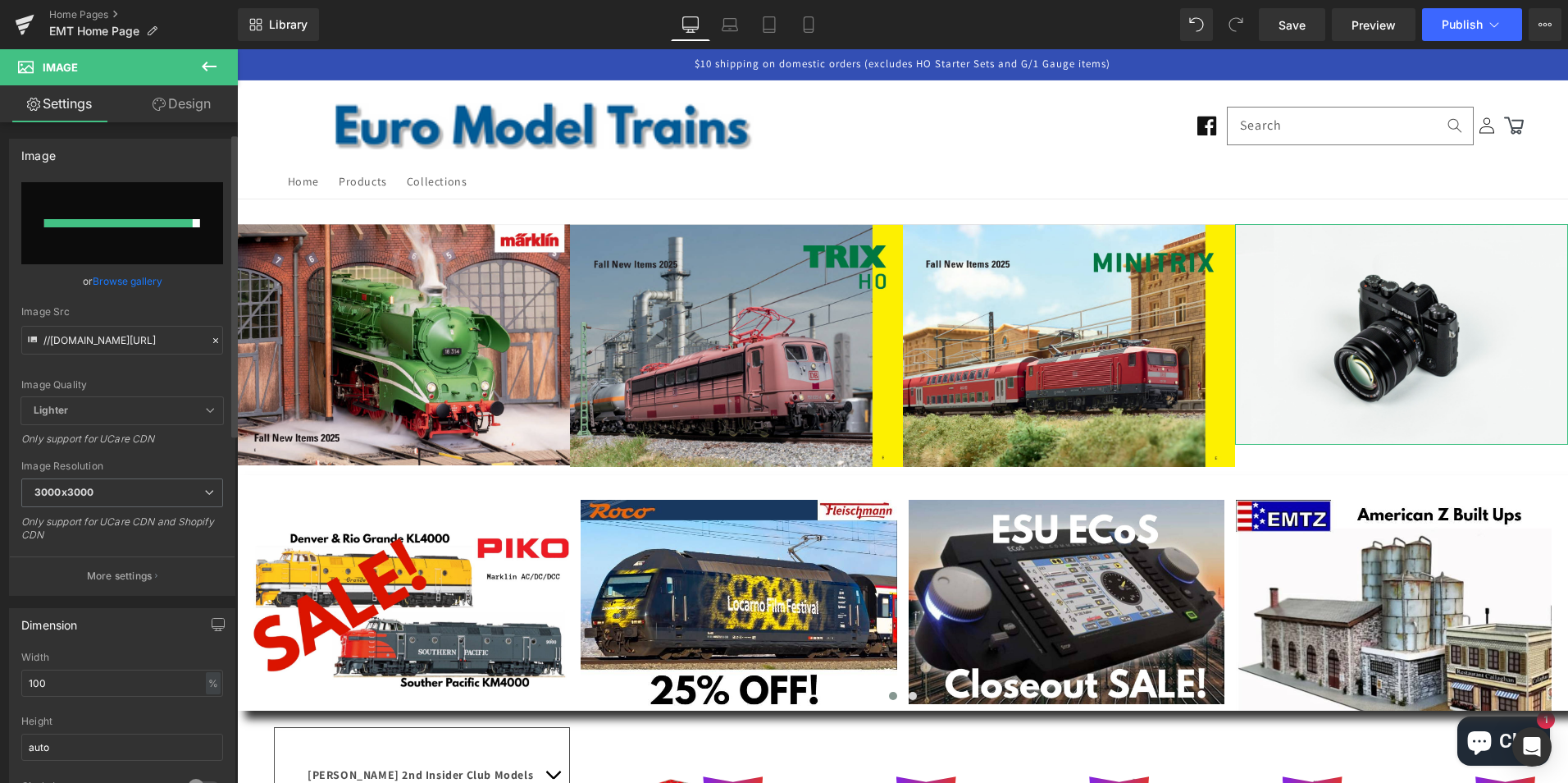
scroll to position [164, 0]
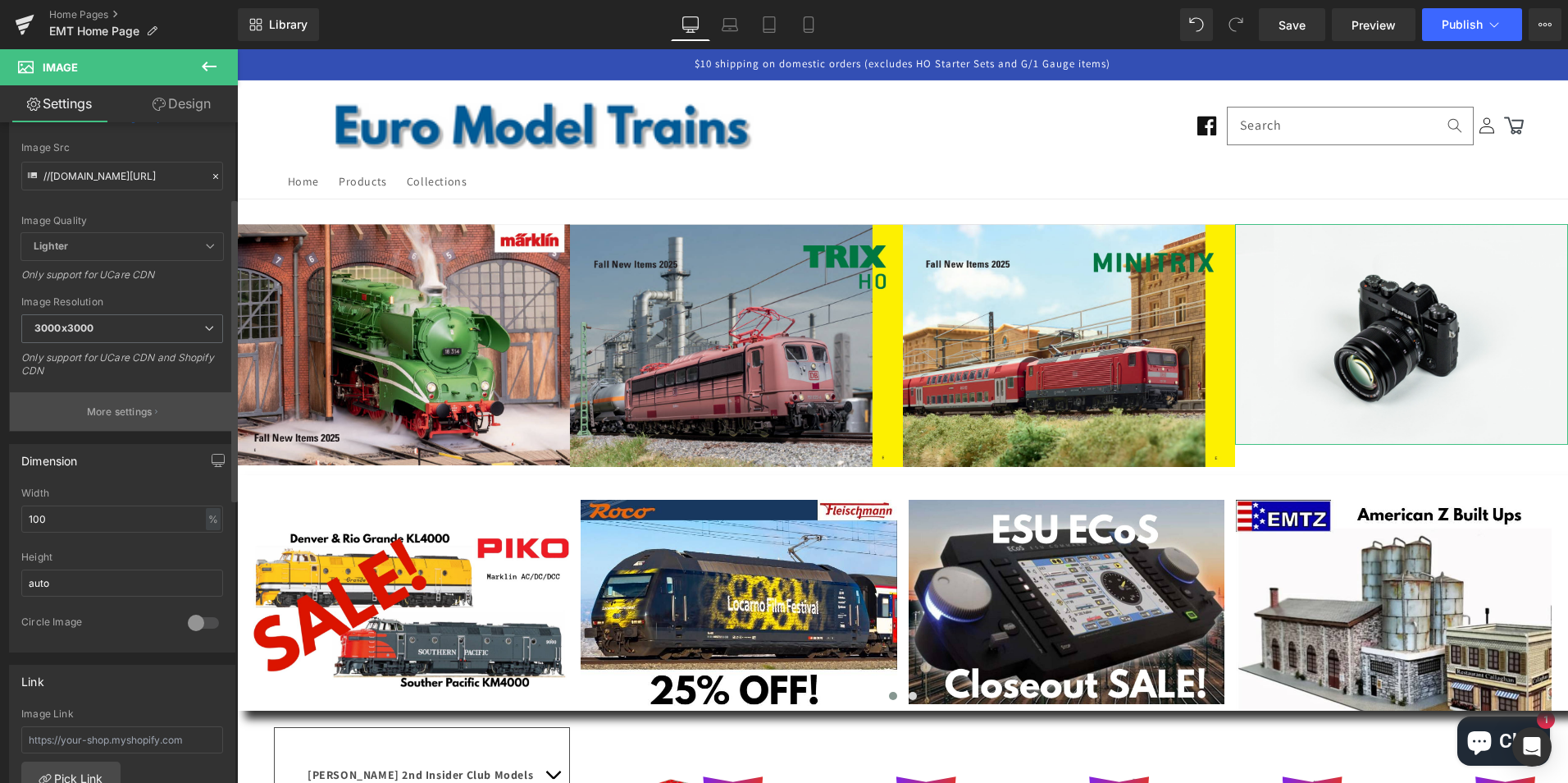
click at [139, 407] on p "More settings" at bounding box center [120, 412] width 66 height 15
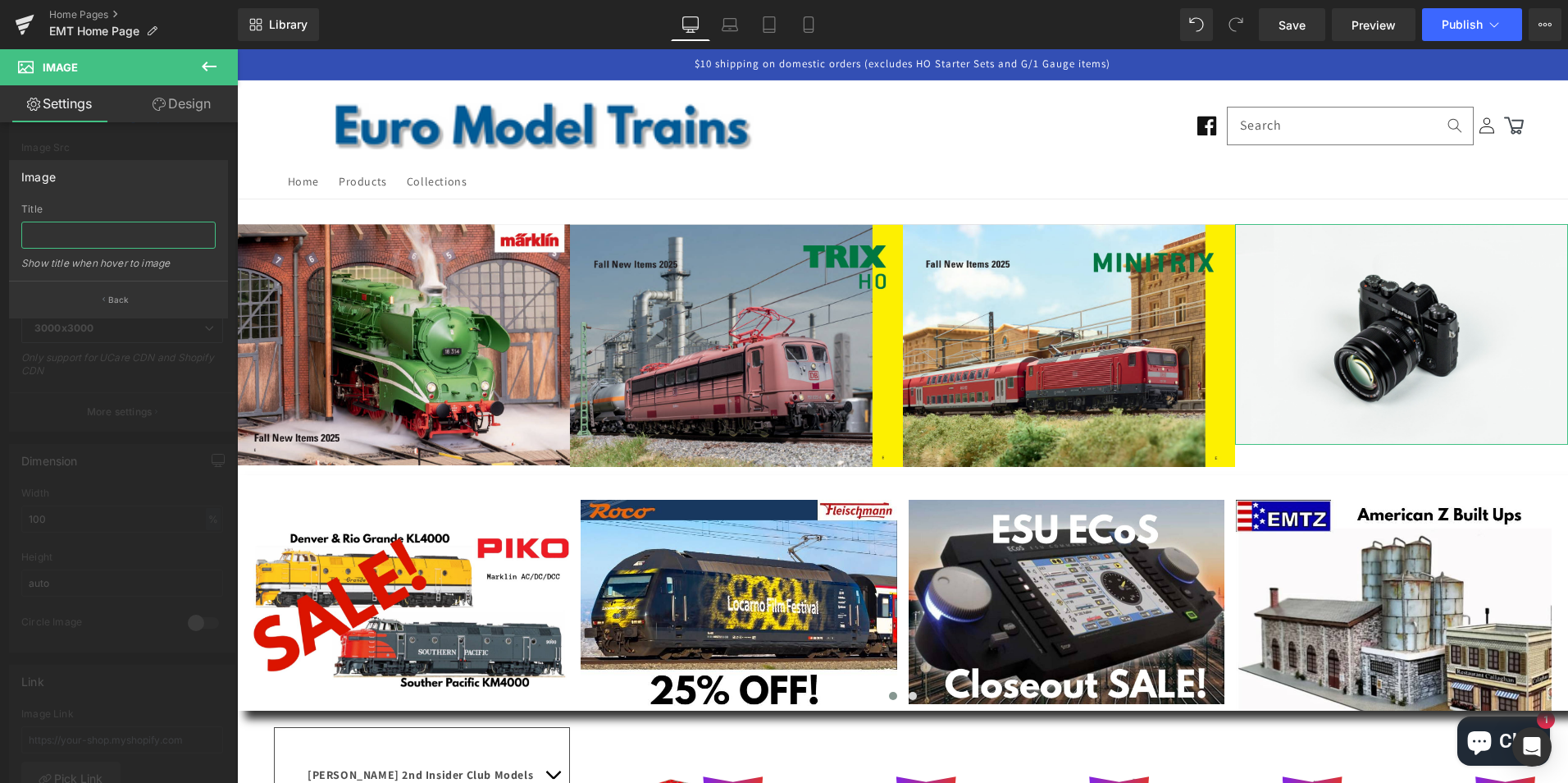
click at [158, 231] on input "text" at bounding box center [118, 235] width 194 height 27
paste input "Minitrix N Fall 2025 New Items"
drag, startPoint x: 156, startPoint y: 231, endPoint x: 3, endPoint y: 234, distance: 153.0
click at [3, 234] on div "Image Title LGB Fall 2025 New Items Show title when hover to image Back" at bounding box center [118, 233] width 238 height 171
type input "LGB Fall 2025 New Items"
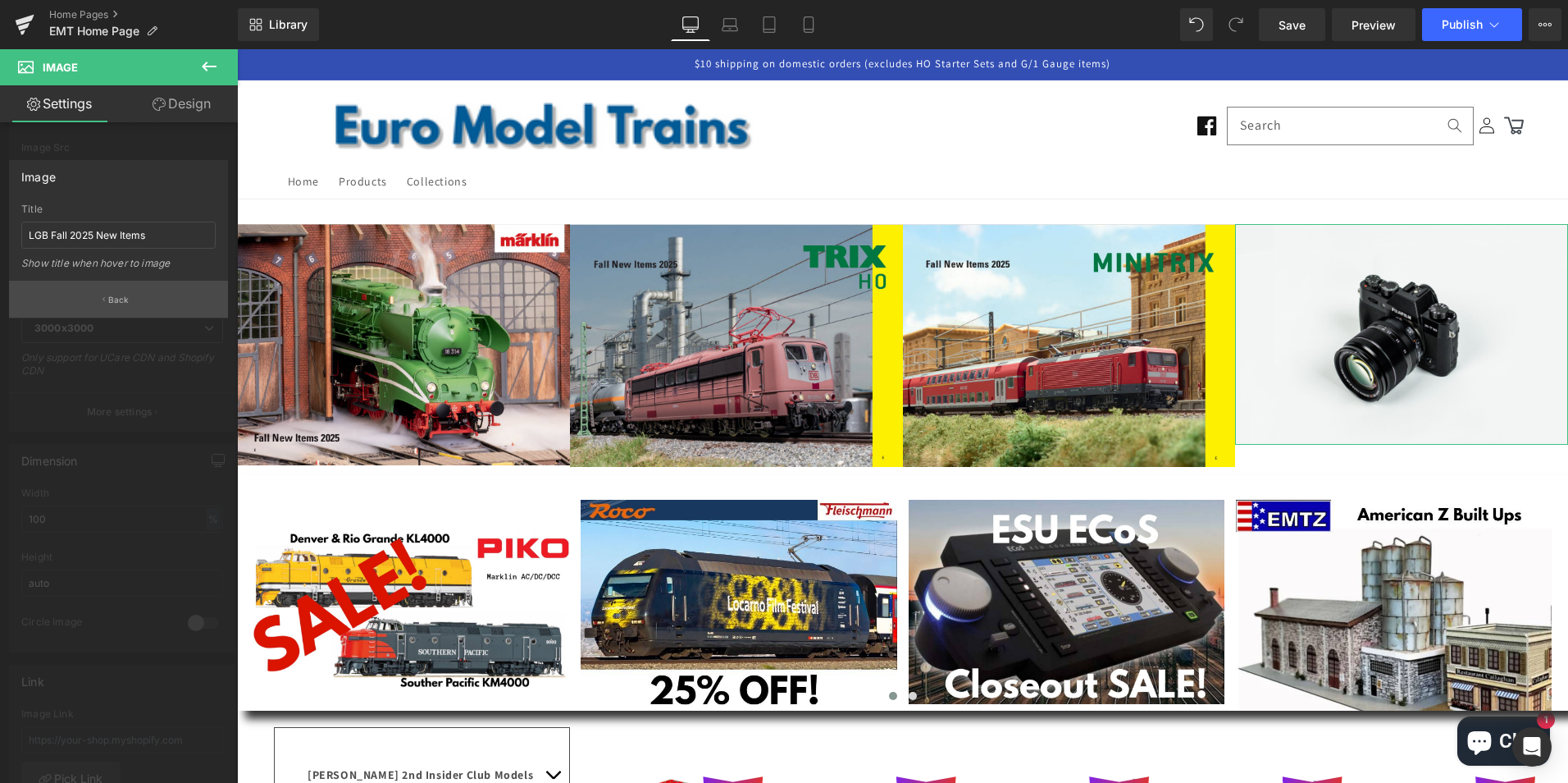
click at [123, 296] on p "Back" at bounding box center [118, 300] width 21 height 13
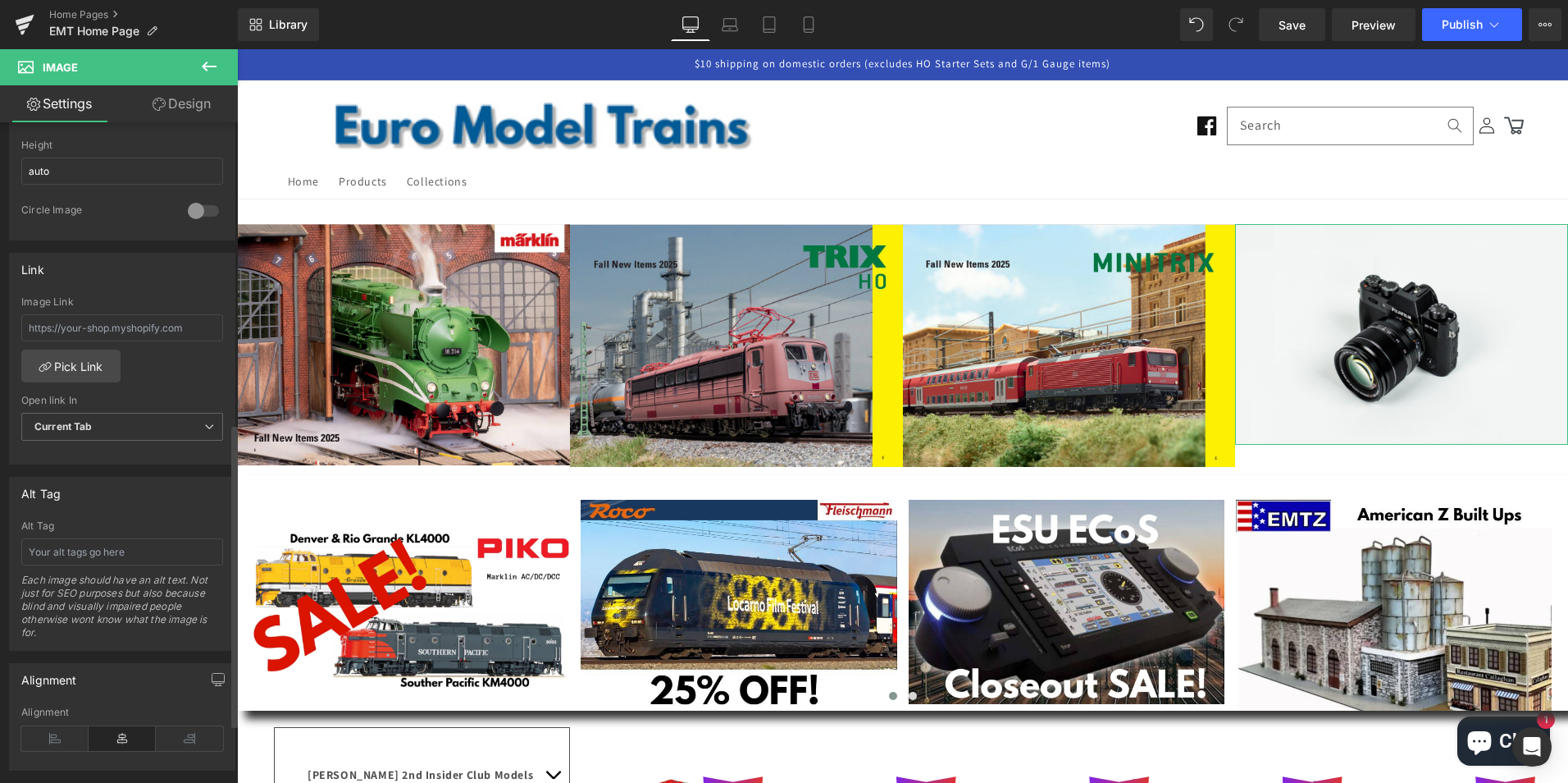
scroll to position [656, 0]
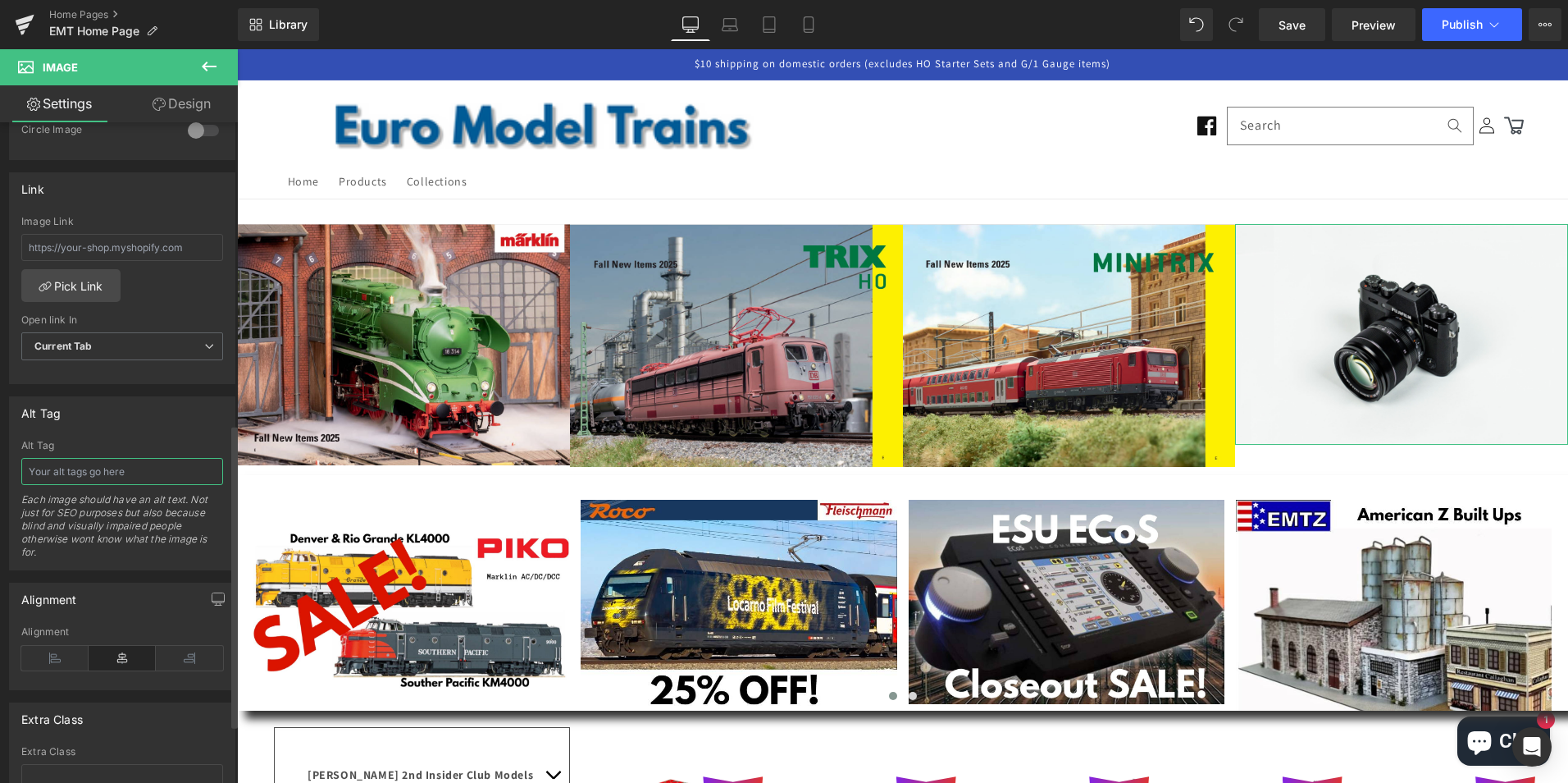
click at [110, 467] on input "text" at bounding box center [122, 471] width 202 height 27
paste input "LGB Fall 2025 New Items"
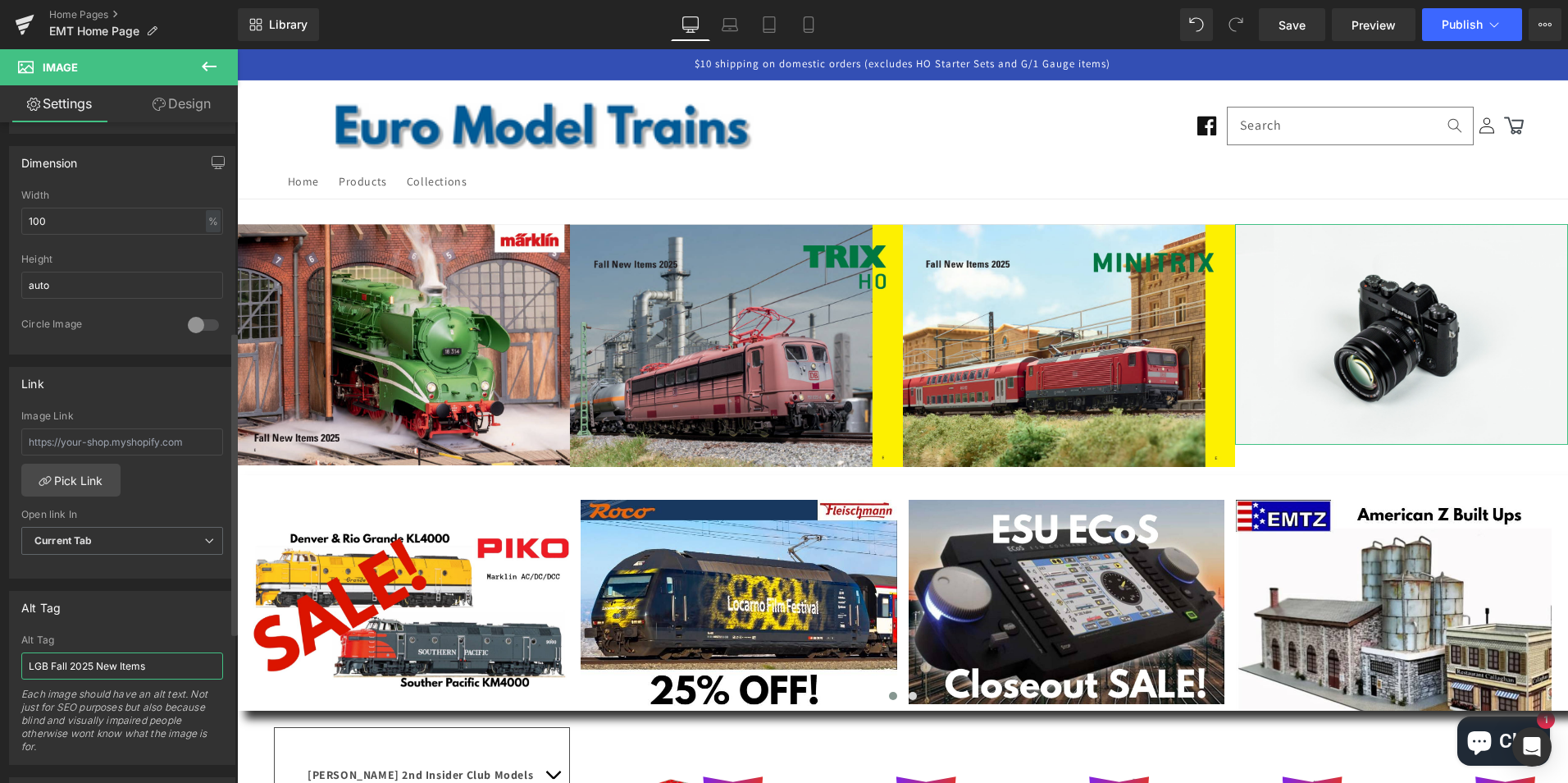
scroll to position [455, 0]
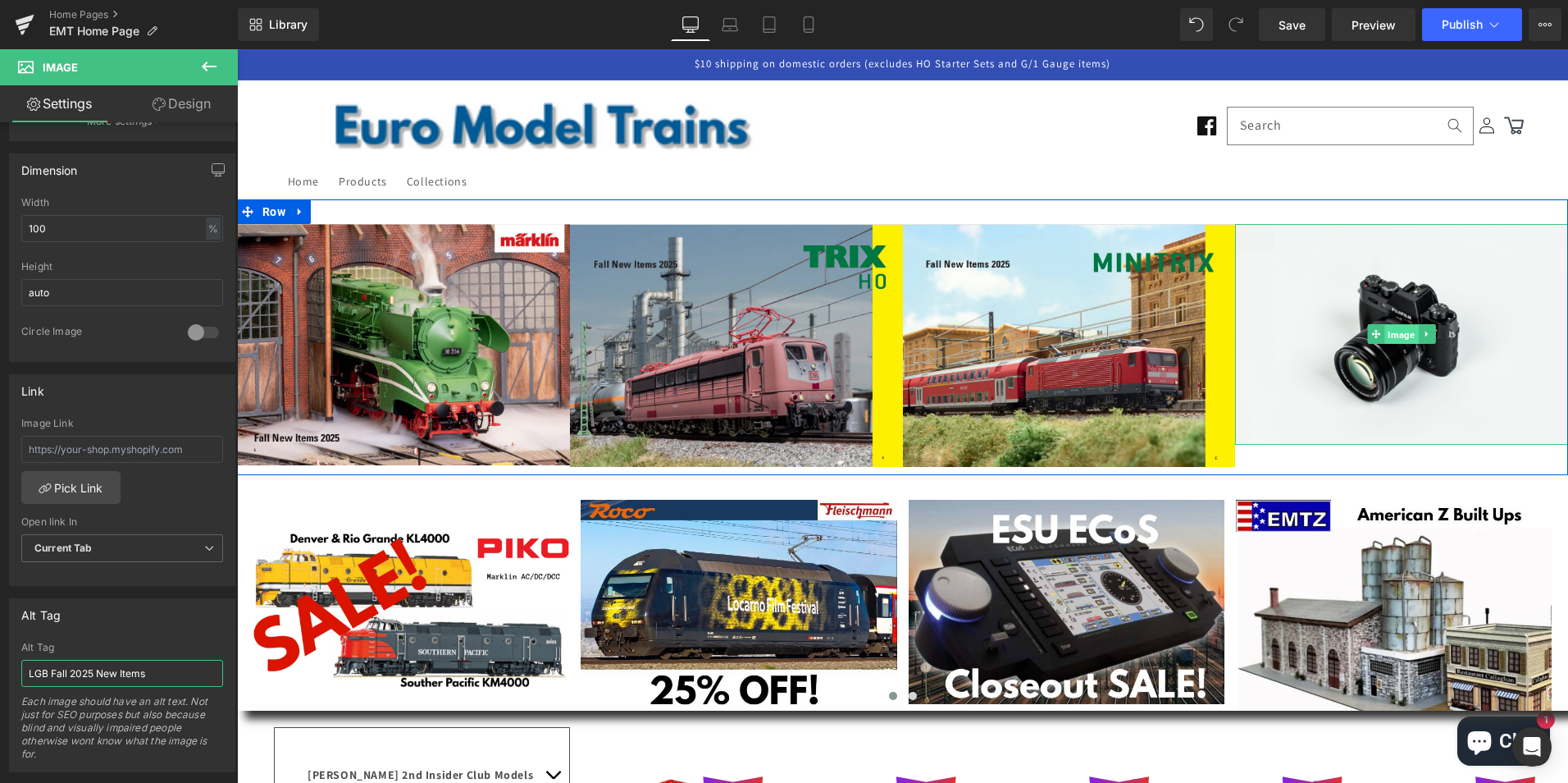
click at [1395, 333] on span "Image" at bounding box center [1403, 334] width 34 height 19
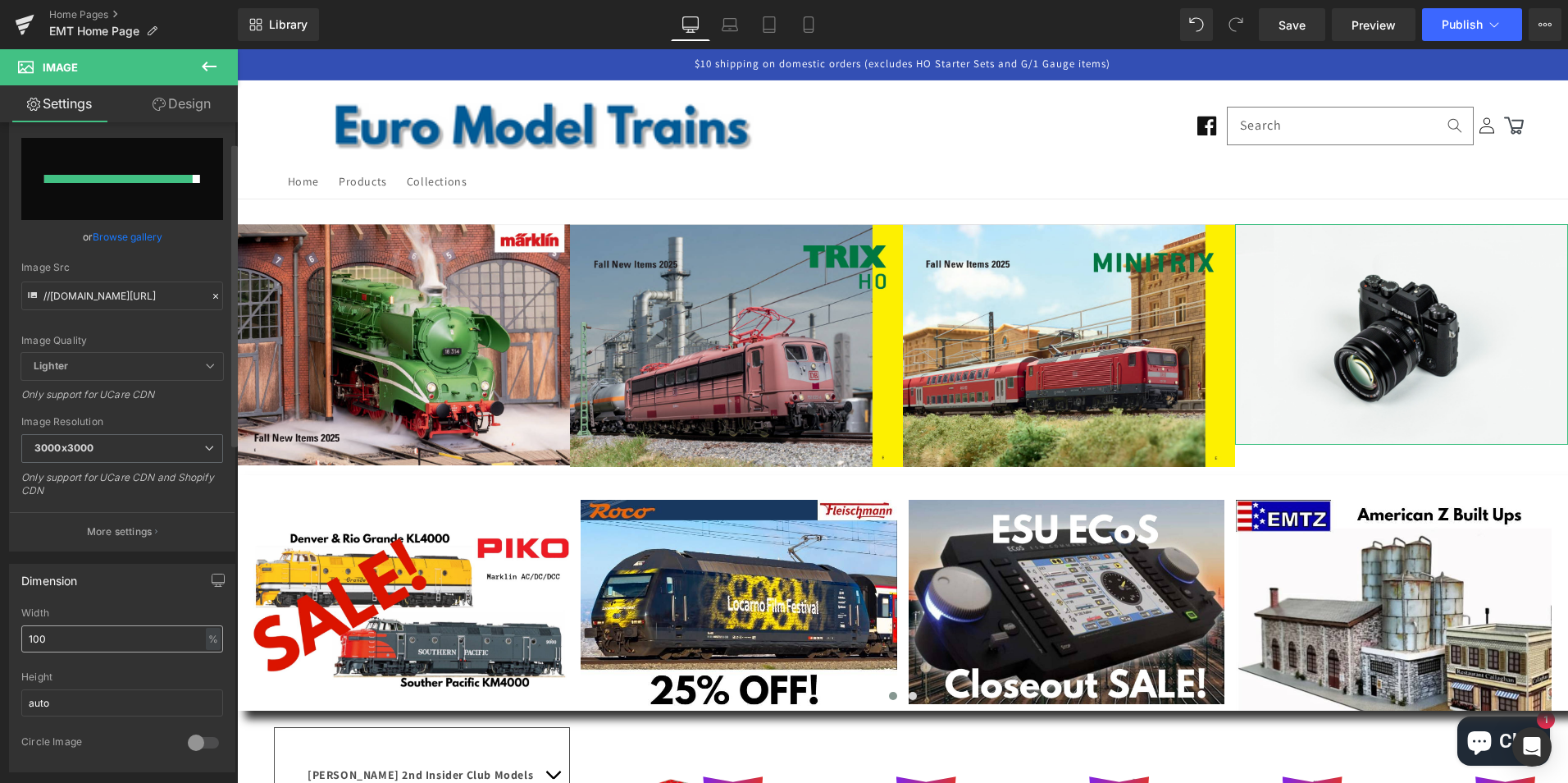
scroll to position [0, 0]
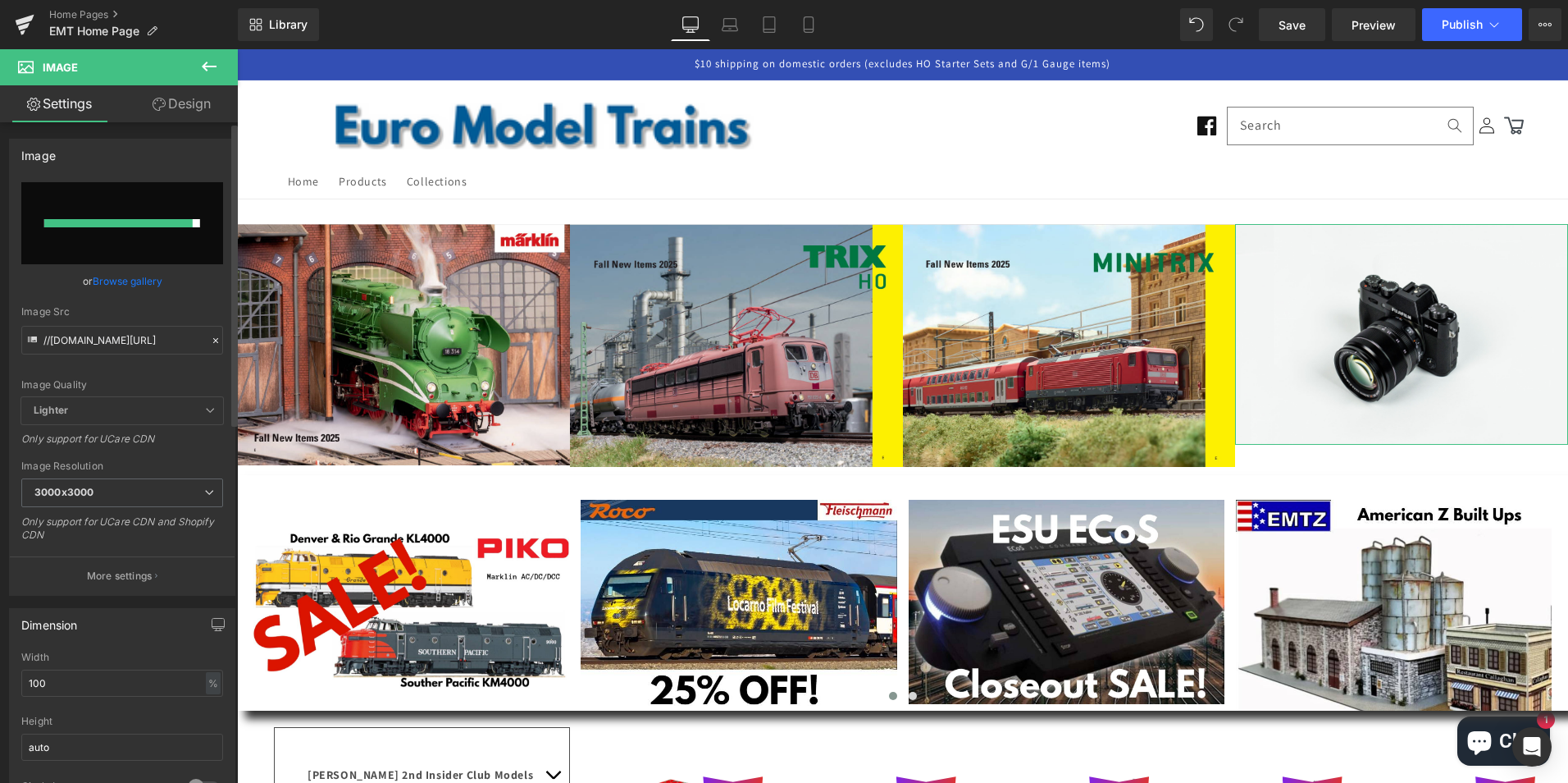
type input "LGB Fall 2025 New Items"
click at [130, 281] on link "Browse gallery" at bounding box center [127, 281] width 70 height 29
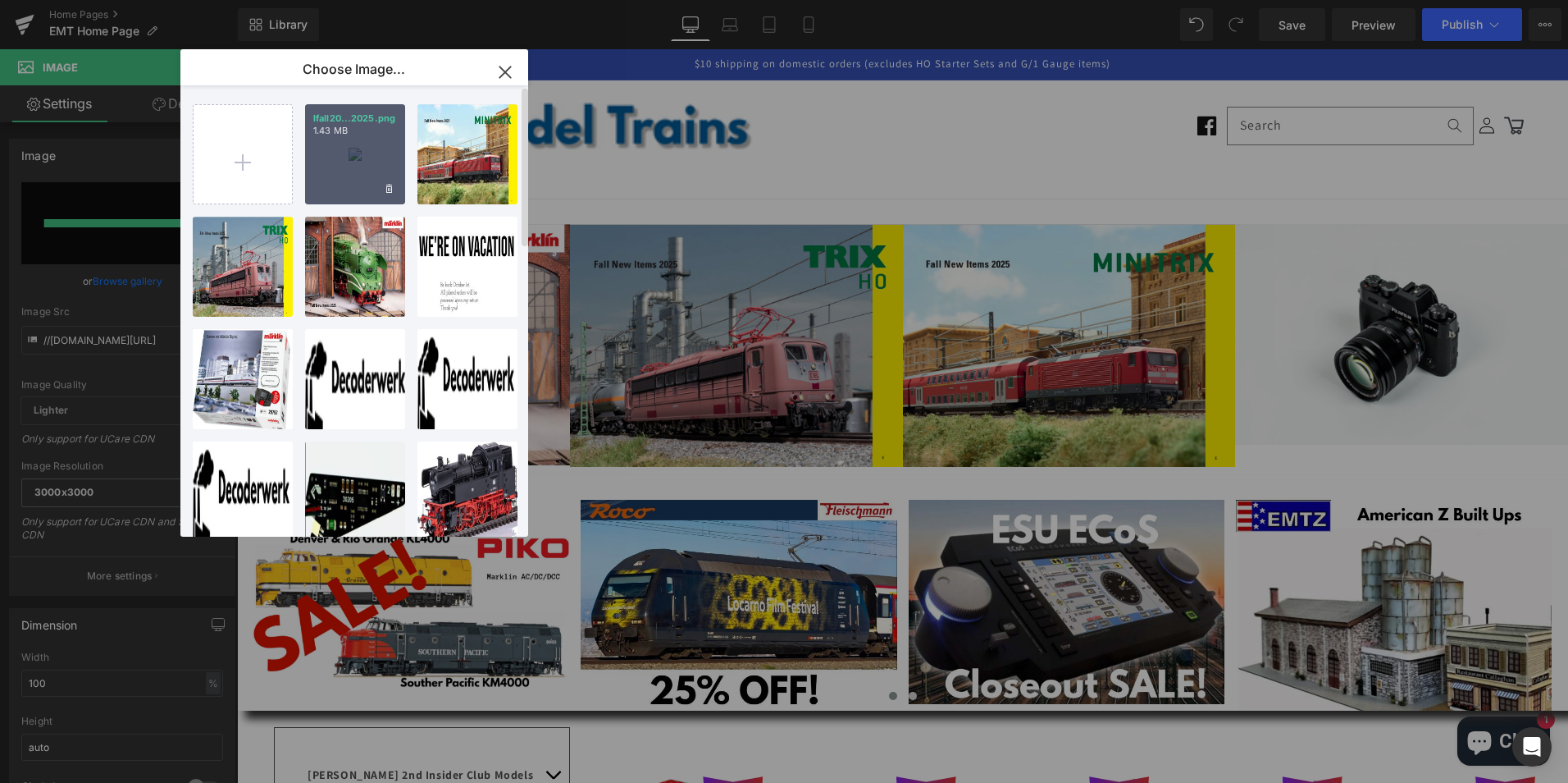
click at [364, 150] on div "lfall20...2025.png 1.43 MB" at bounding box center [354, 154] width 100 height 100
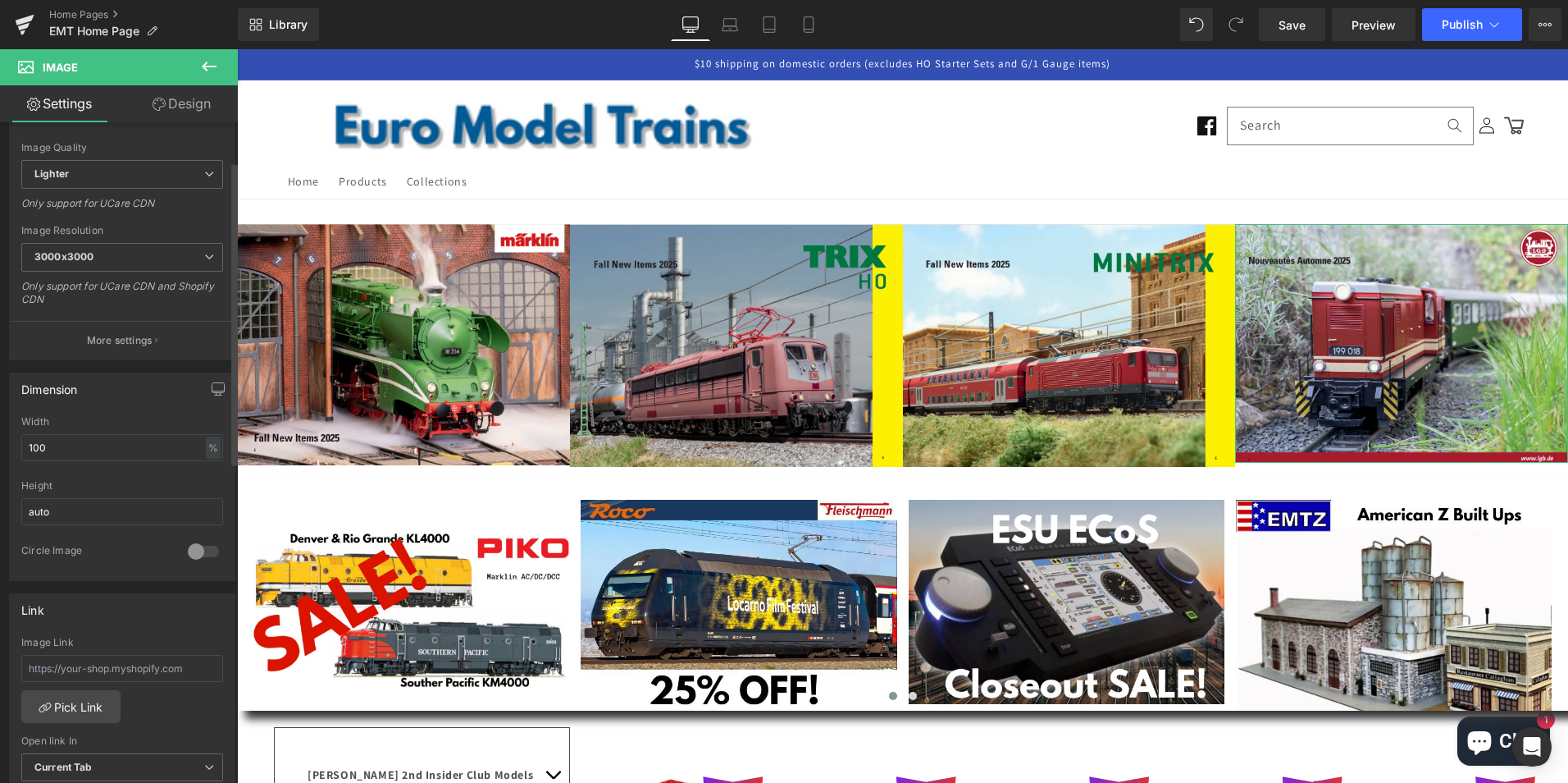
scroll to position [246, 0]
click at [109, 333] on p "More settings" at bounding box center [120, 332] width 66 height 15
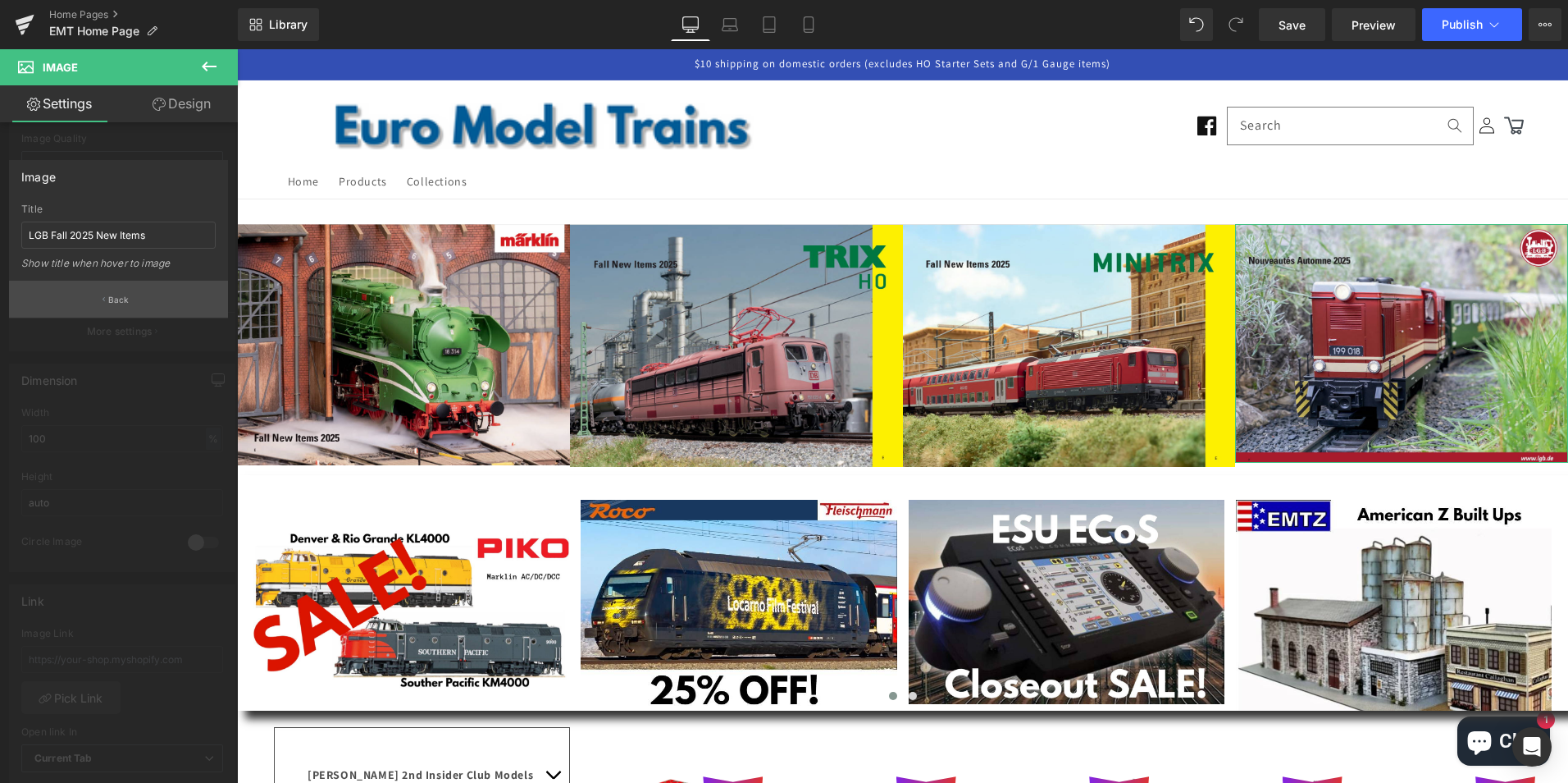
click at [131, 303] on button "Back" at bounding box center [118, 299] width 219 height 37
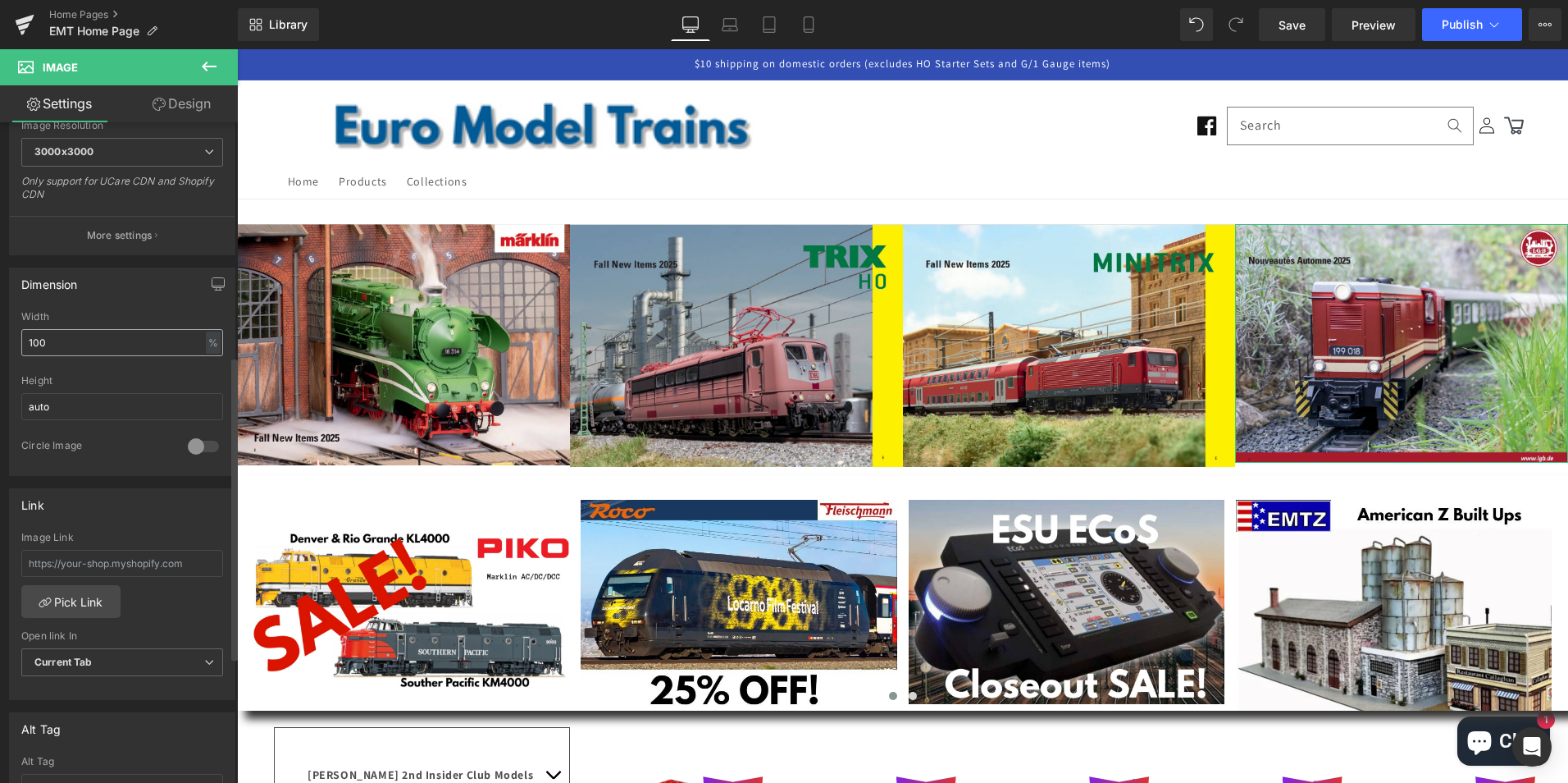
scroll to position [575, 0]
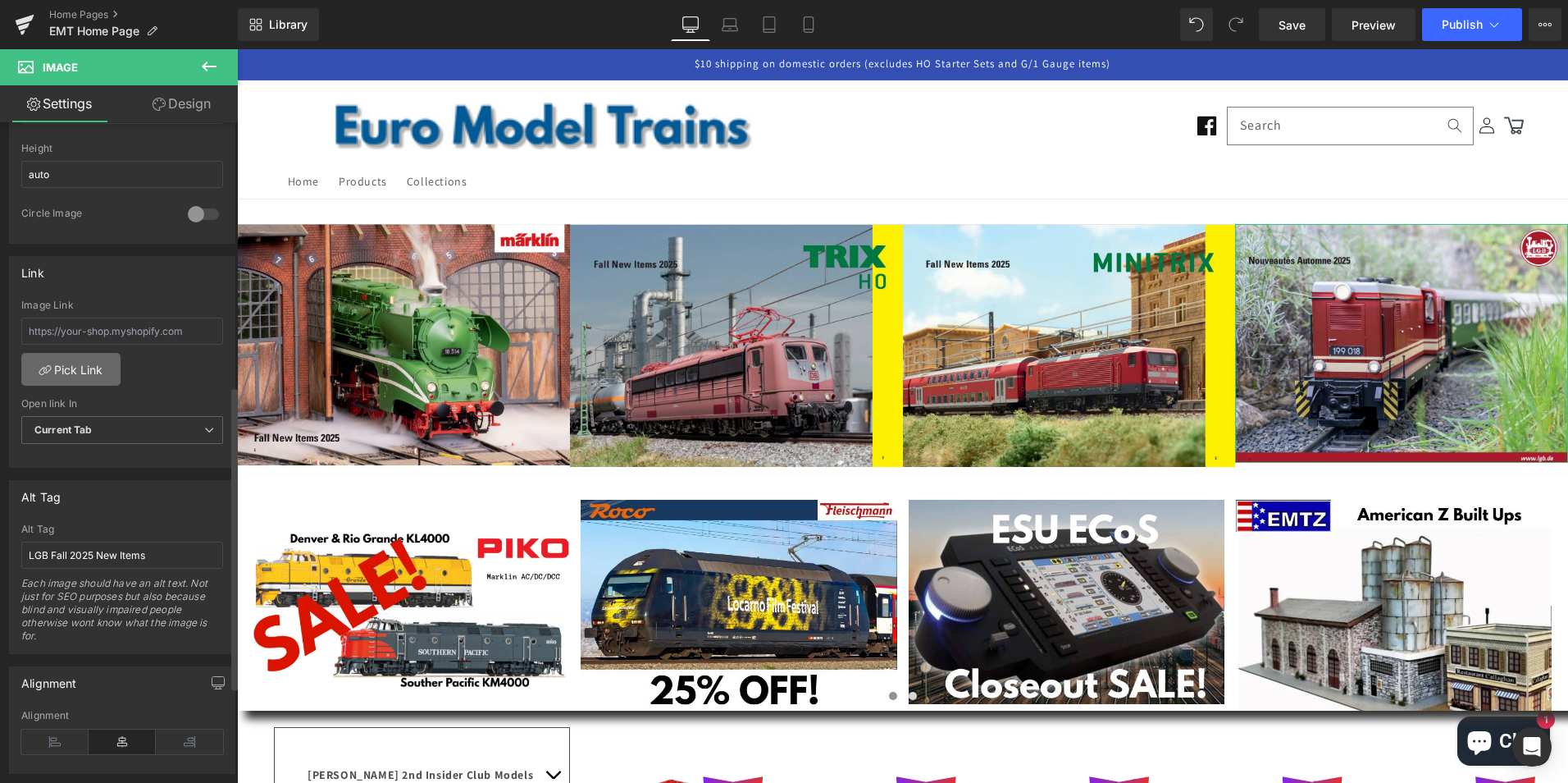
click at [74, 370] on link "Pick Link" at bounding box center [71, 369] width 99 height 33
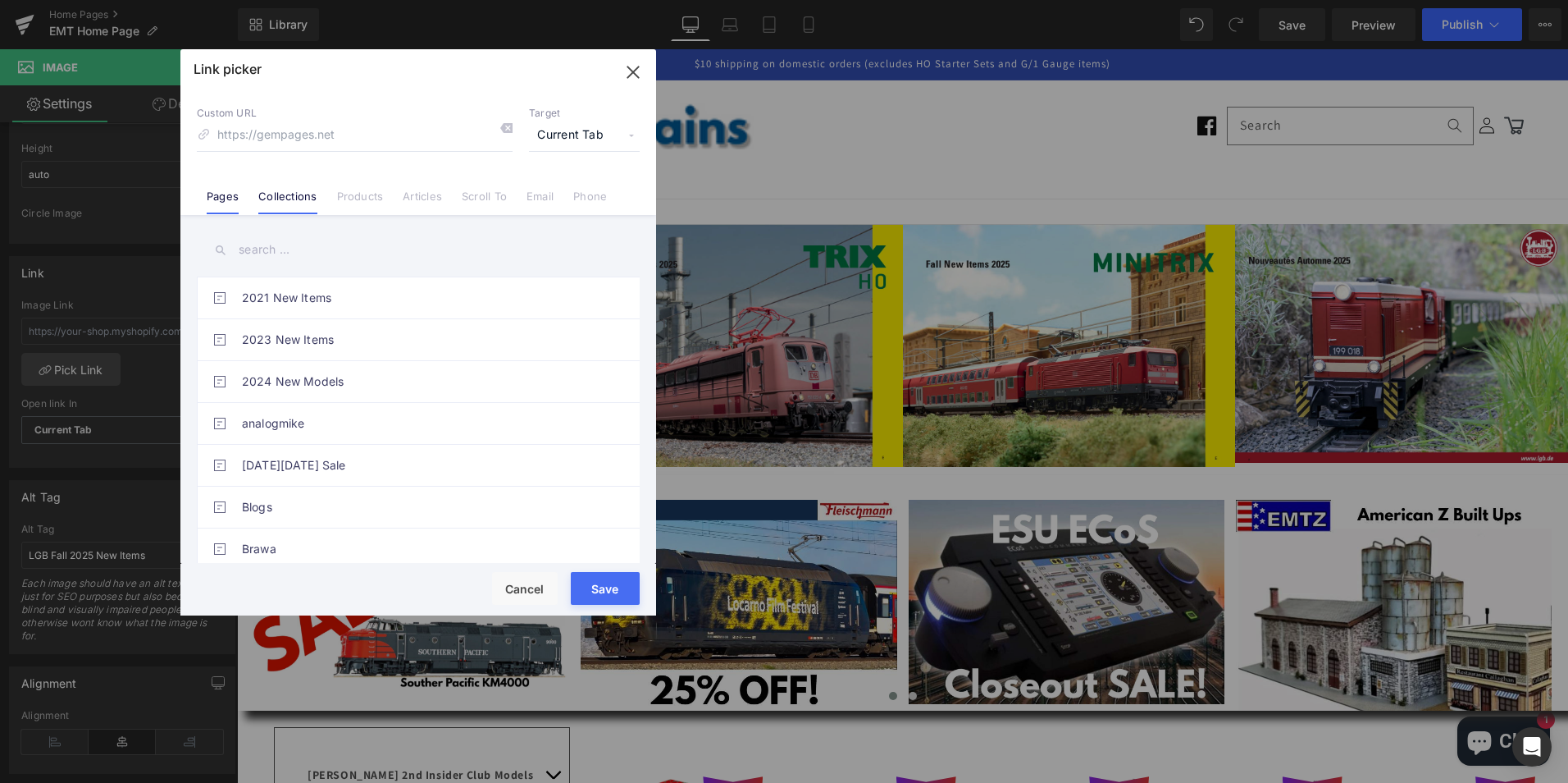
click at [289, 195] on link "Collections" at bounding box center [287, 202] width 58 height 24
click at [513, 250] on input "text" at bounding box center [417, 250] width 443 height 37
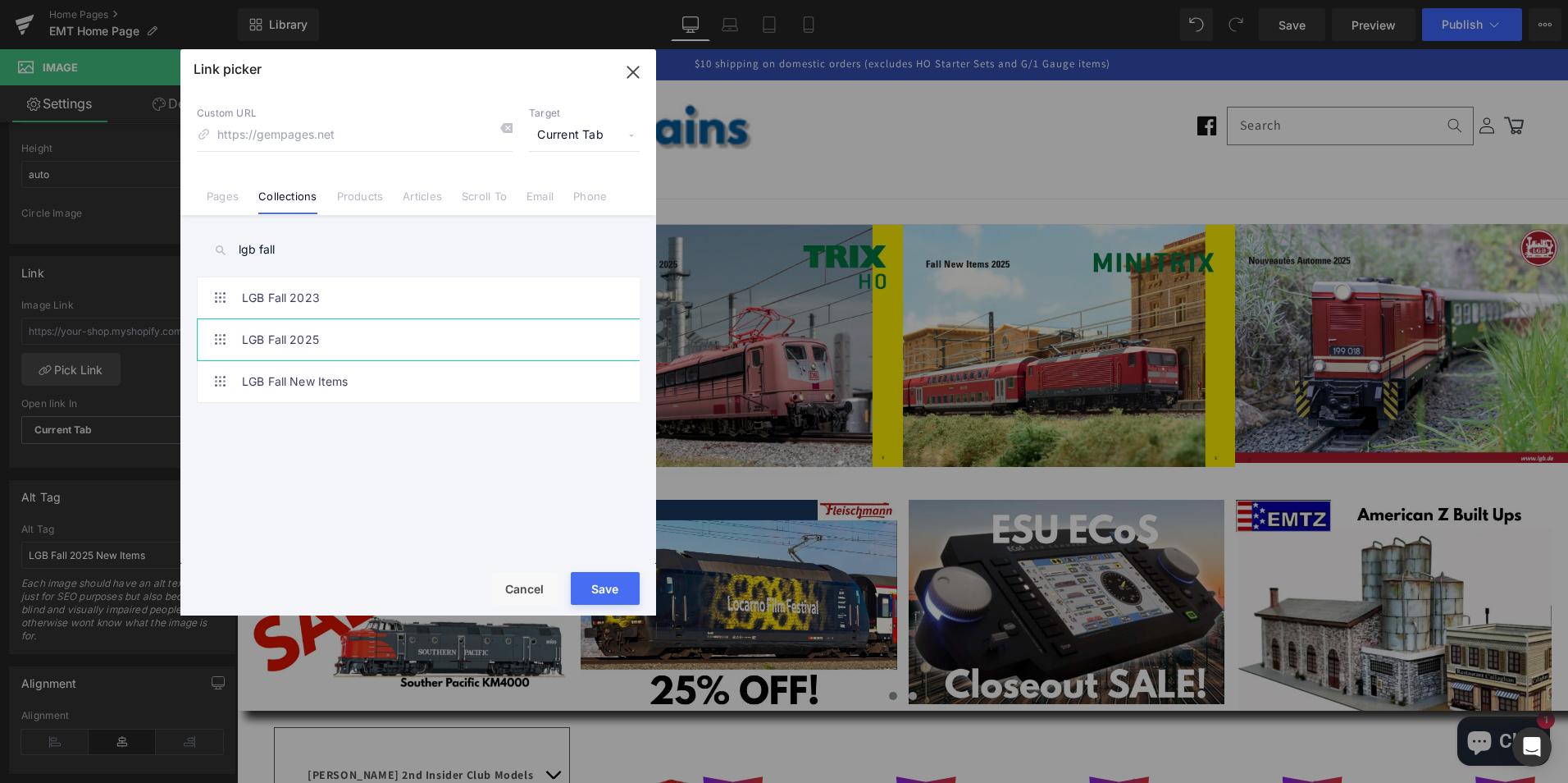
type input "lgb fall"
click at [280, 338] on link "LGB Fall 2025" at bounding box center [422, 339] width 361 height 41
click at [603, 584] on button "Save" at bounding box center [606, 588] width 69 height 33
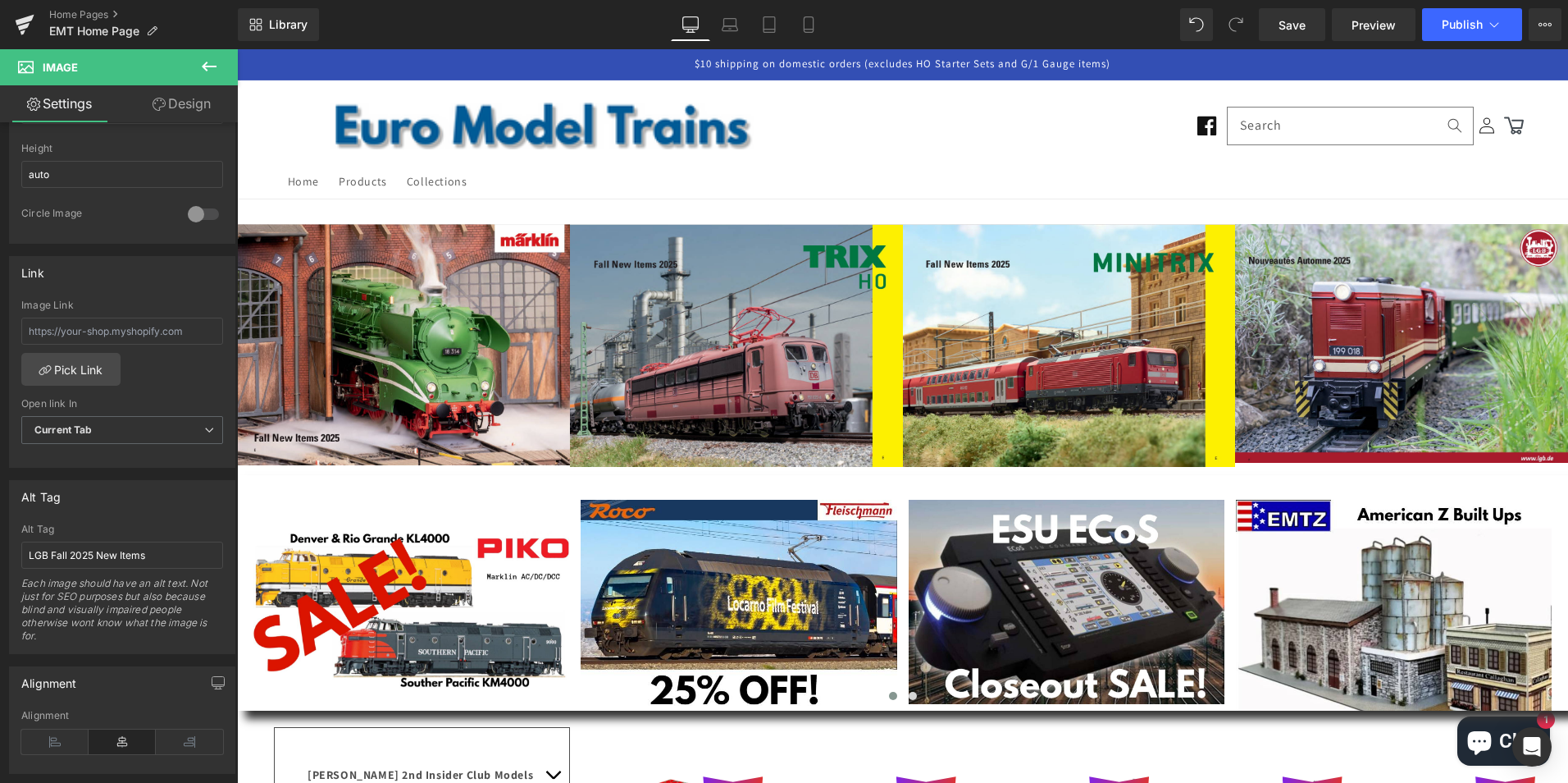
click at [202, 61] on icon at bounding box center [208, 66] width 19 height 19
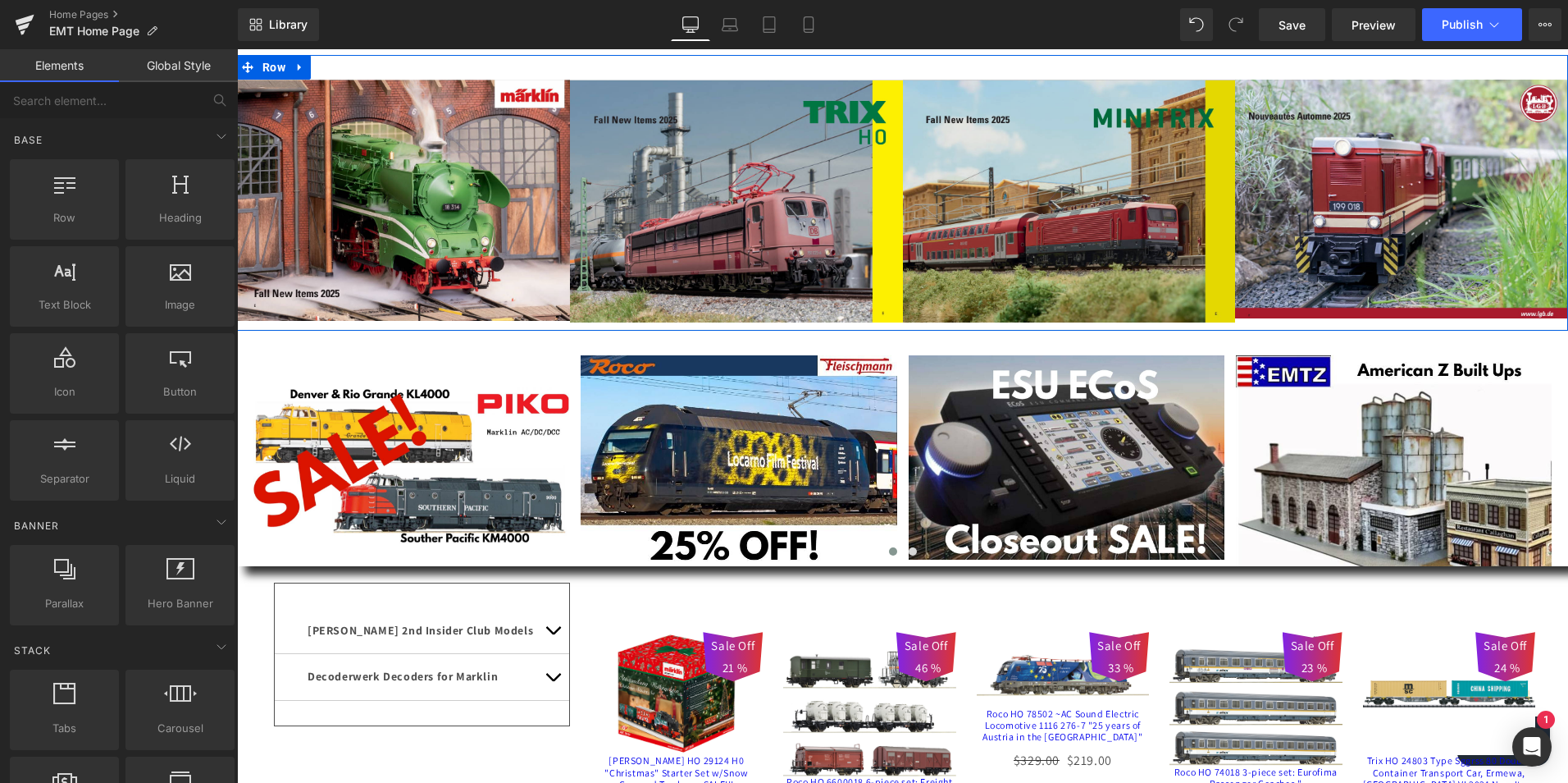
scroll to position [164, 0]
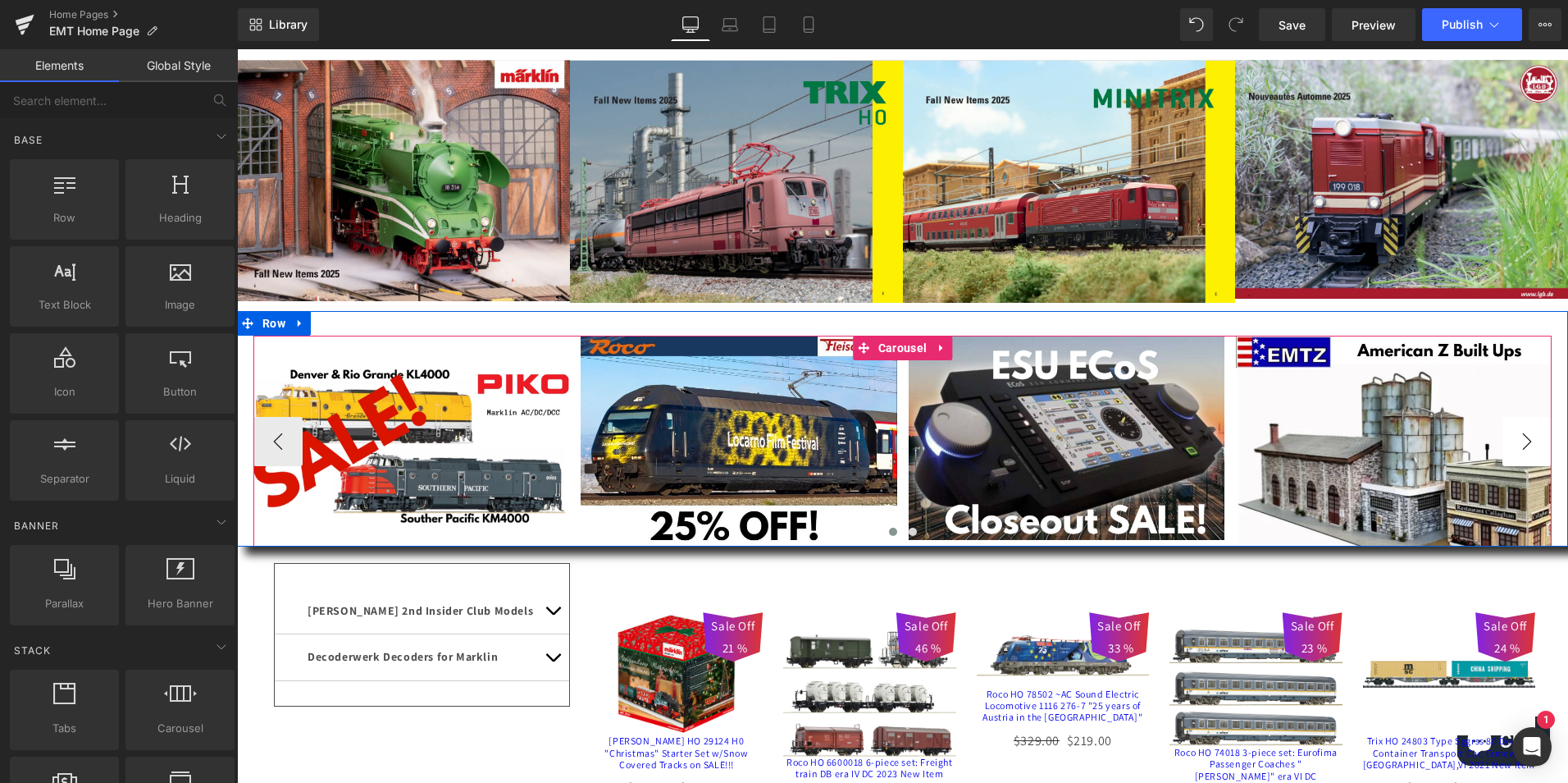
click at [1528, 440] on button "›" at bounding box center [1527, 441] width 50 height 50
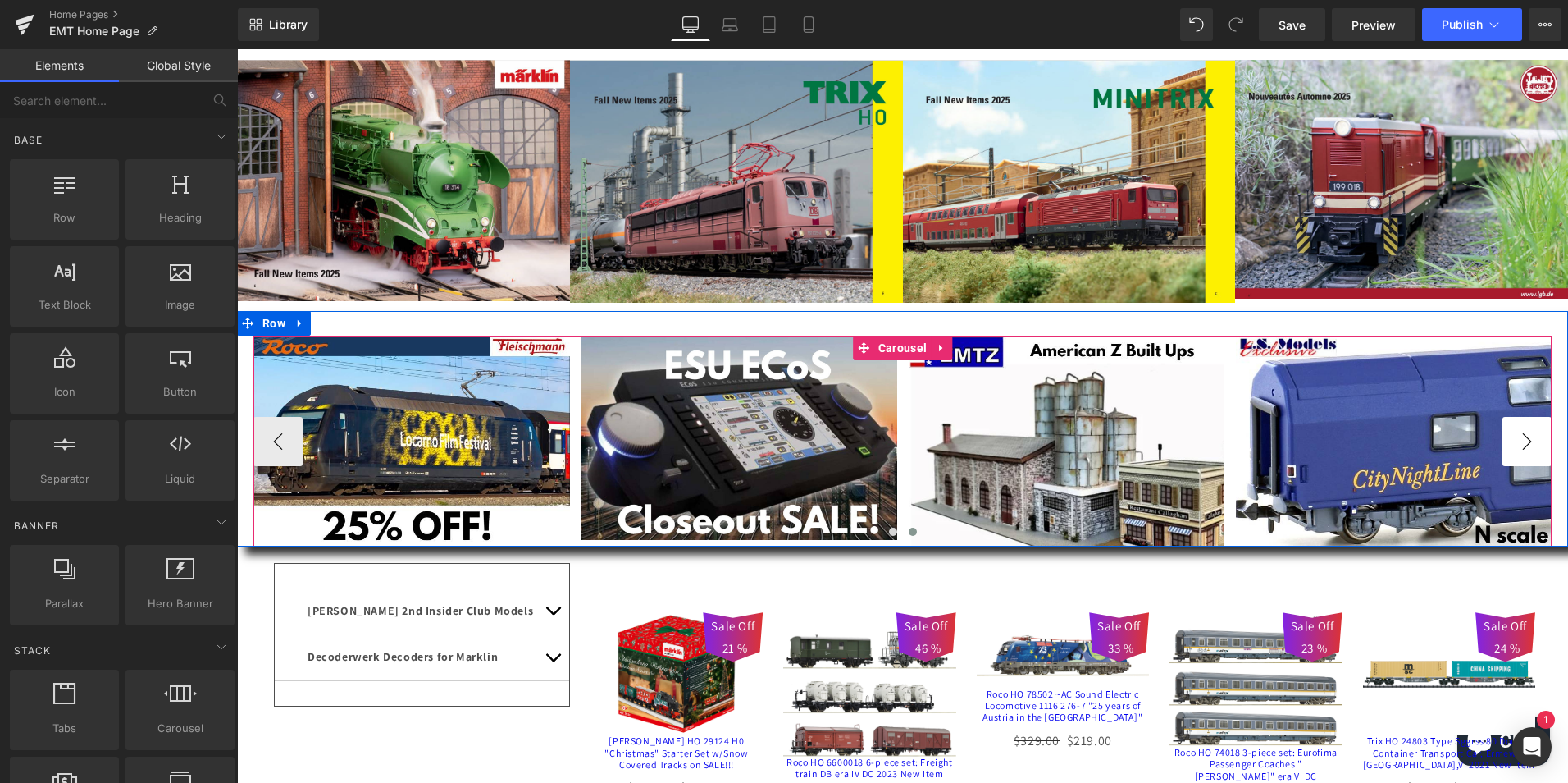
click at [1527, 440] on button "›" at bounding box center [1527, 441] width 50 height 50
click at [1522, 434] on button "›" at bounding box center [1527, 441] width 50 height 50
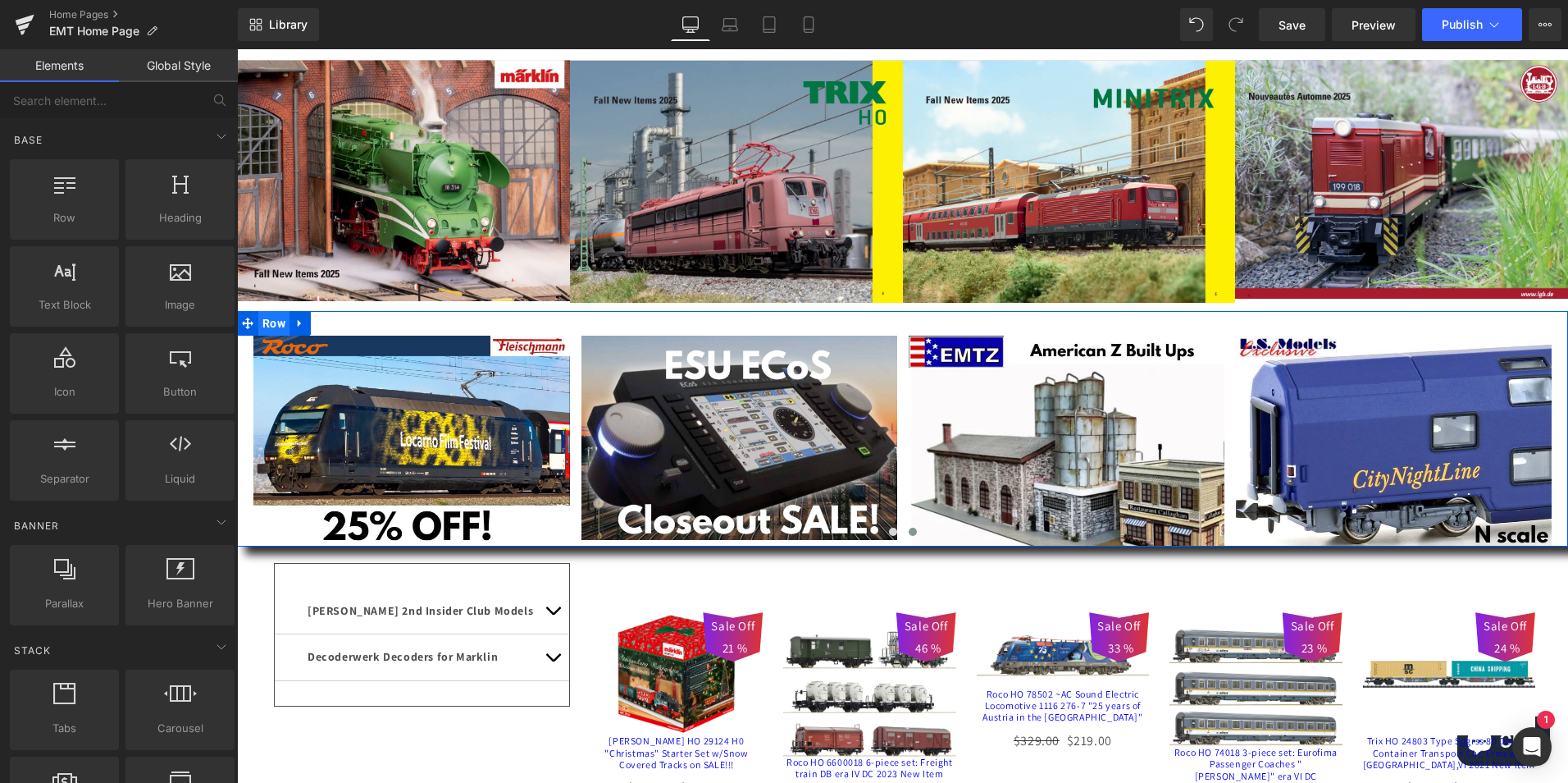
click at [269, 323] on span "Row" at bounding box center [274, 323] width 31 height 24
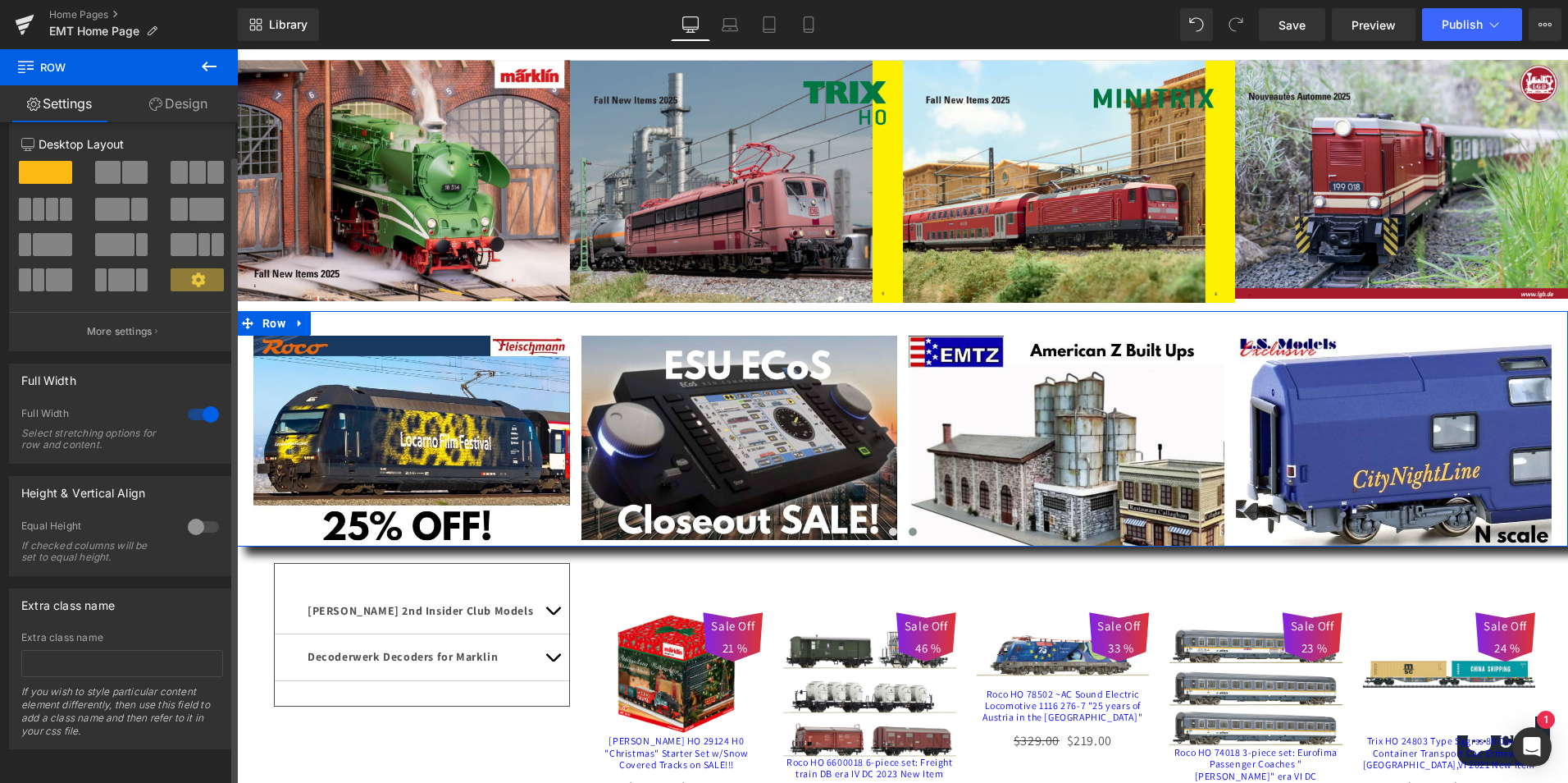
scroll to position [0, 0]
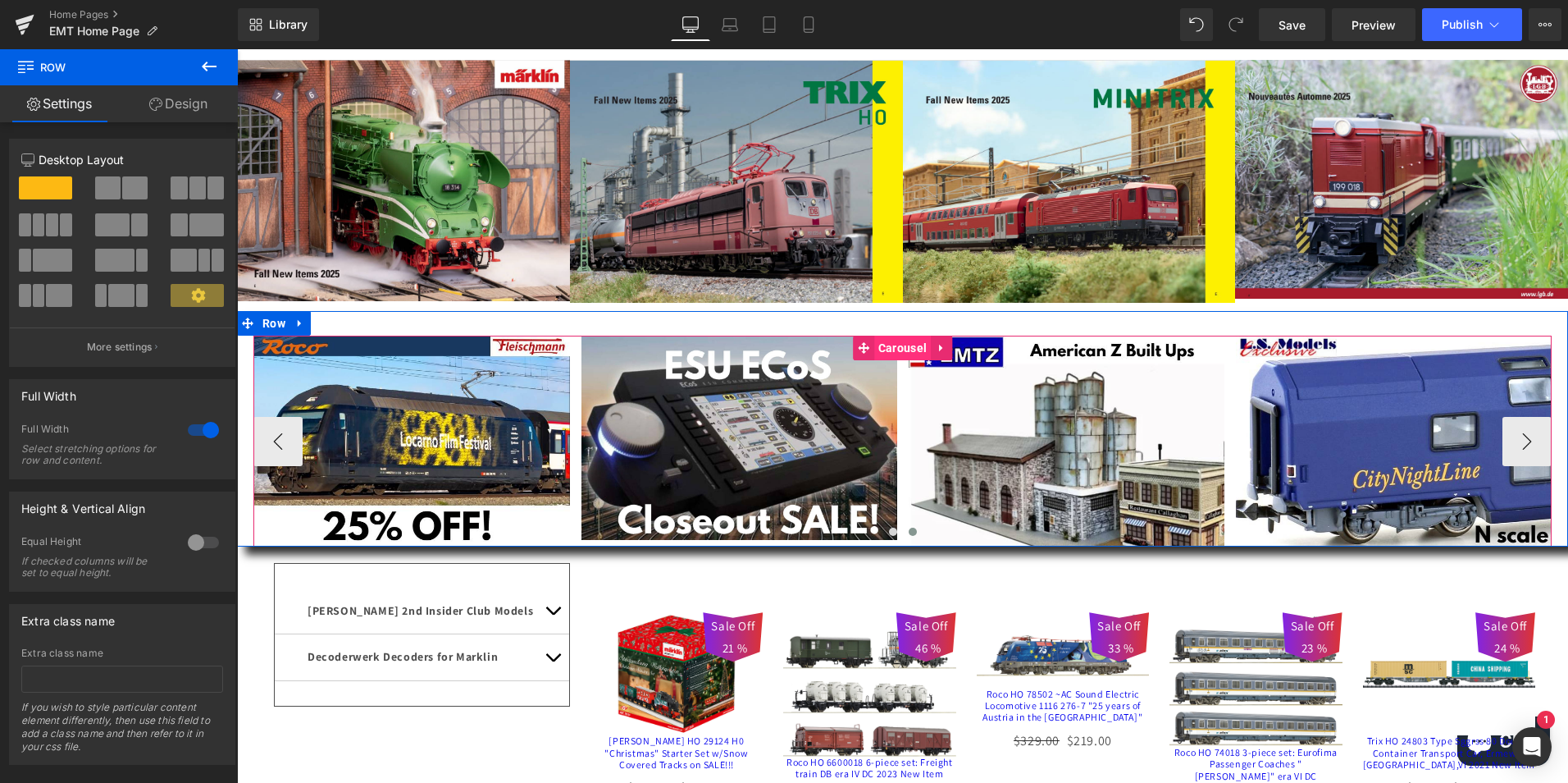
click at [896, 347] on span "Carousel" at bounding box center [902, 347] width 56 height 24
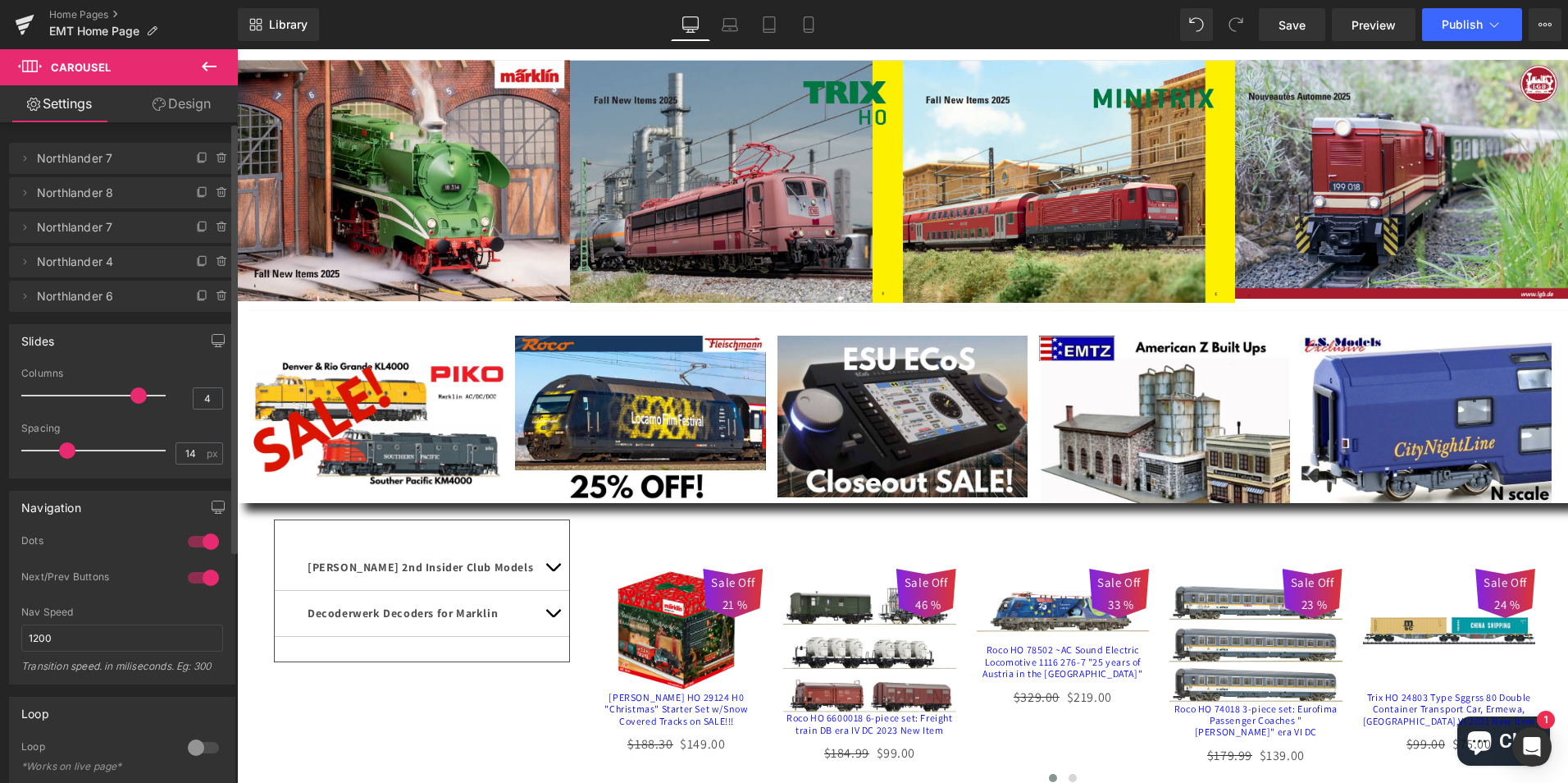
drag, startPoint x: 107, startPoint y: 396, endPoint x: 122, endPoint y: 396, distance: 15.0
click at [122, 396] on div at bounding box center [97, 395] width 136 height 33
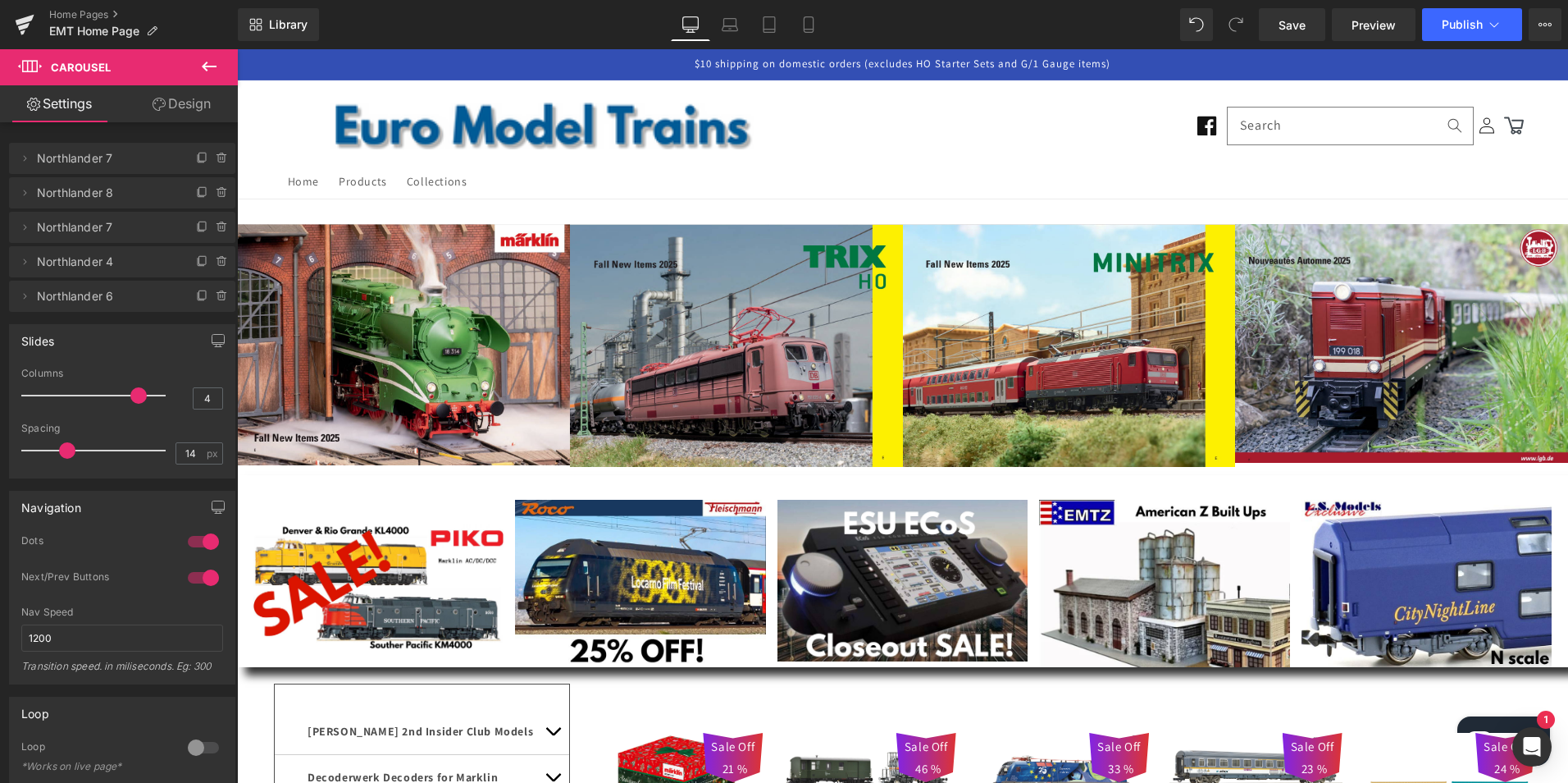
click at [205, 59] on icon at bounding box center [208, 66] width 19 height 19
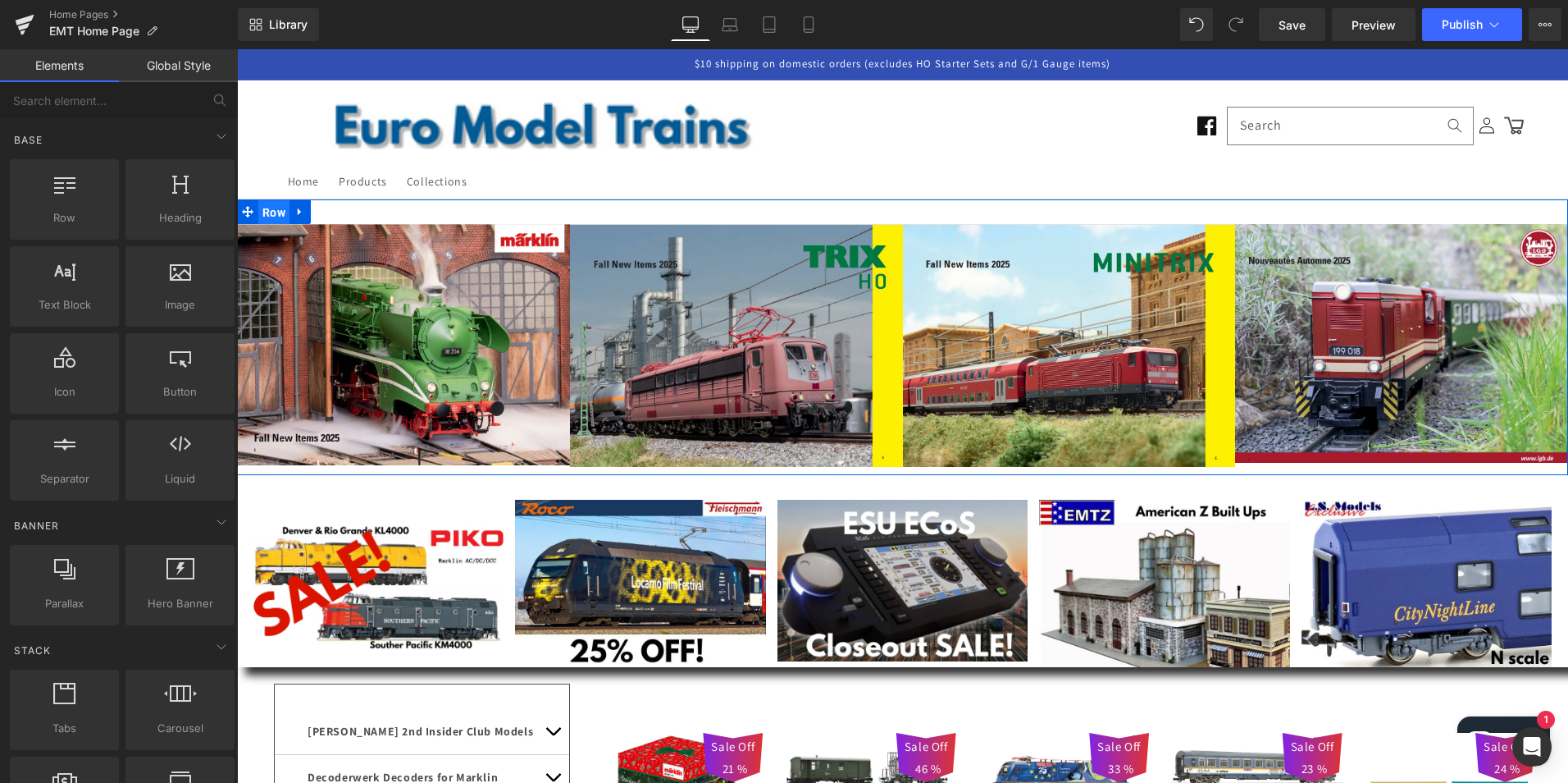
click at [273, 211] on span "Row" at bounding box center [274, 212] width 31 height 24
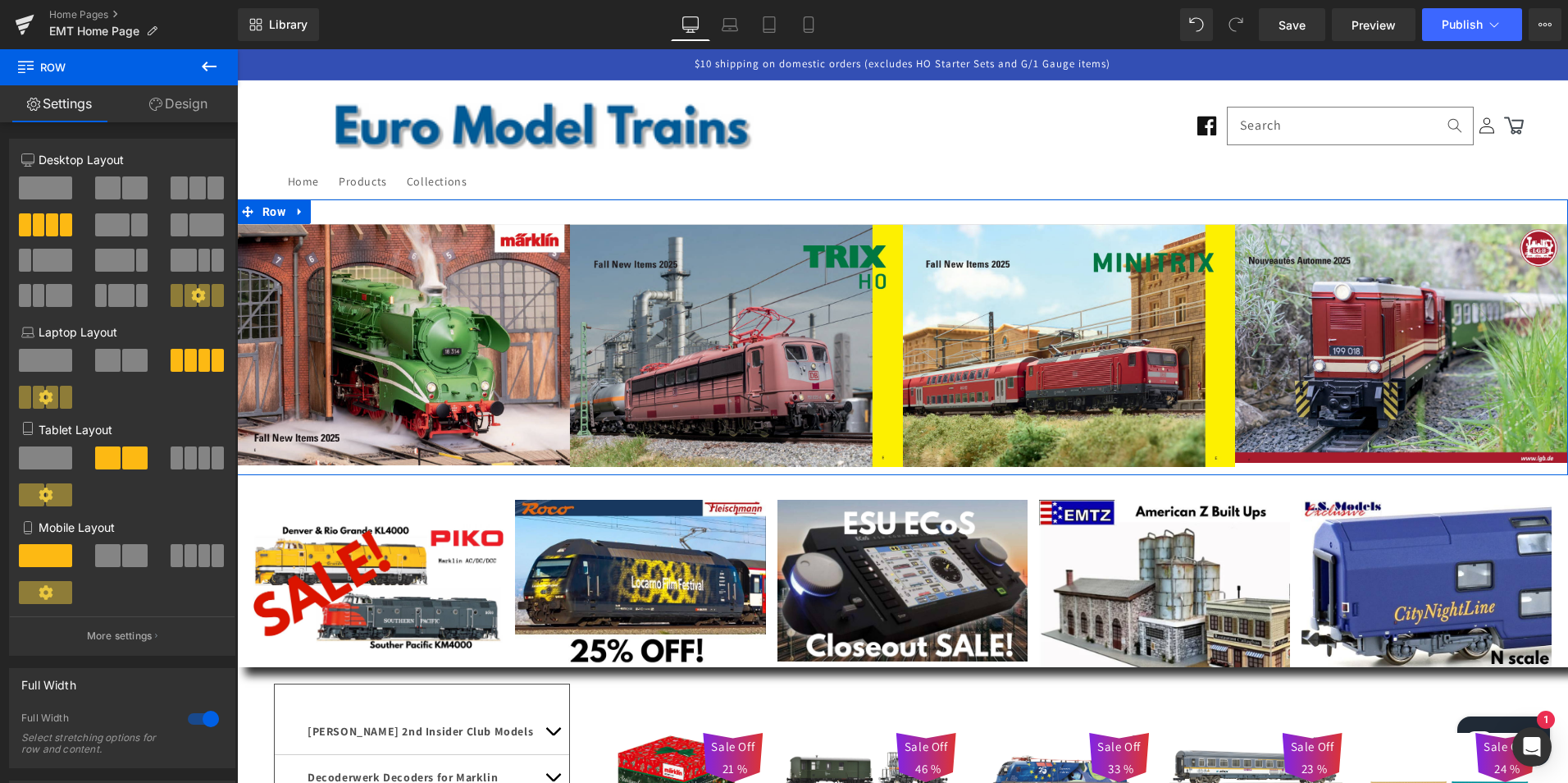
click at [188, 100] on link "Design" at bounding box center [179, 104] width 119 height 37
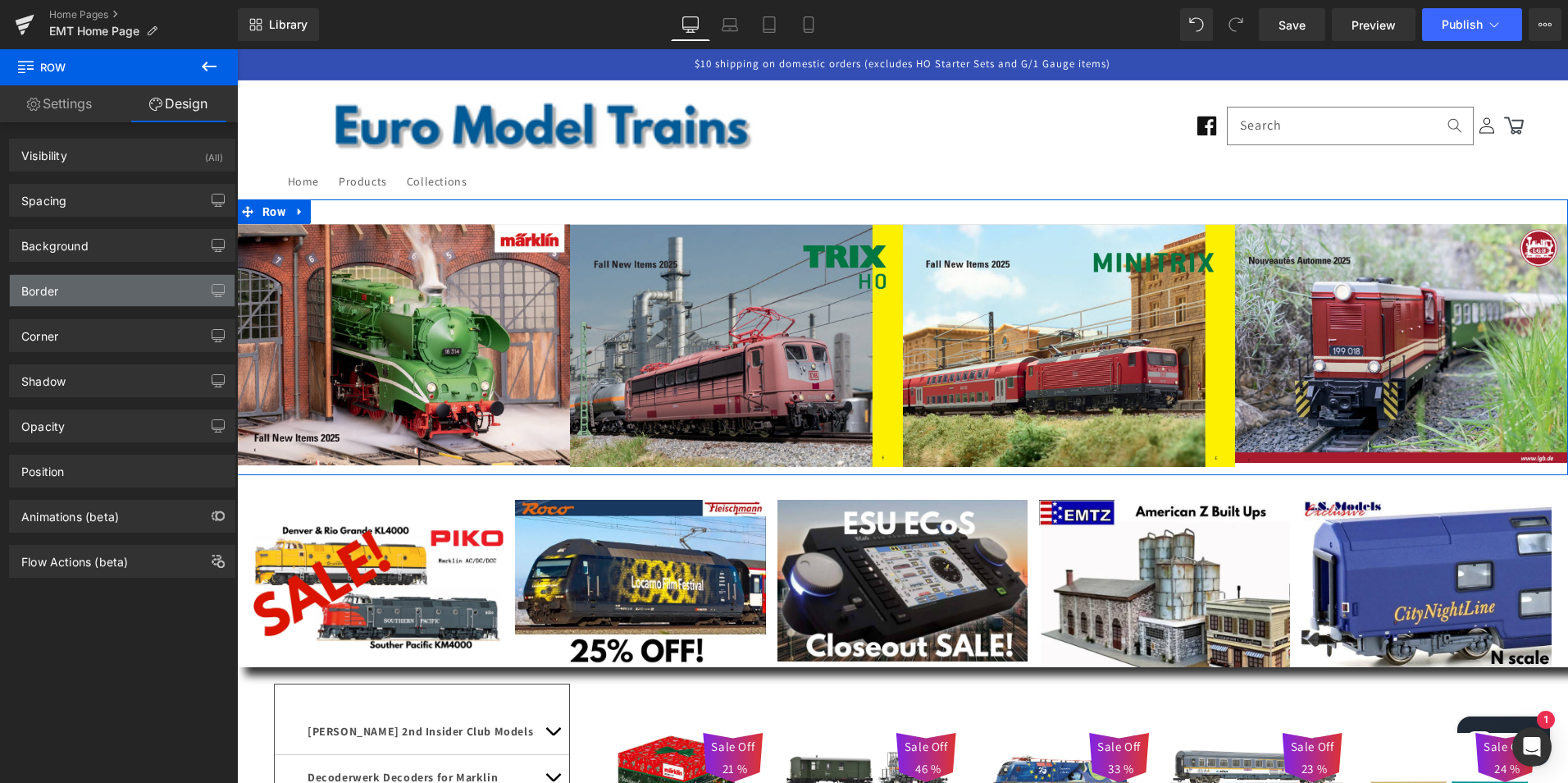
click at [56, 291] on div "Border" at bounding box center [39, 286] width 37 height 23
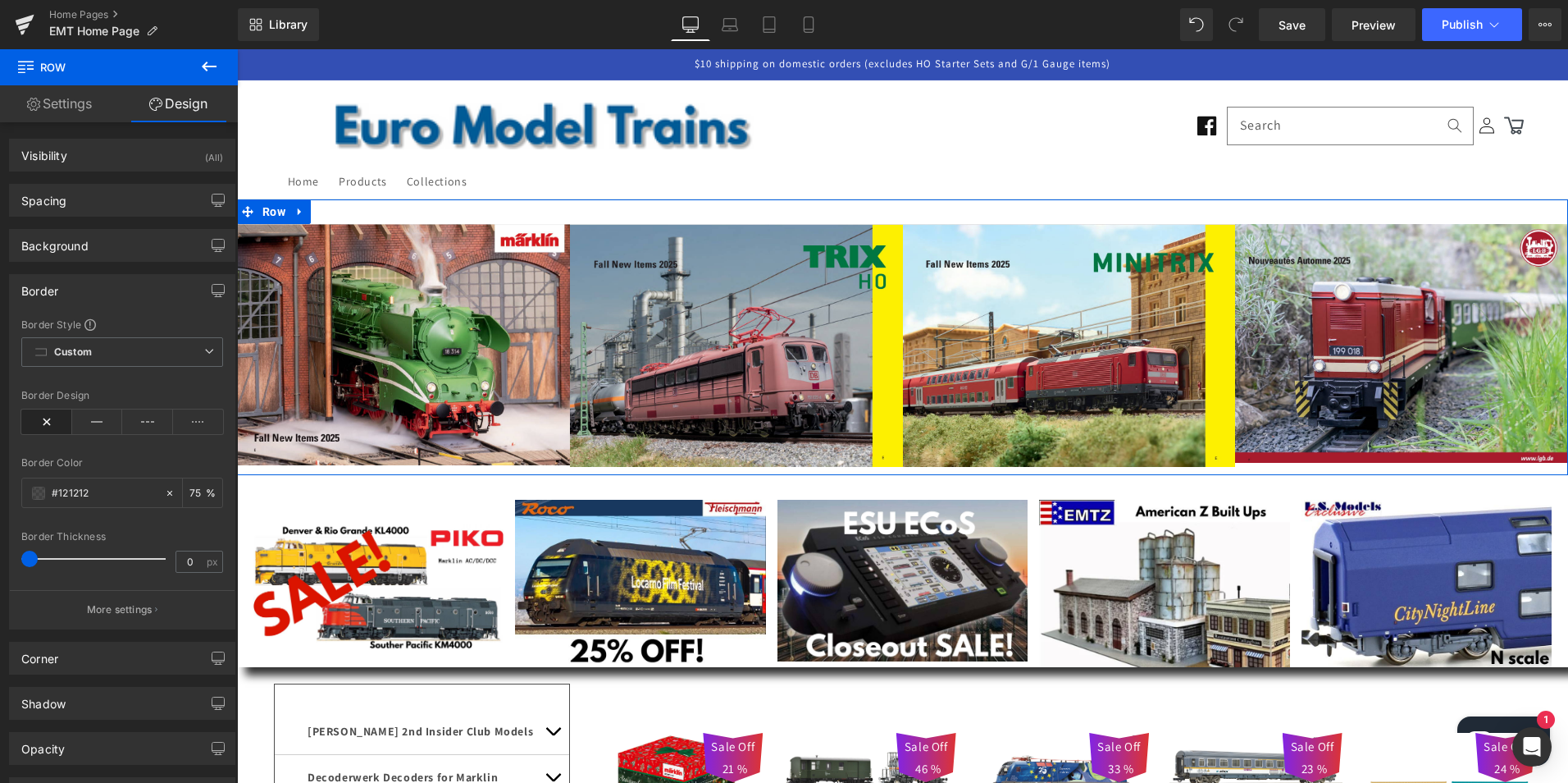
click at [56, 291] on div "Border" at bounding box center [39, 286] width 37 height 23
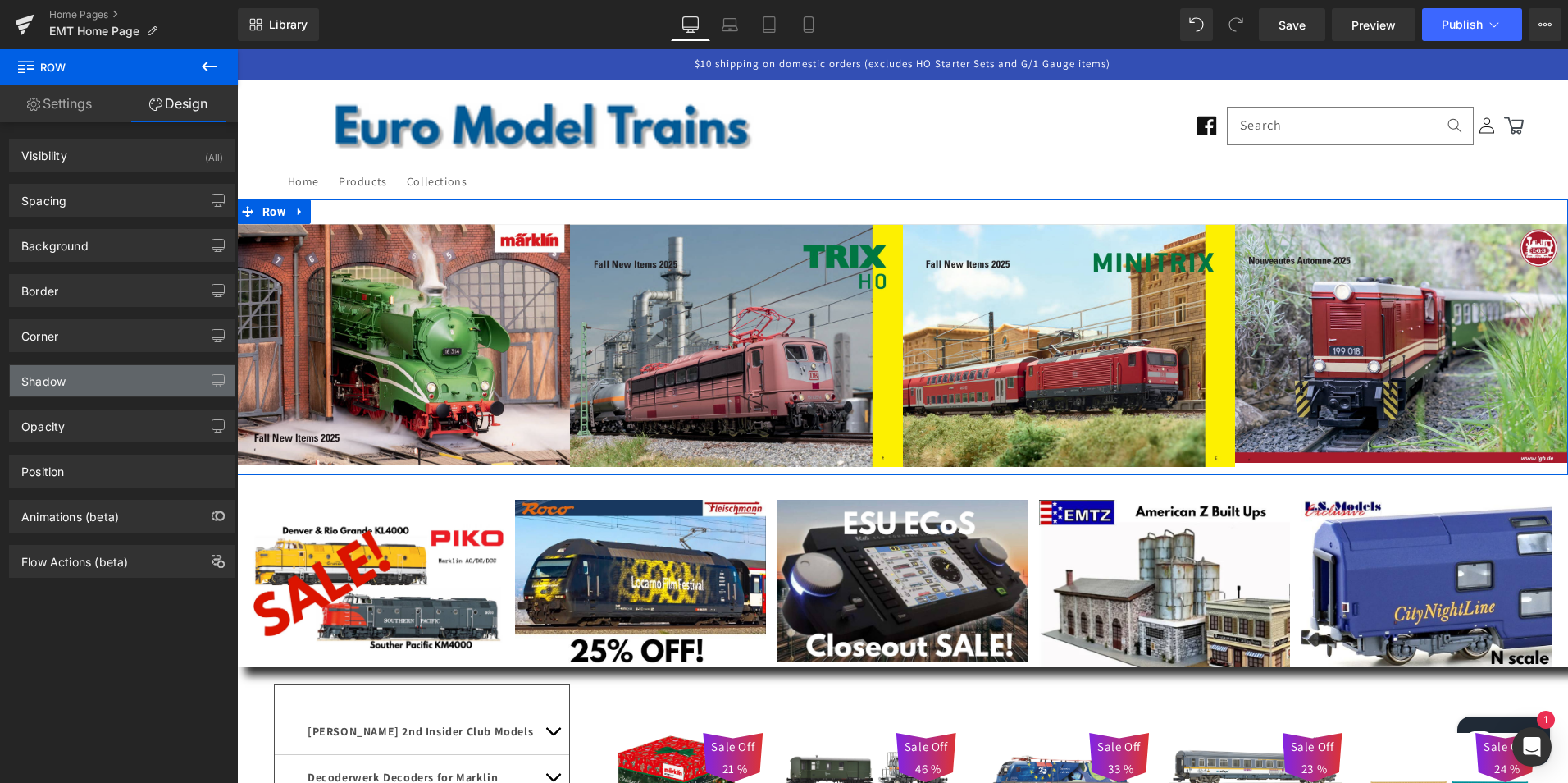
click at [53, 378] on div "Shadow" at bounding box center [43, 376] width 45 height 23
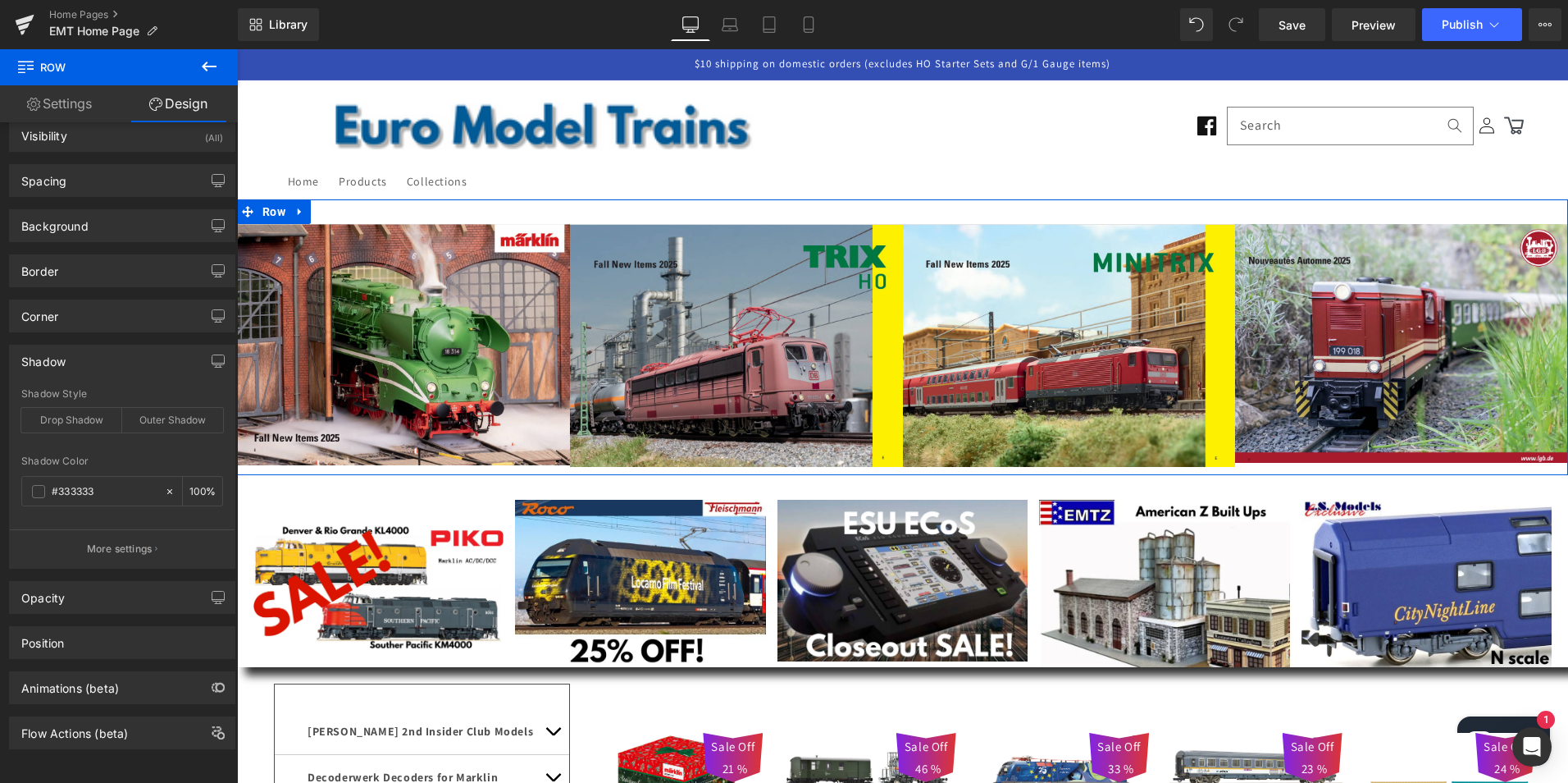
scroll to position [32, 0]
click at [81, 407] on div "Drop Shadow" at bounding box center [71, 419] width 101 height 24
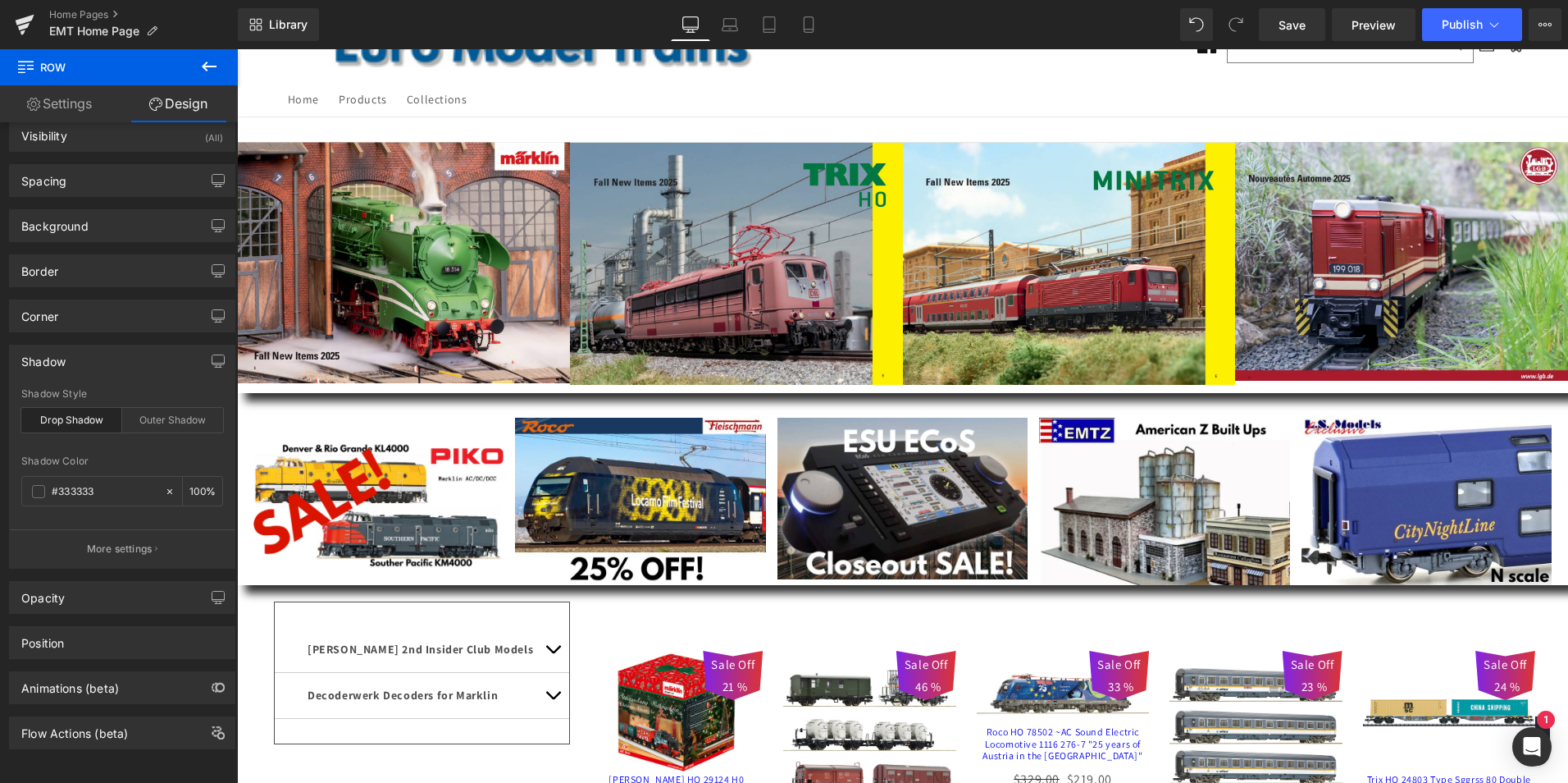
scroll to position [0, 0]
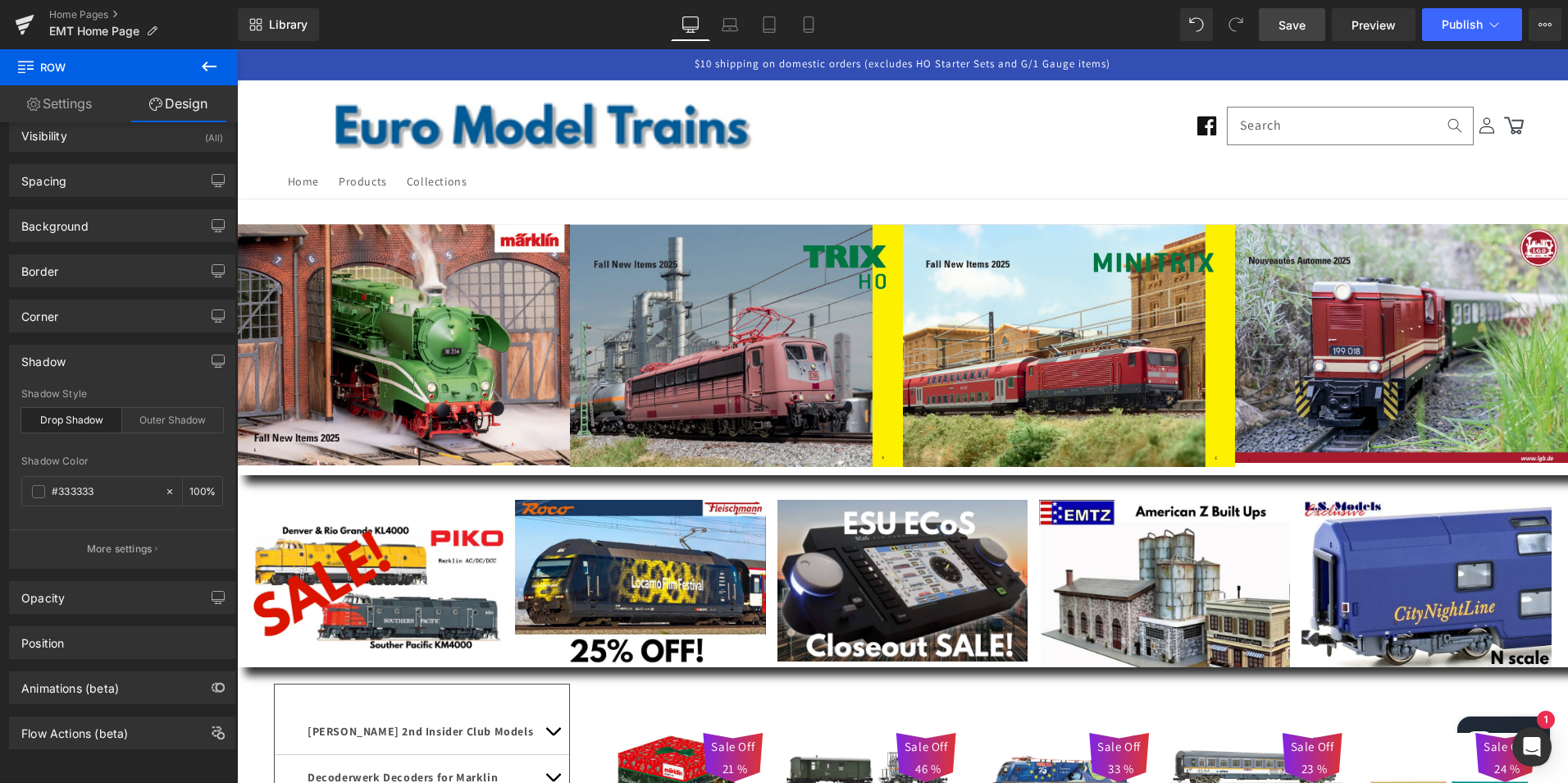
click at [1290, 19] on span "Save" at bounding box center [1293, 25] width 27 height 18
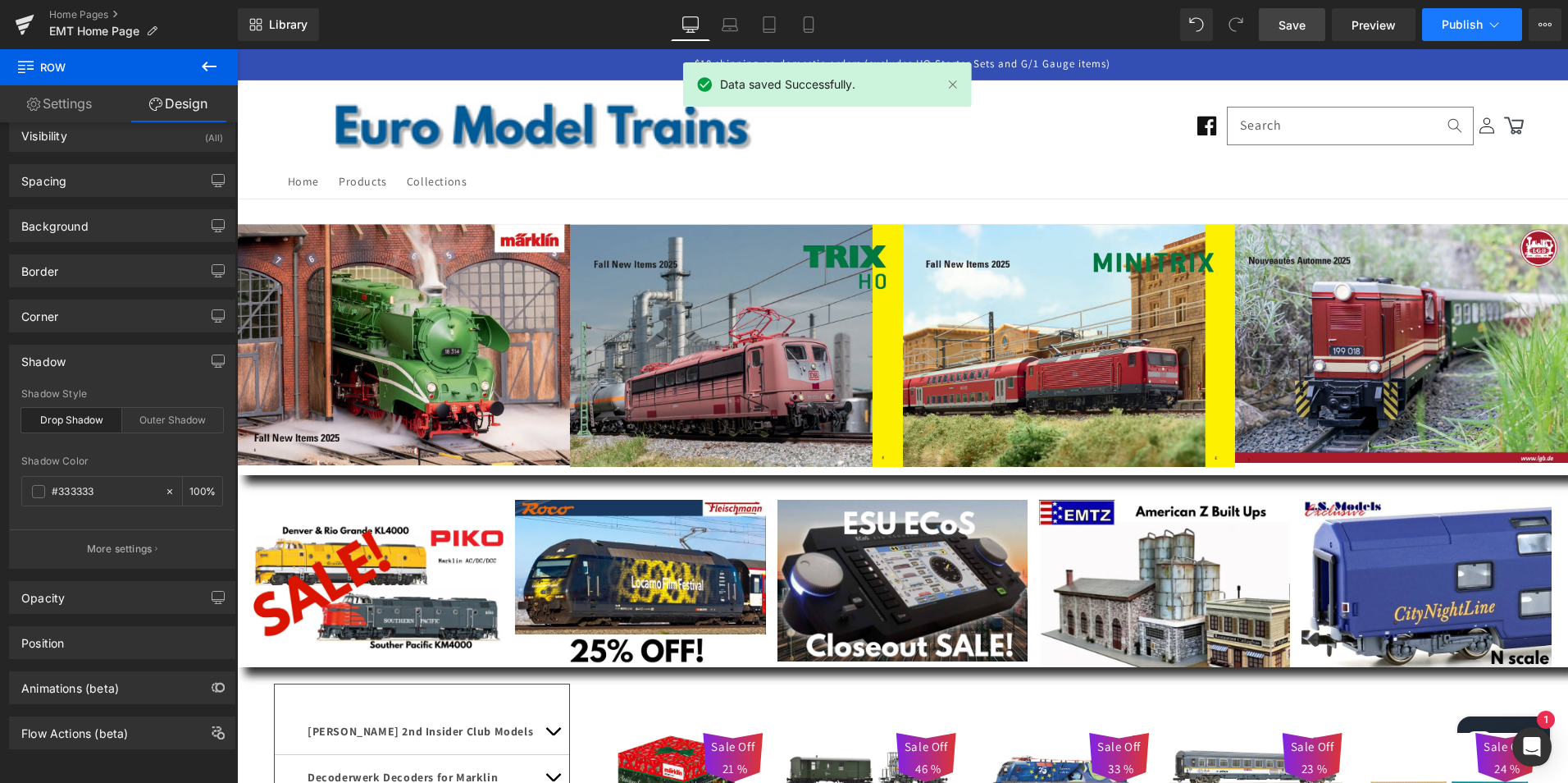
click at [1461, 21] on span "Publish" at bounding box center [1462, 24] width 41 height 13
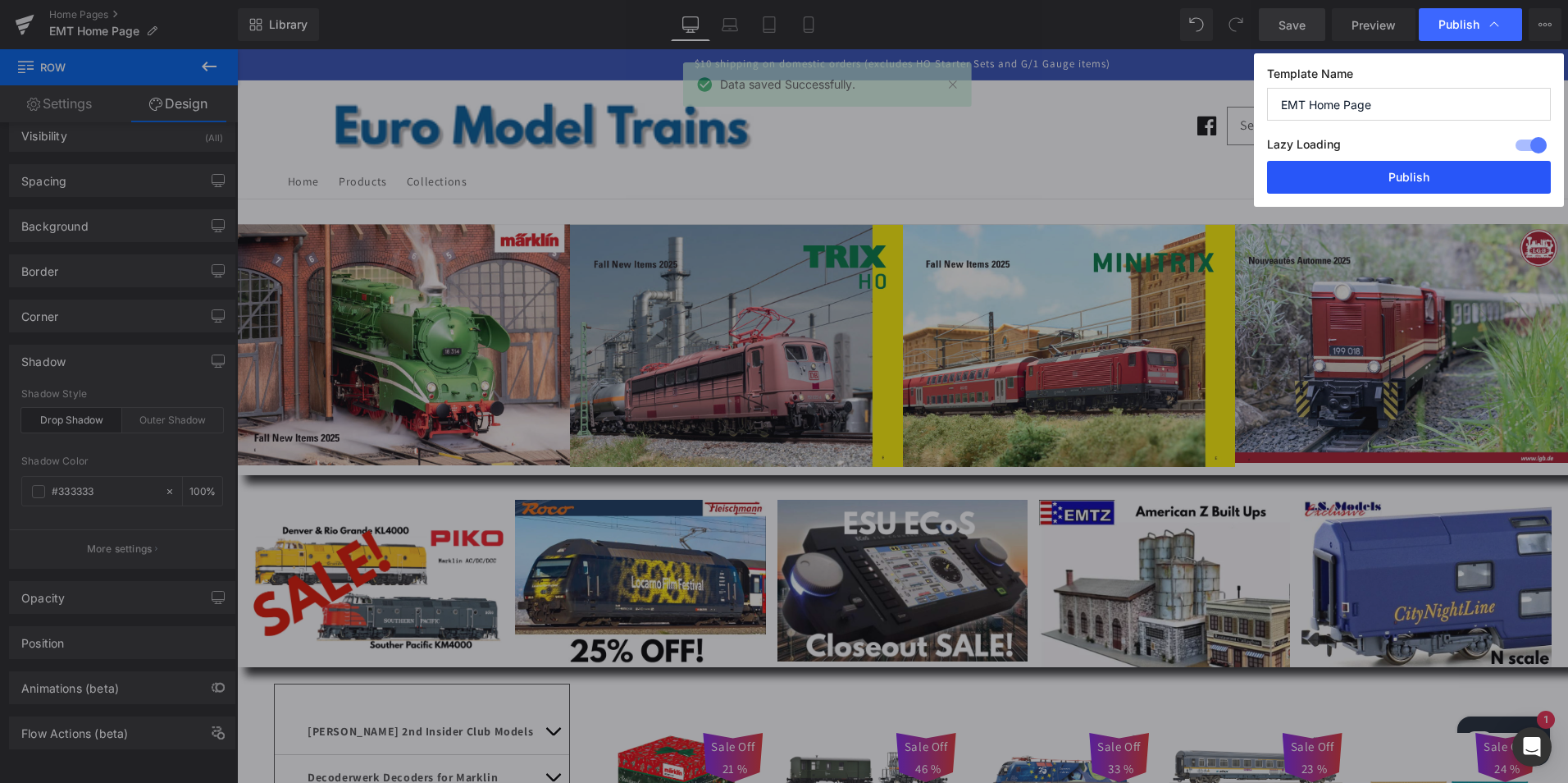
click at [1413, 174] on button "Publish" at bounding box center [1409, 176] width 284 height 33
